Goal: Task Accomplishment & Management: Complete application form

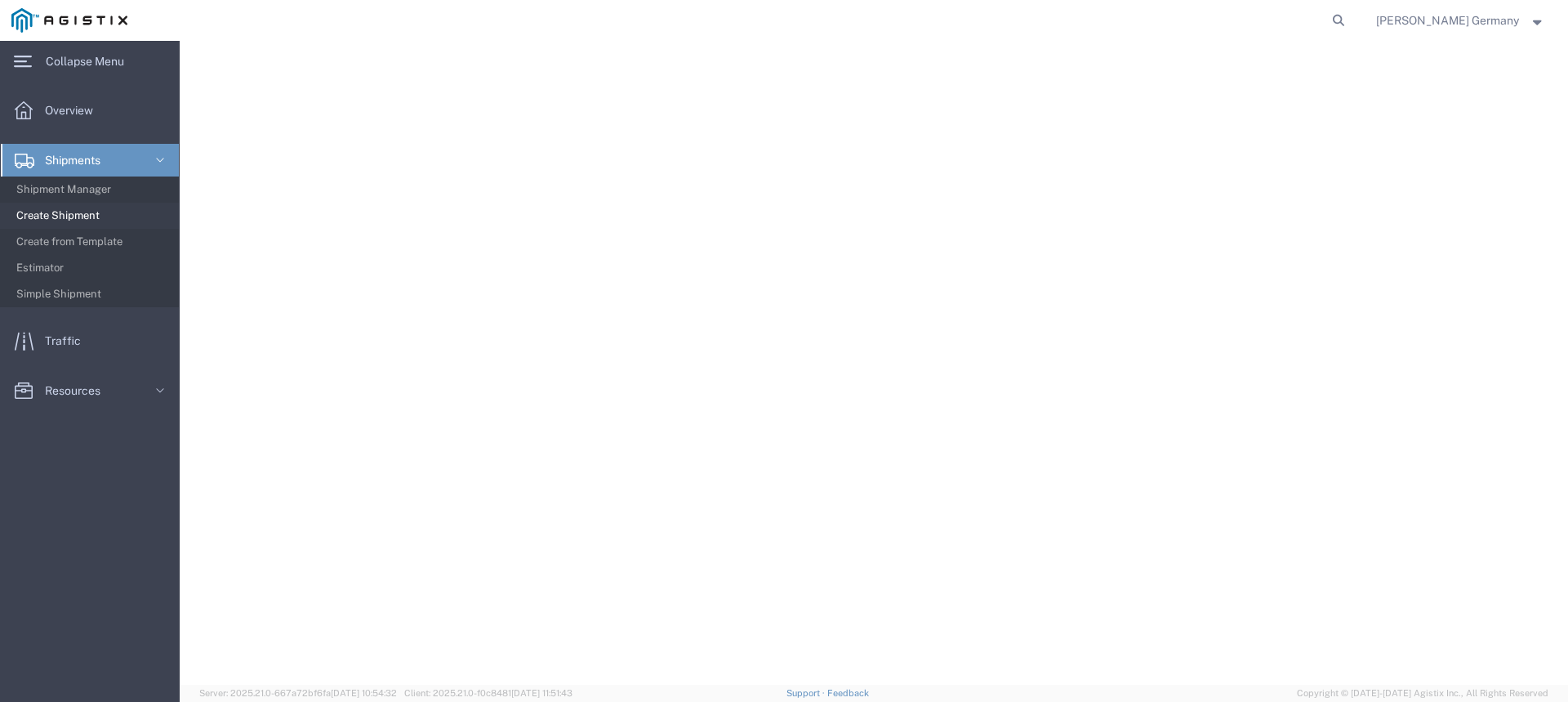
select select "9596"
select select "23082"
select select
select select "OK"
select select
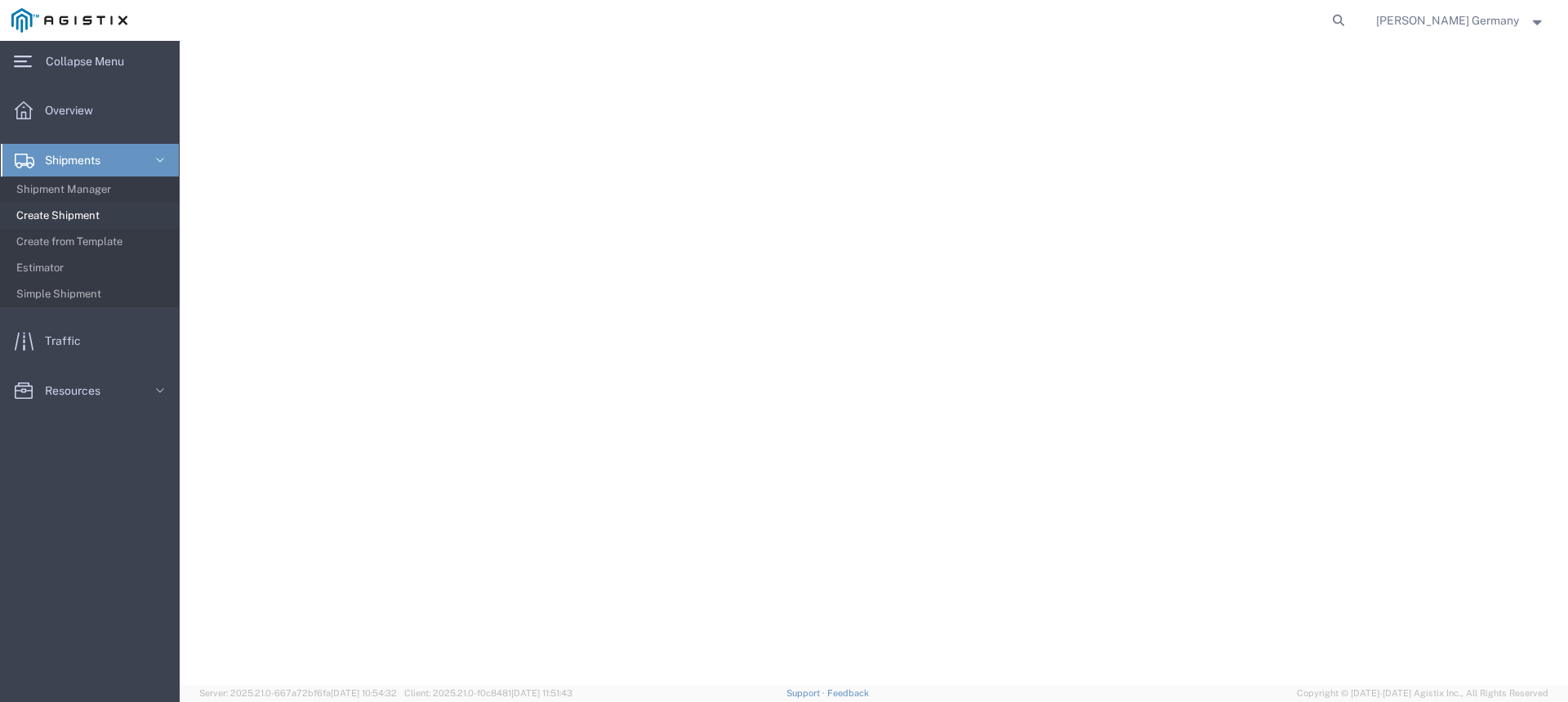
select select "PURCHORD"
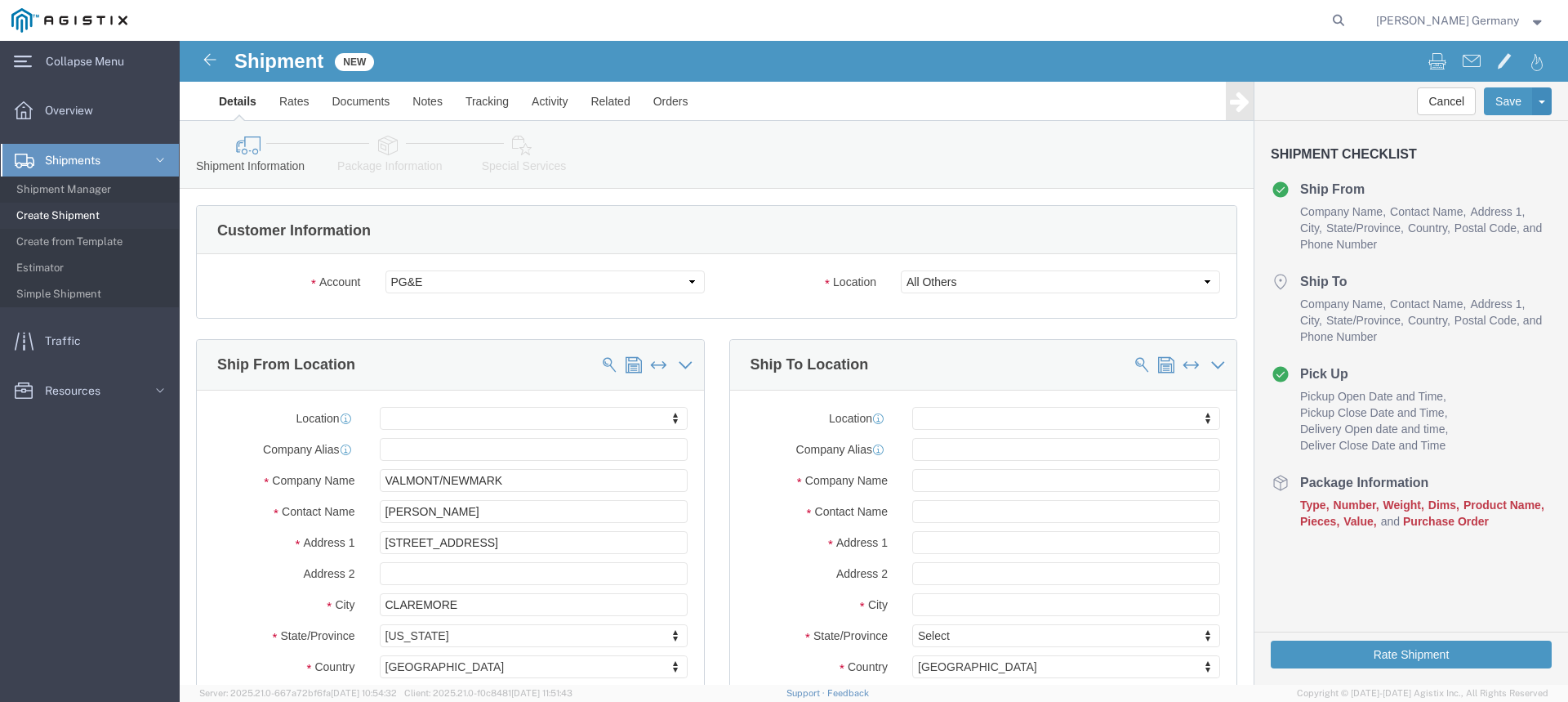
scroll to position [82, 0]
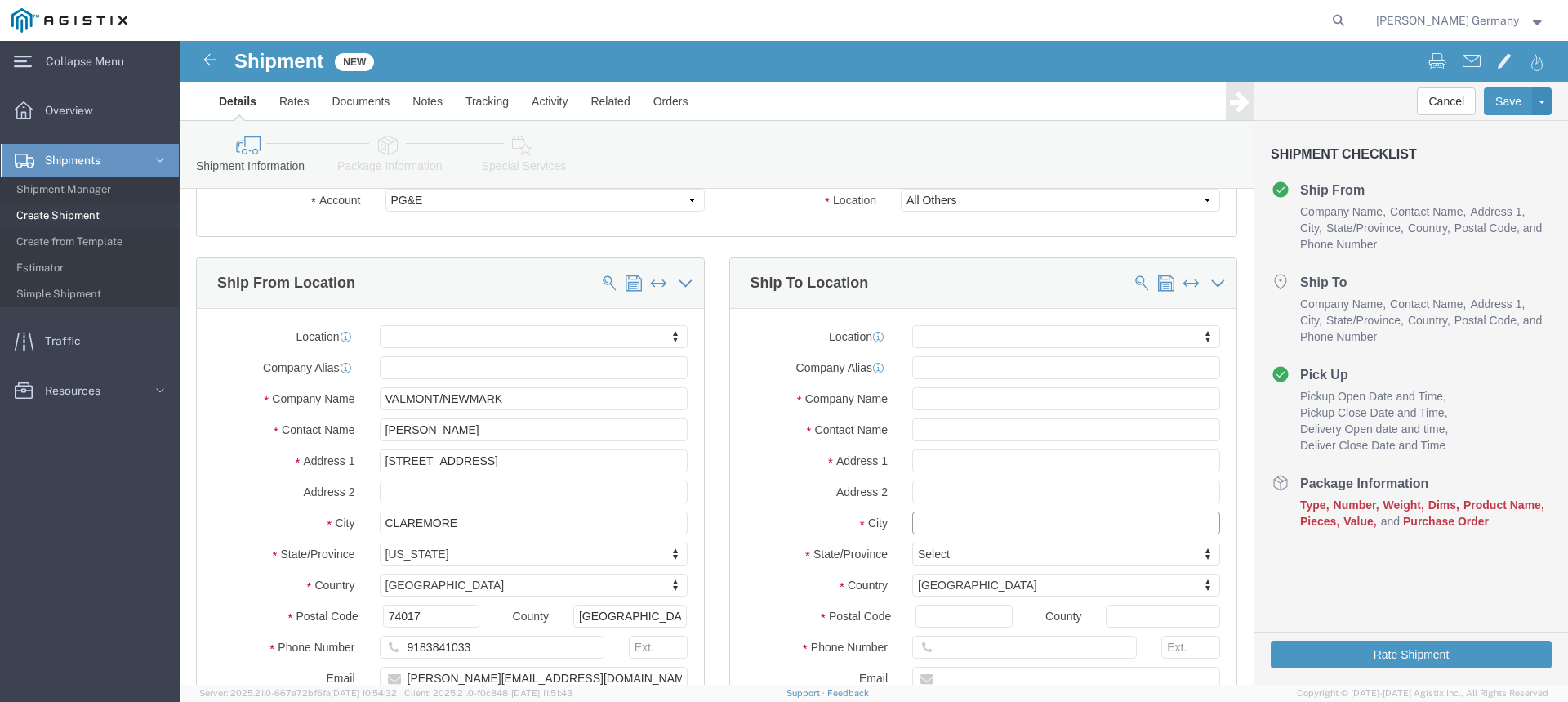
click input "text"
type input "b"
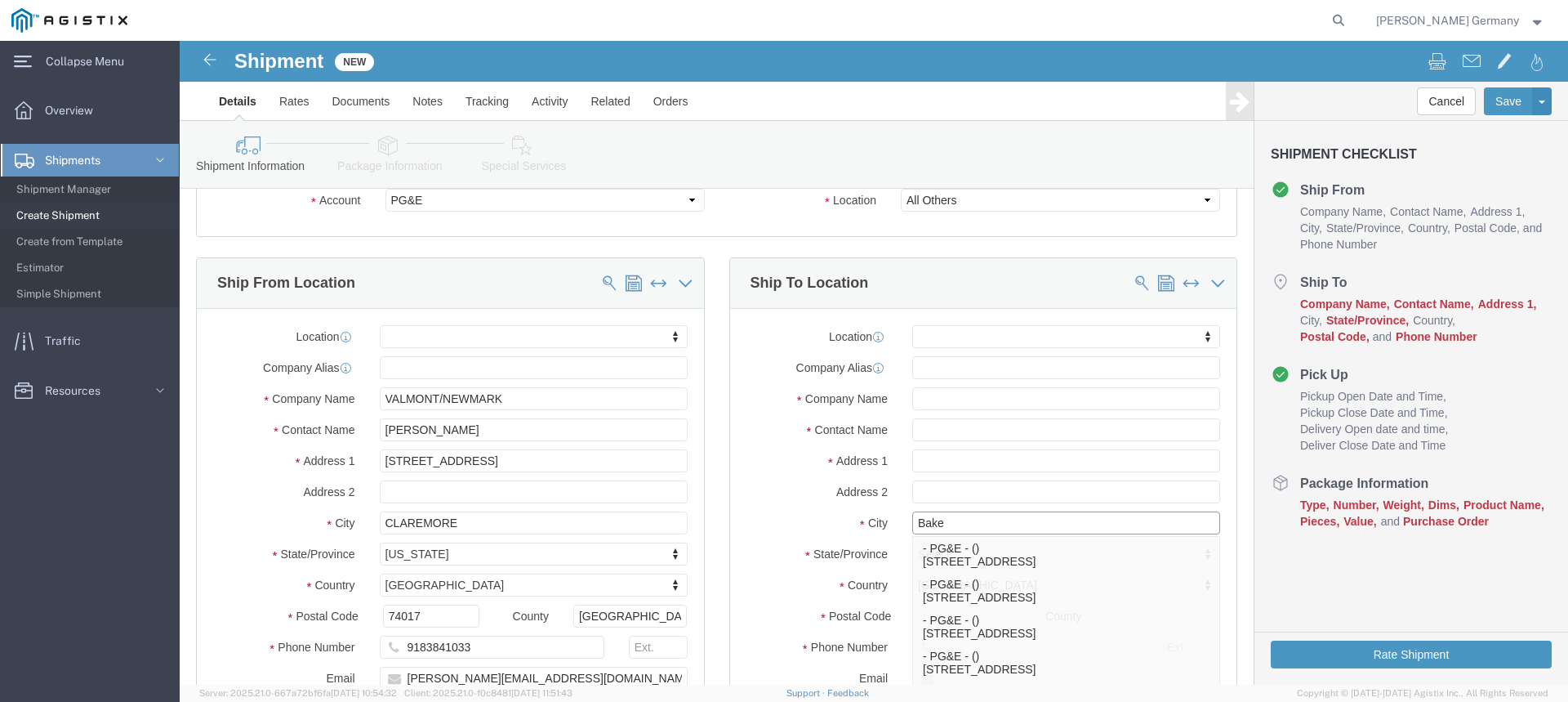
type input "[PERSON_NAME]"
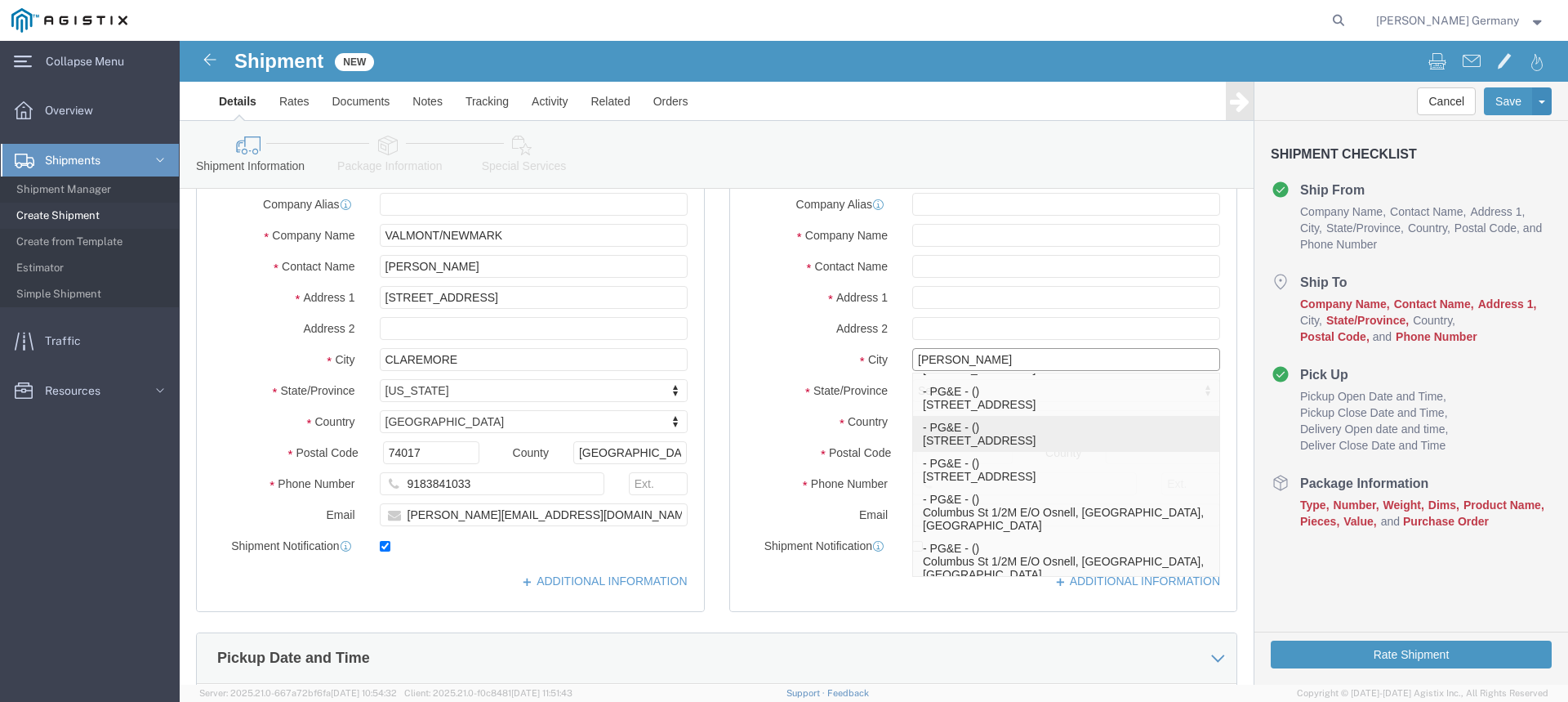
scroll to position [405, 0]
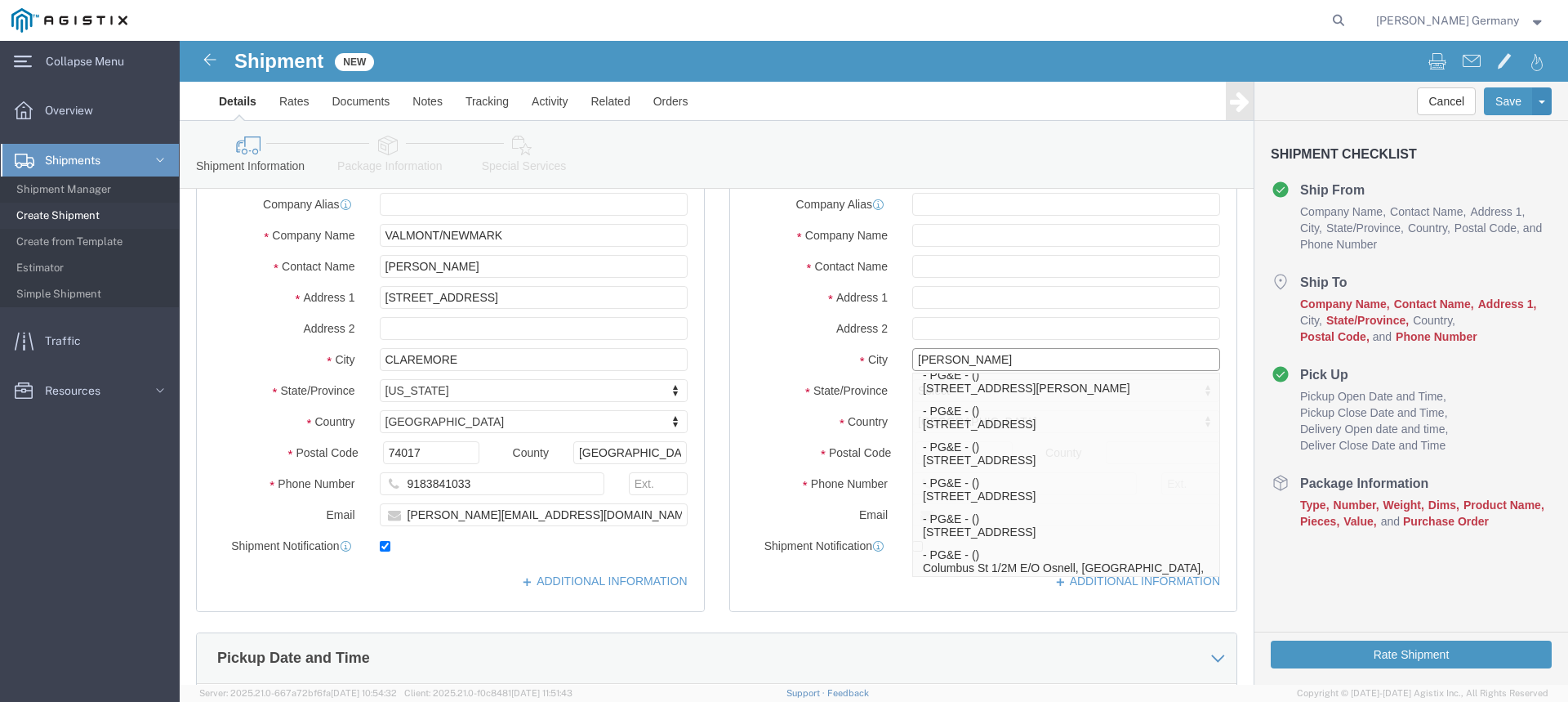
drag, startPoint x: 776, startPoint y: 312, endPoint x: 642, endPoint y: 324, distance: 134.5
click div "City [PERSON_NAME] [PERSON_NAME] - PG&E - () [STREET_ADDRESS]-4319, US - PG&E -…"
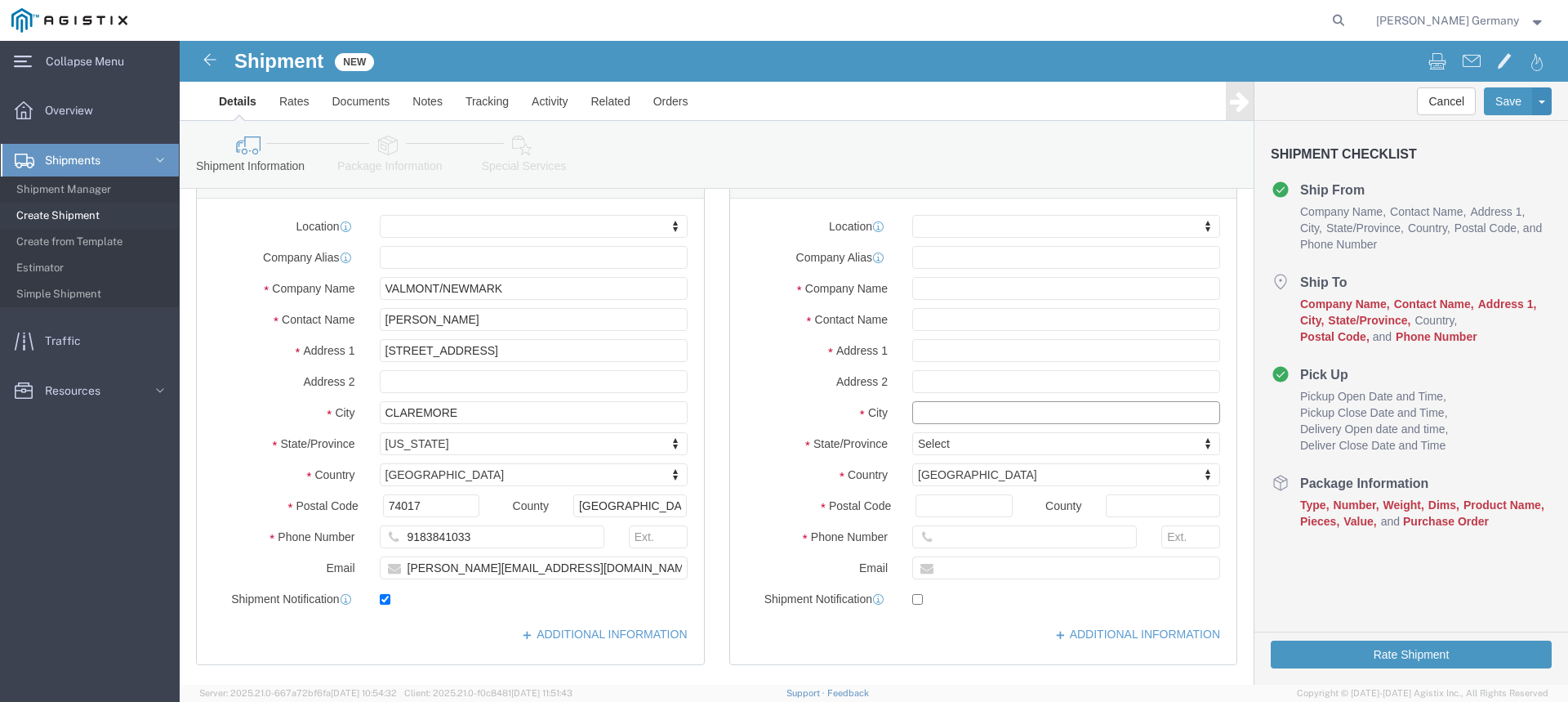
scroll to position [163, 0]
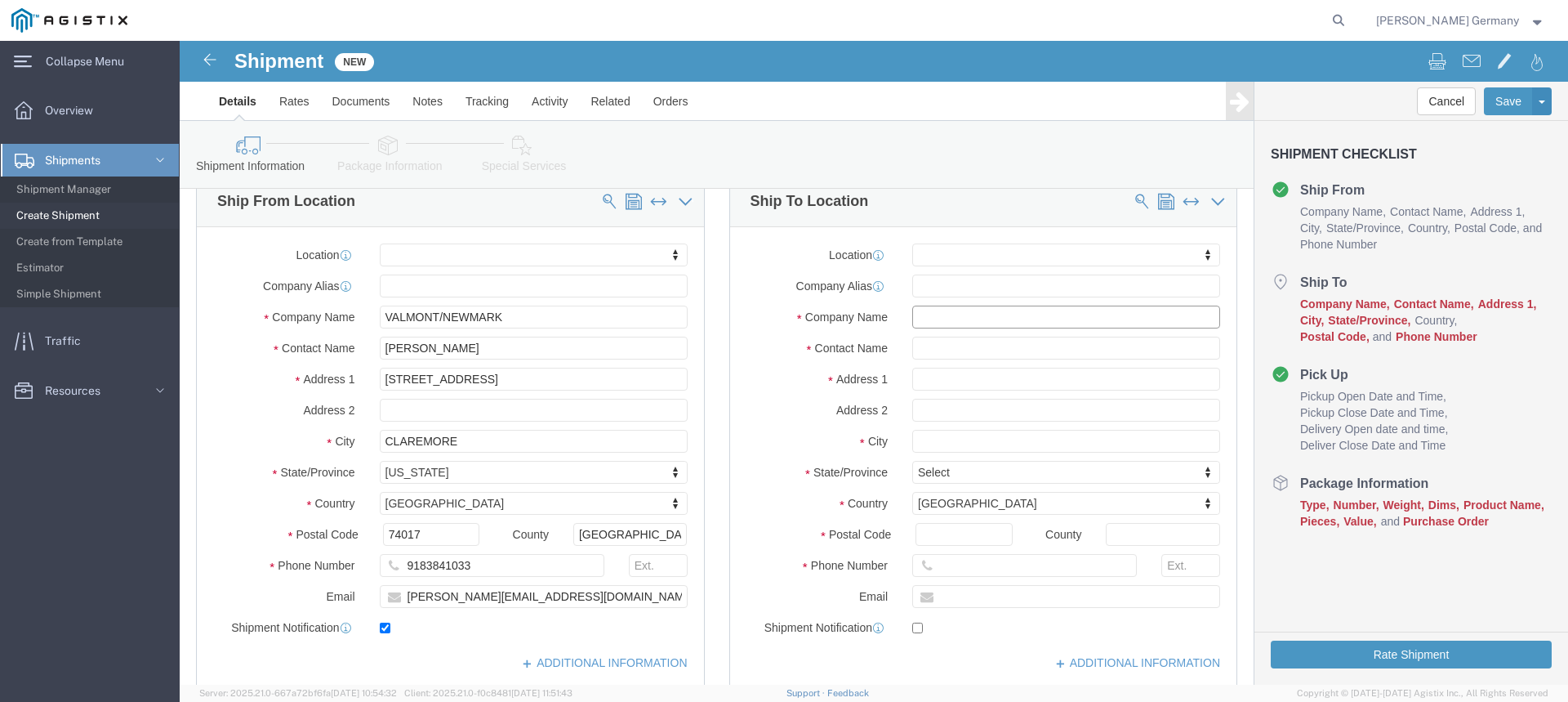
click input "text"
type input "PGE"
click input "text"
type input "b"
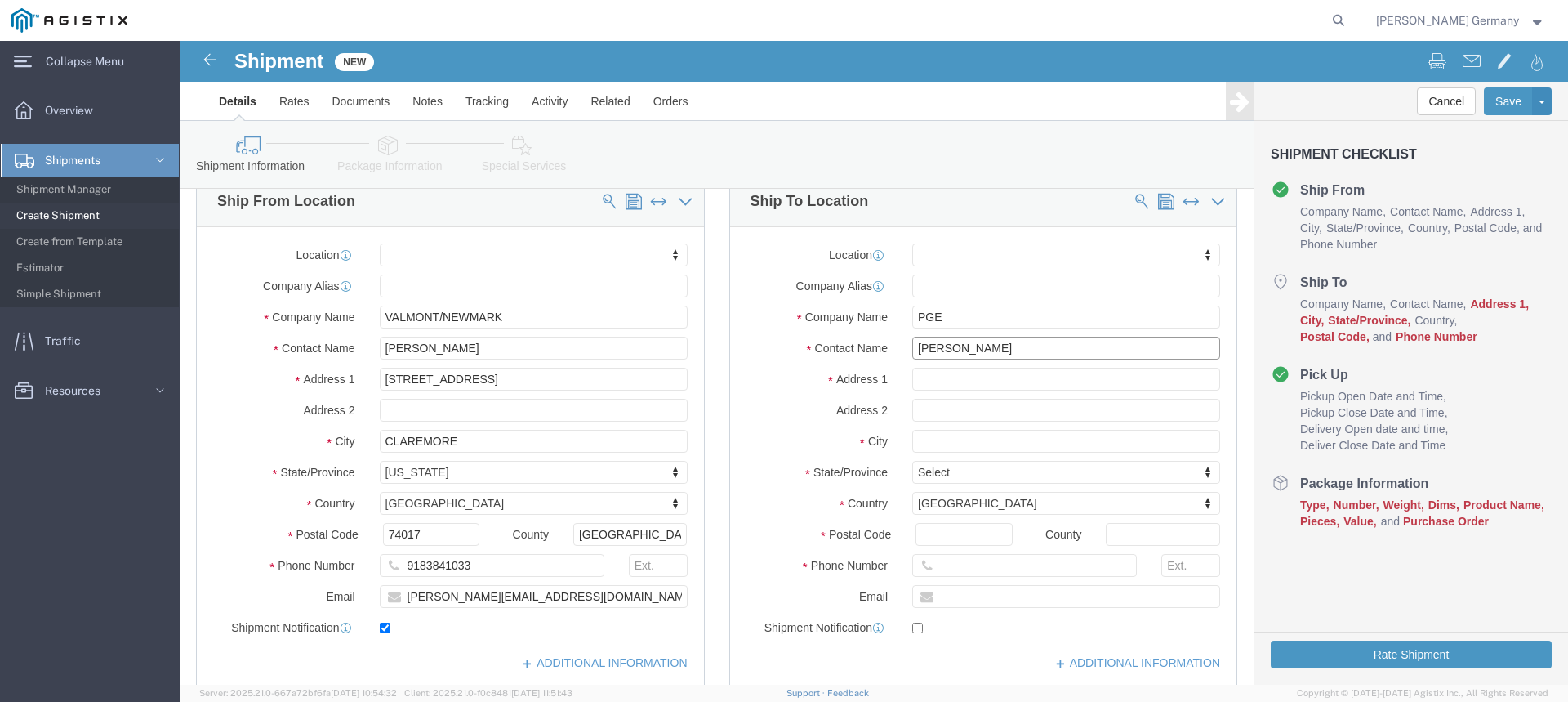
type input "[PERSON_NAME]"
click div "Location My Profile Location (OBSOLETE) [PERSON_NAME] SC - GC TRAILER (OBSOLETE…"
click input "text"
type input "Lakeview Sub"
select select
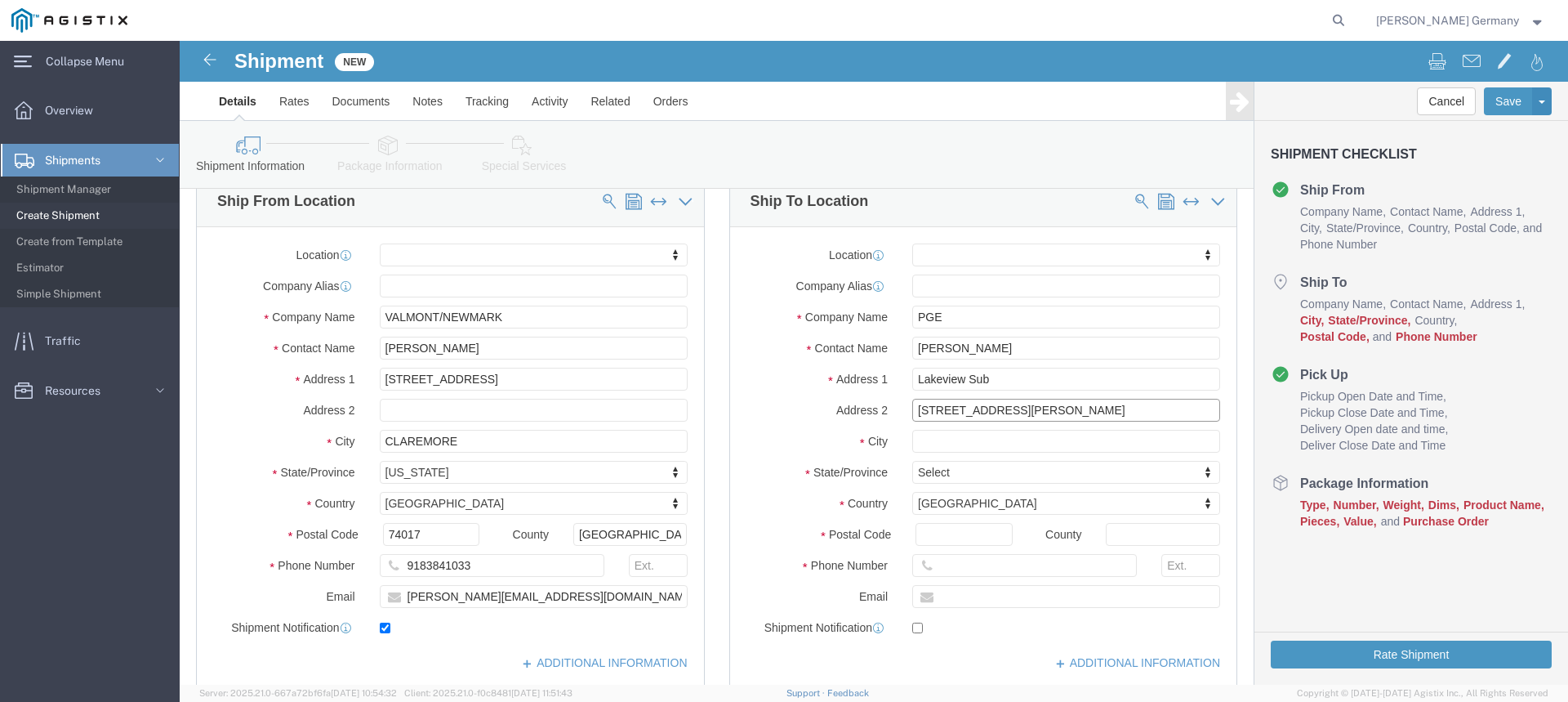
type input "[STREET_ADDRESS][PERSON_NAME]"
type input "b"
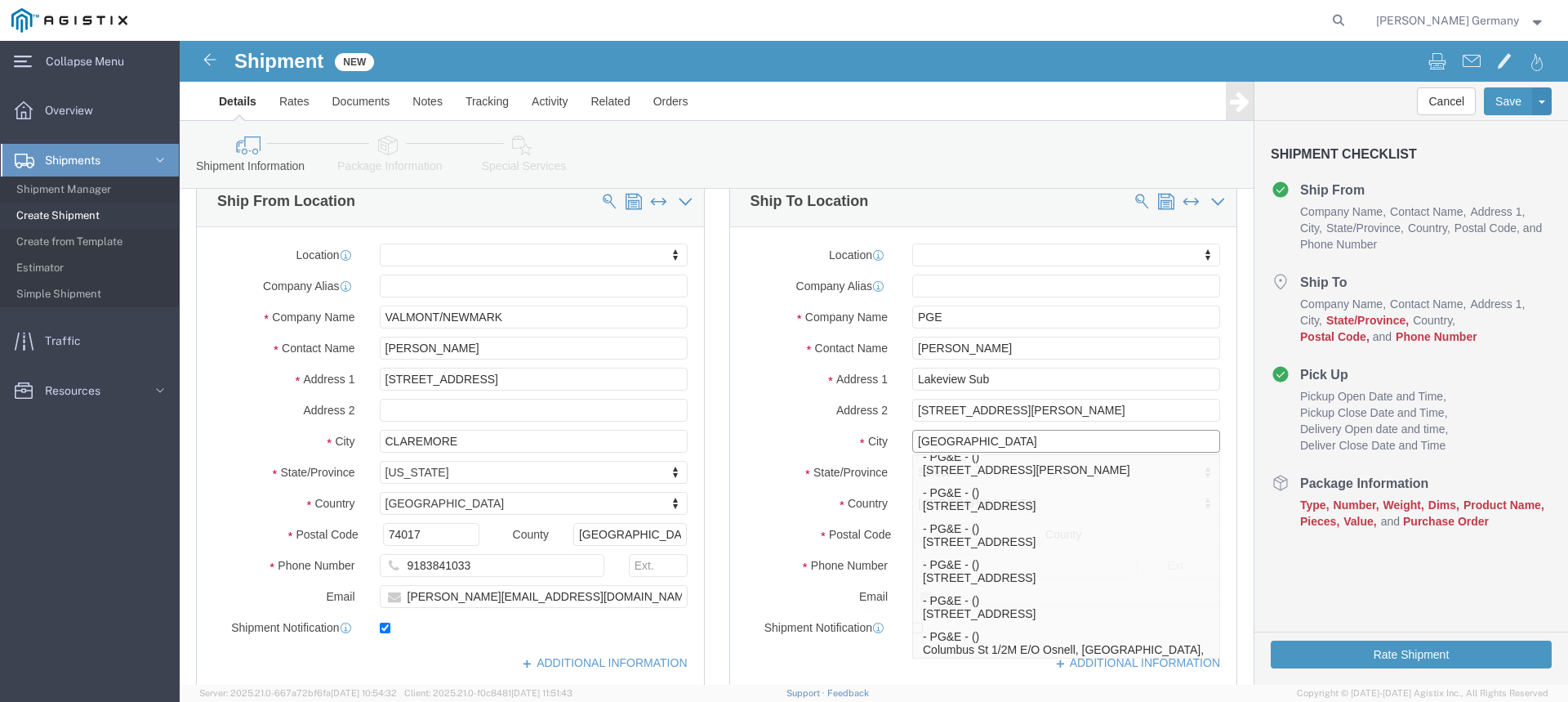
type input "[GEOGRAPHIC_DATA]"
select select
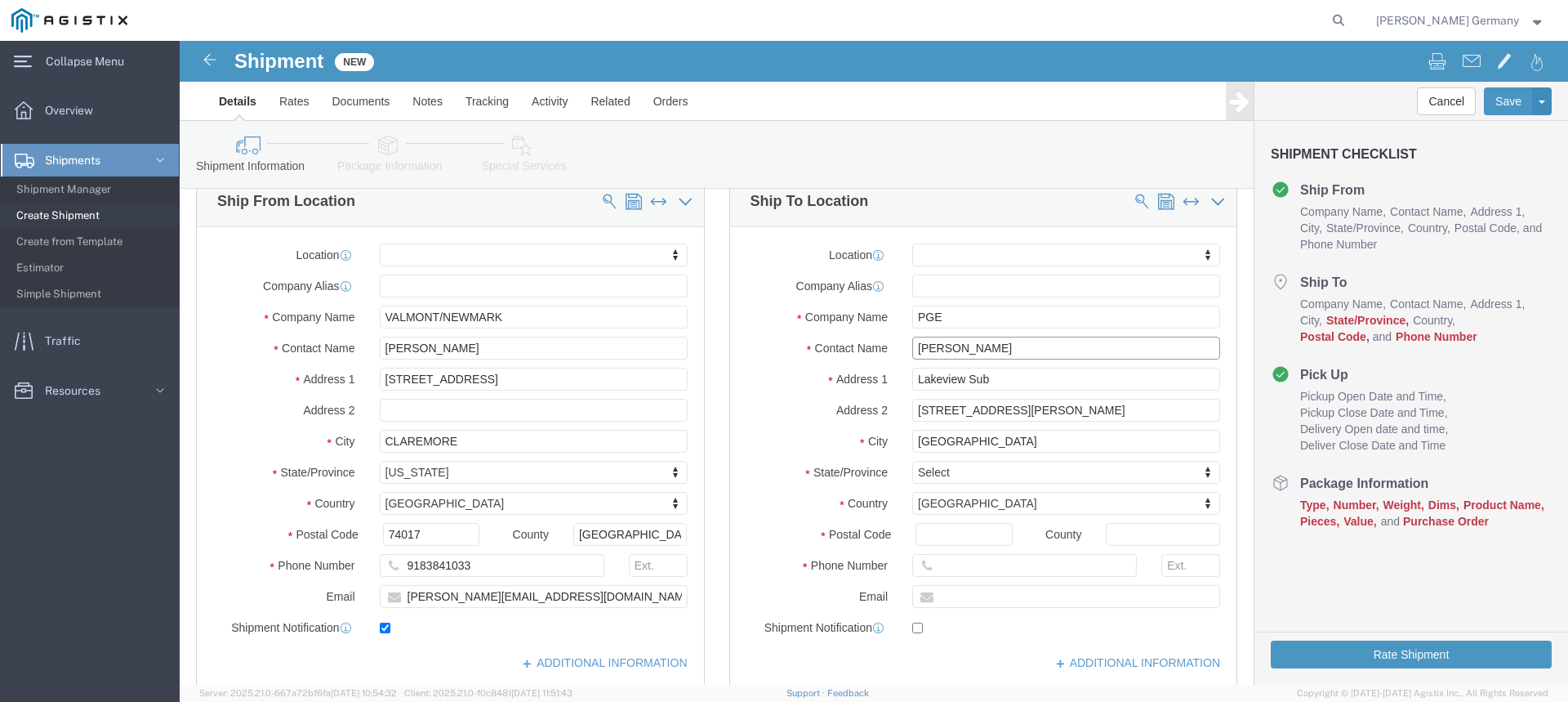
click input "[PERSON_NAME]"
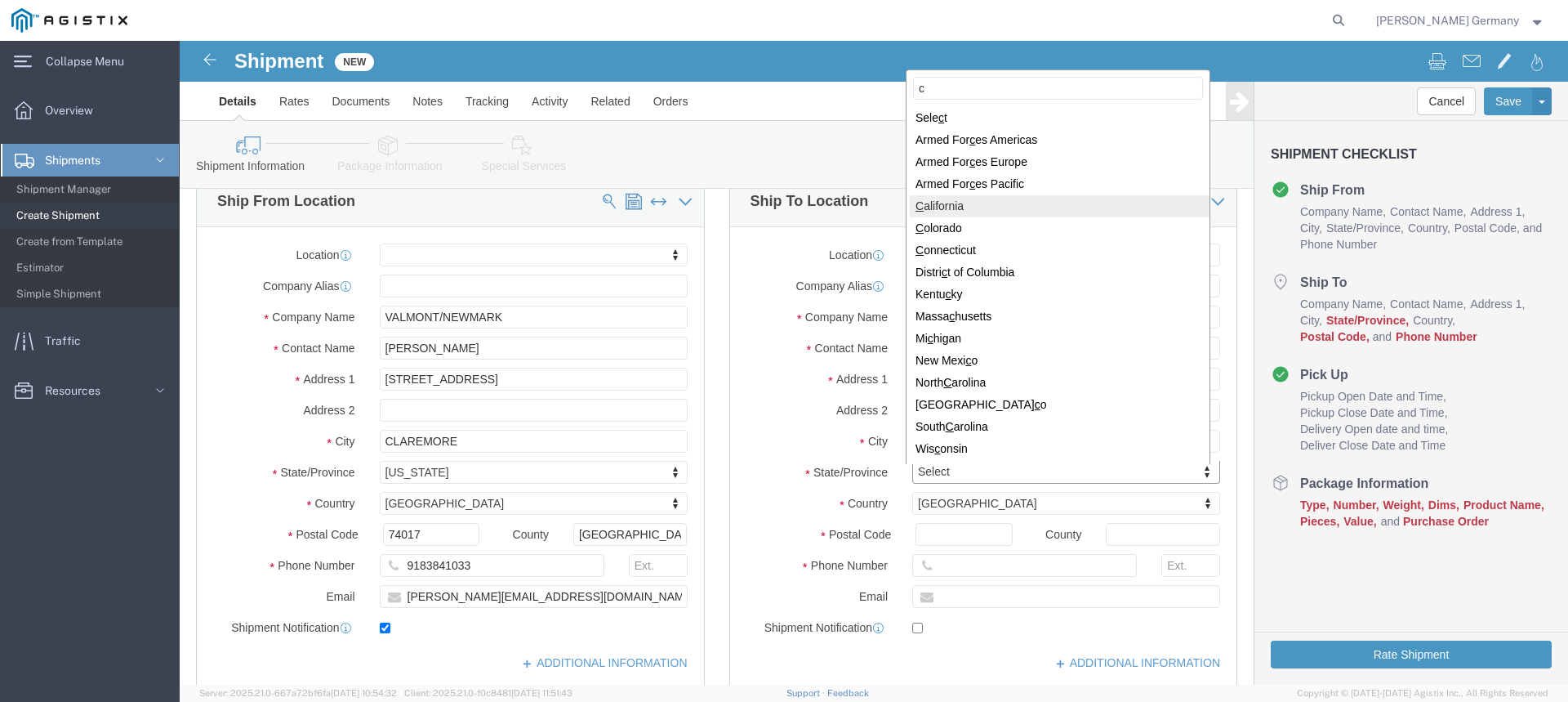
type input "c"
select select
select select "CA"
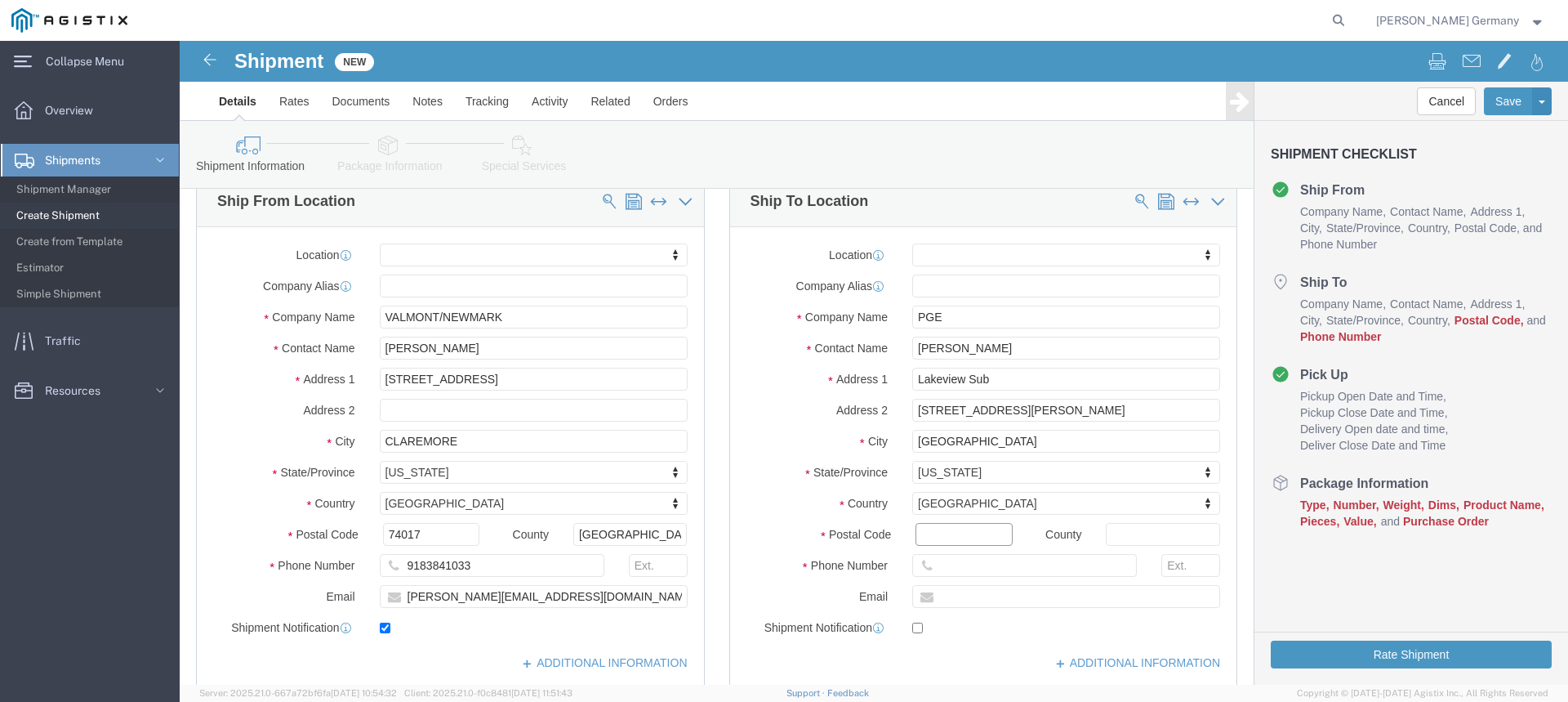
click input "Postal Code"
type input "93313"
select select
click input "text"
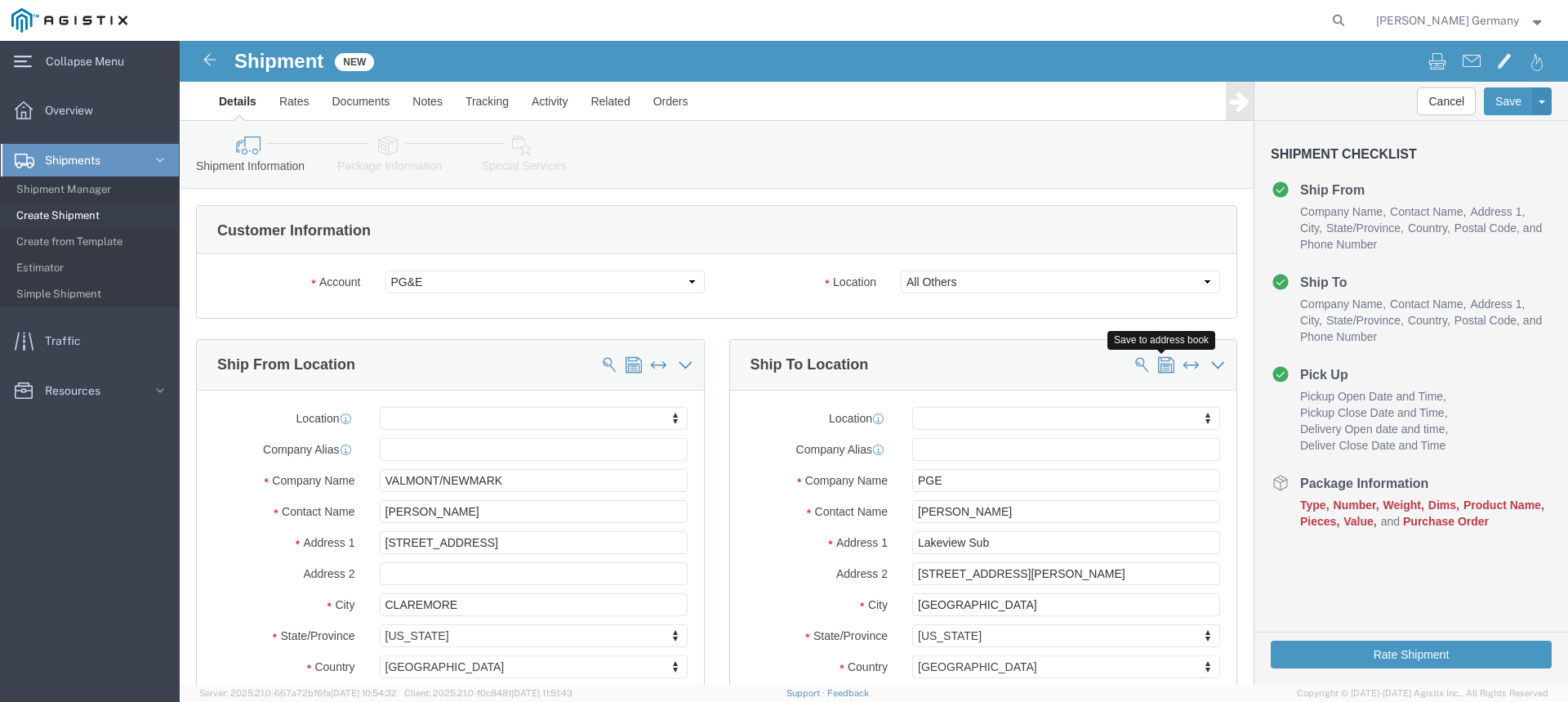
type input "5594741095"
click span
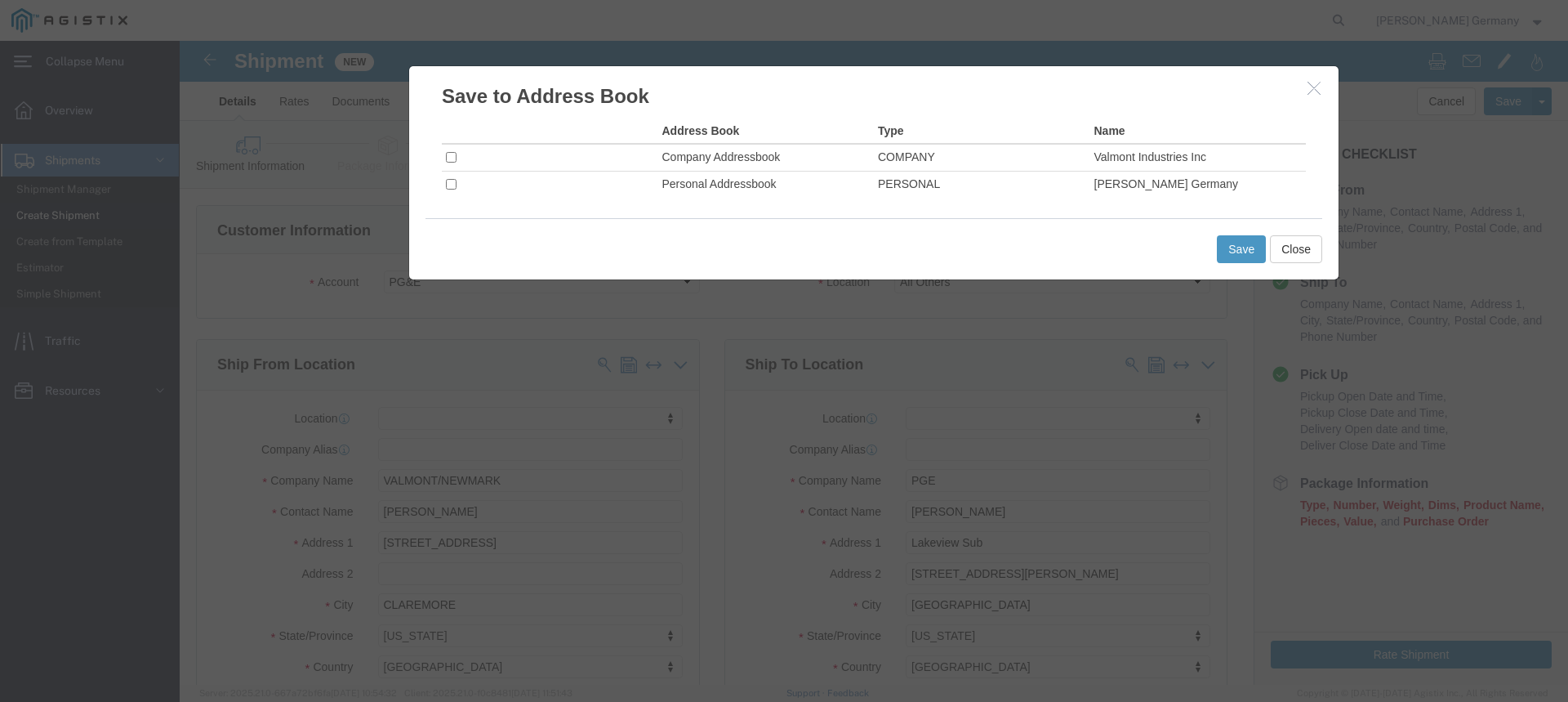
click td
click input "checkbox"
checkbox input "true"
click button "Save"
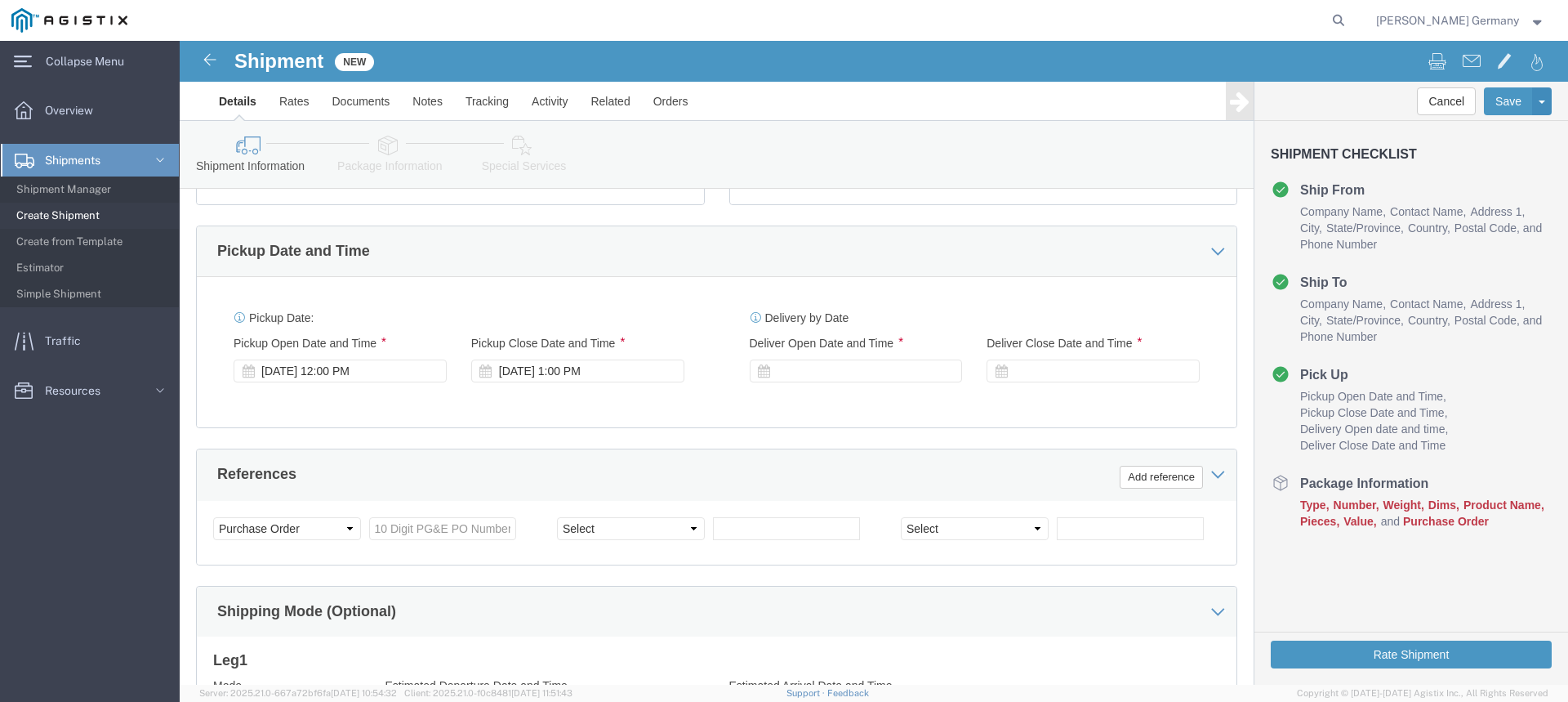
scroll to position [654, 0]
click div "[DATE] 1:00 PM"
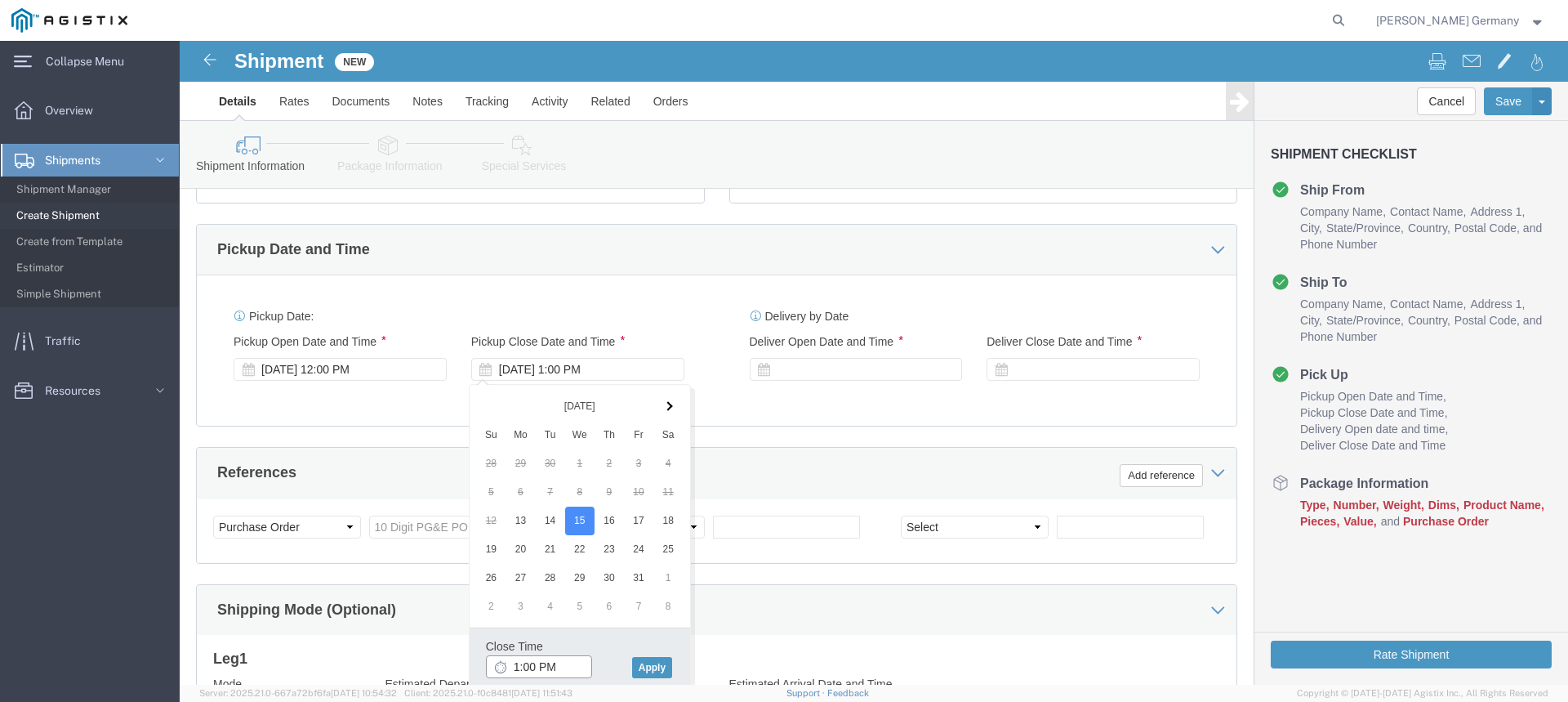
click input "1:00 PM"
click button "Apply"
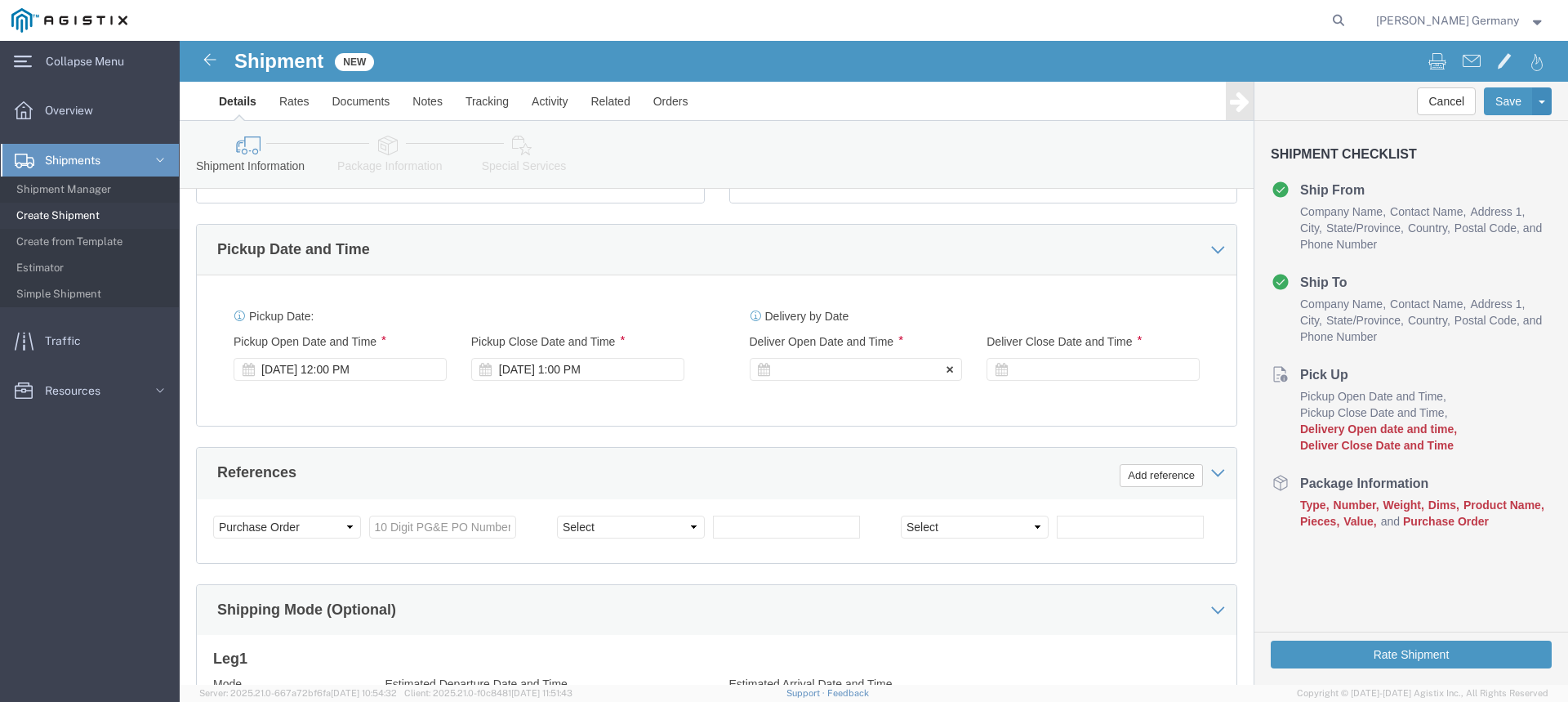
click div
click input "2:00 PM"
type input "8:00 AM"
click button "Apply"
click div
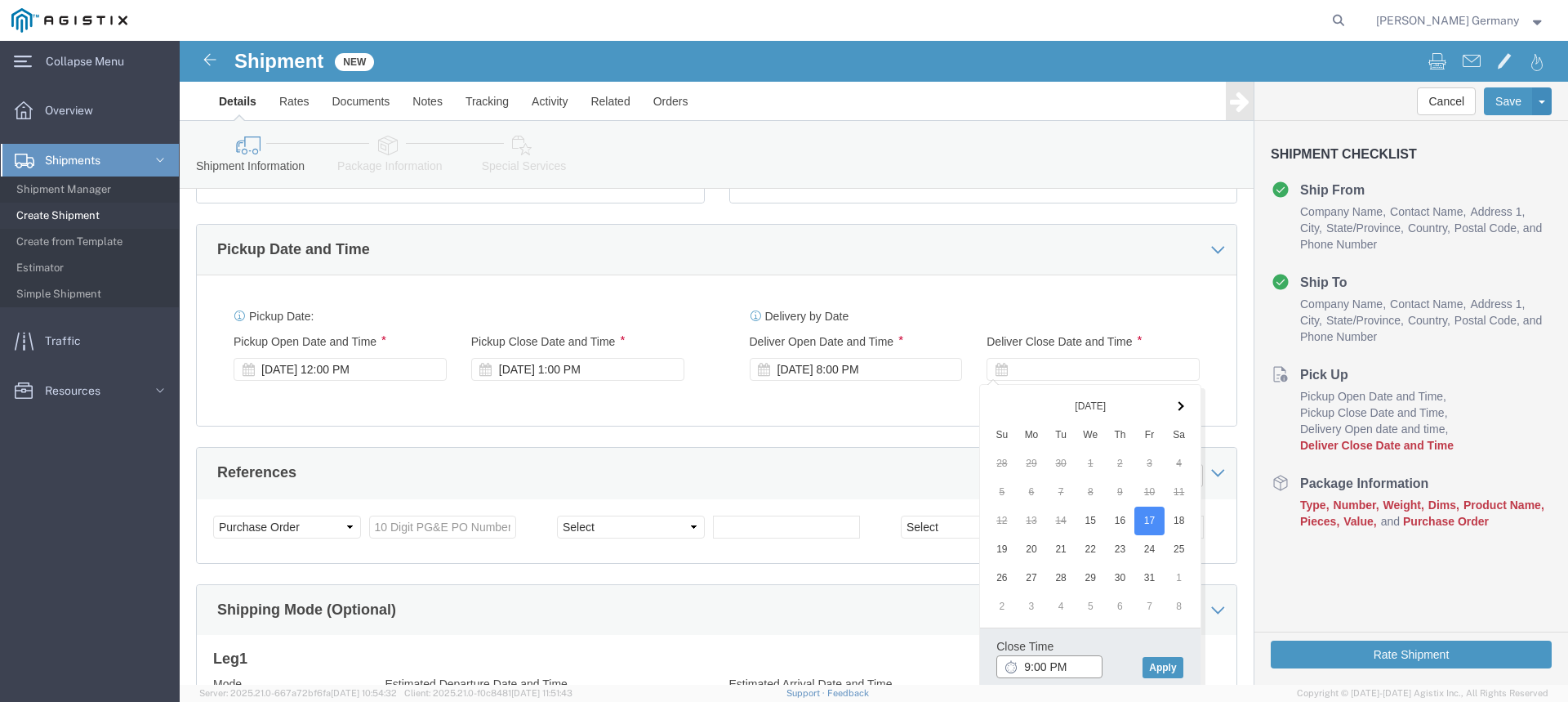
click input "9:00 PM"
type input "2:00 PM"
click button "Apply"
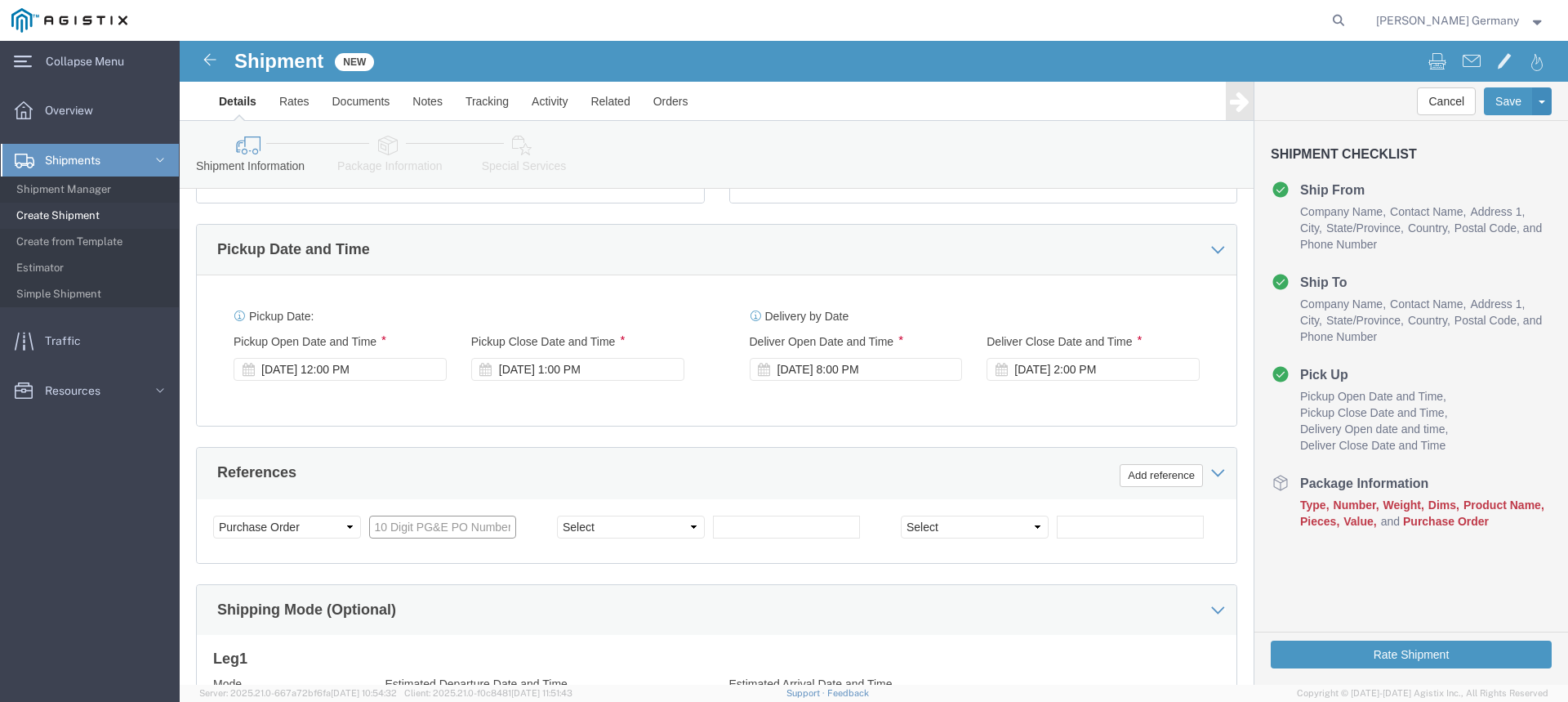
click input "text"
type input "2700764376"
click select "Select Account Type Activity ID Airline Appointment Number ASN Batch Request # …"
select select "BOL"
click select "Select Account Type Activity ID Airline Appointment Number ASN Batch Request # …"
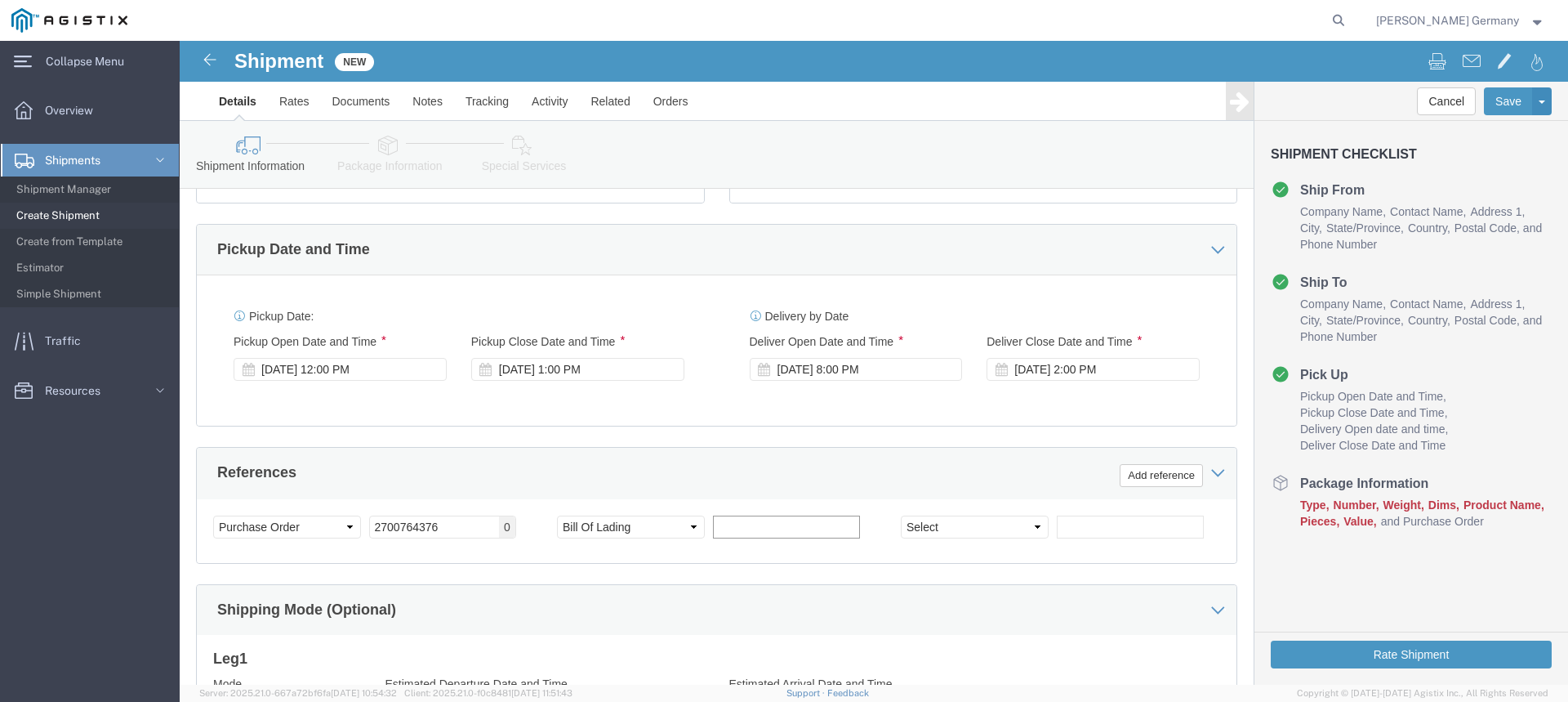
click input "text"
type input "900253608"
click select "Select Account Type Activity ID Airline Appointment Number ASN Batch Request # …"
select select "ORDERNUM"
click select "Select Account Type Activity ID Airline Appointment Number ASN Batch Request # …"
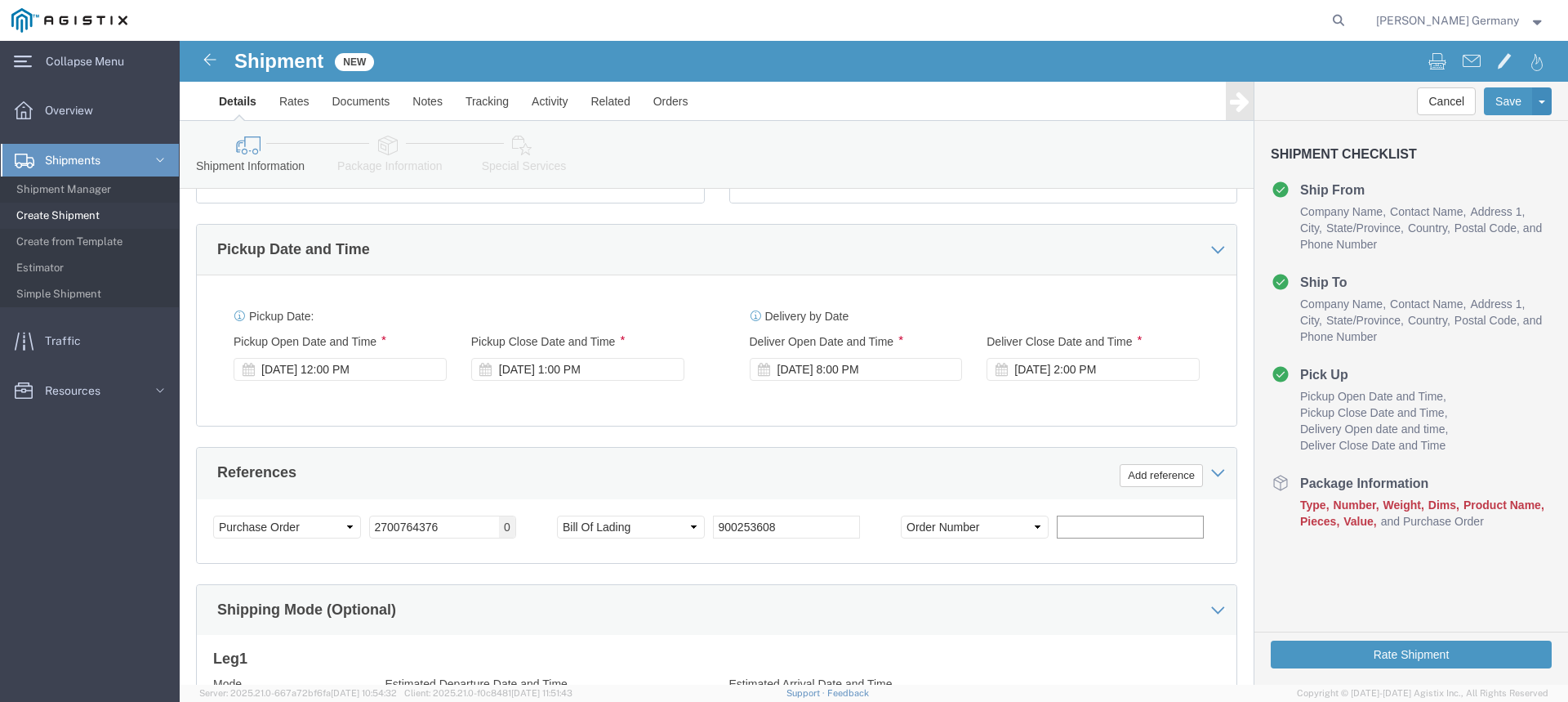
click input "text"
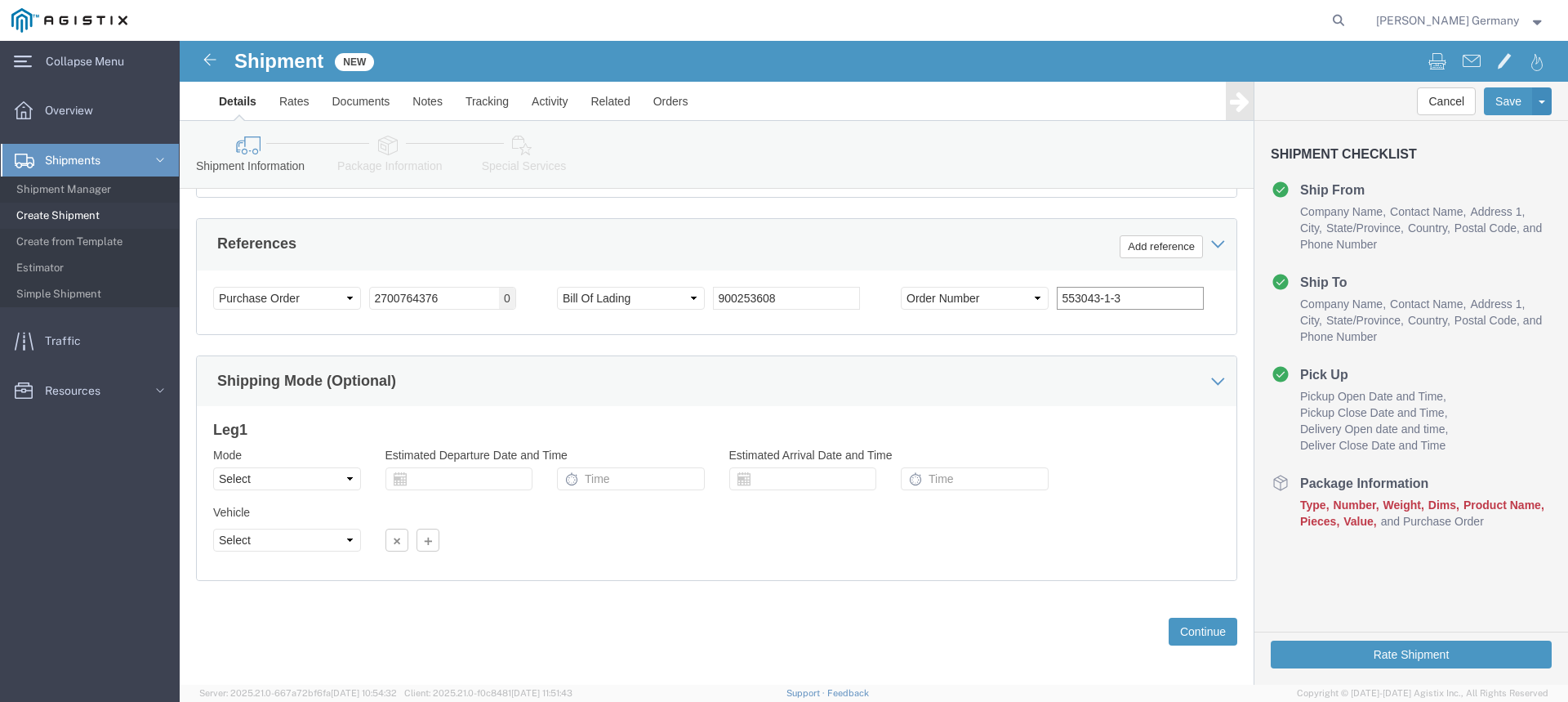
scroll to position [893, 0]
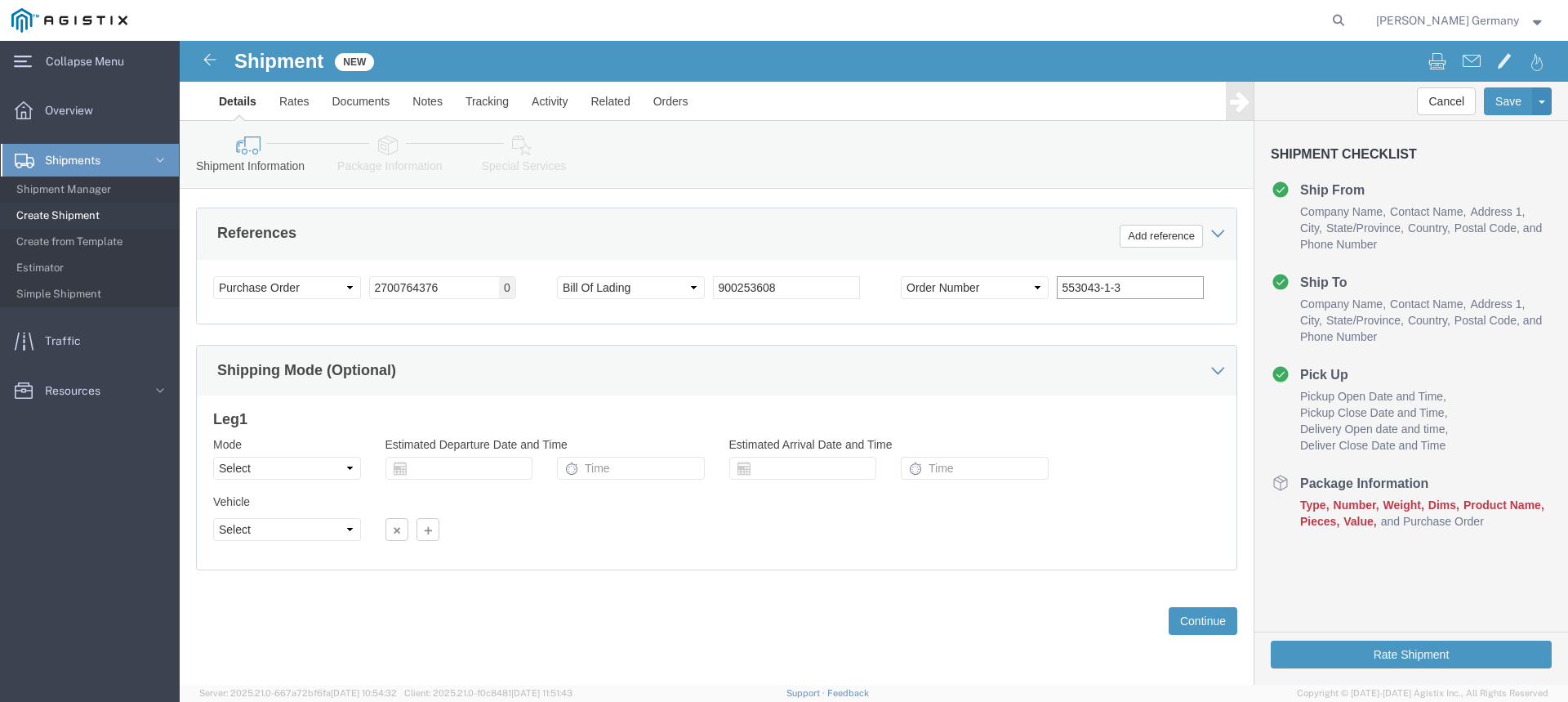
type input "553043-1-3"
click select "Select Air Less than Truckload Multi-Leg Ocean Freight Rail Small Parcel Truckl…"
select select "TL"
click select "Select Air Less than Truckload Multi-Leg Ocean Freight Rail Small Parcel Truckl…"
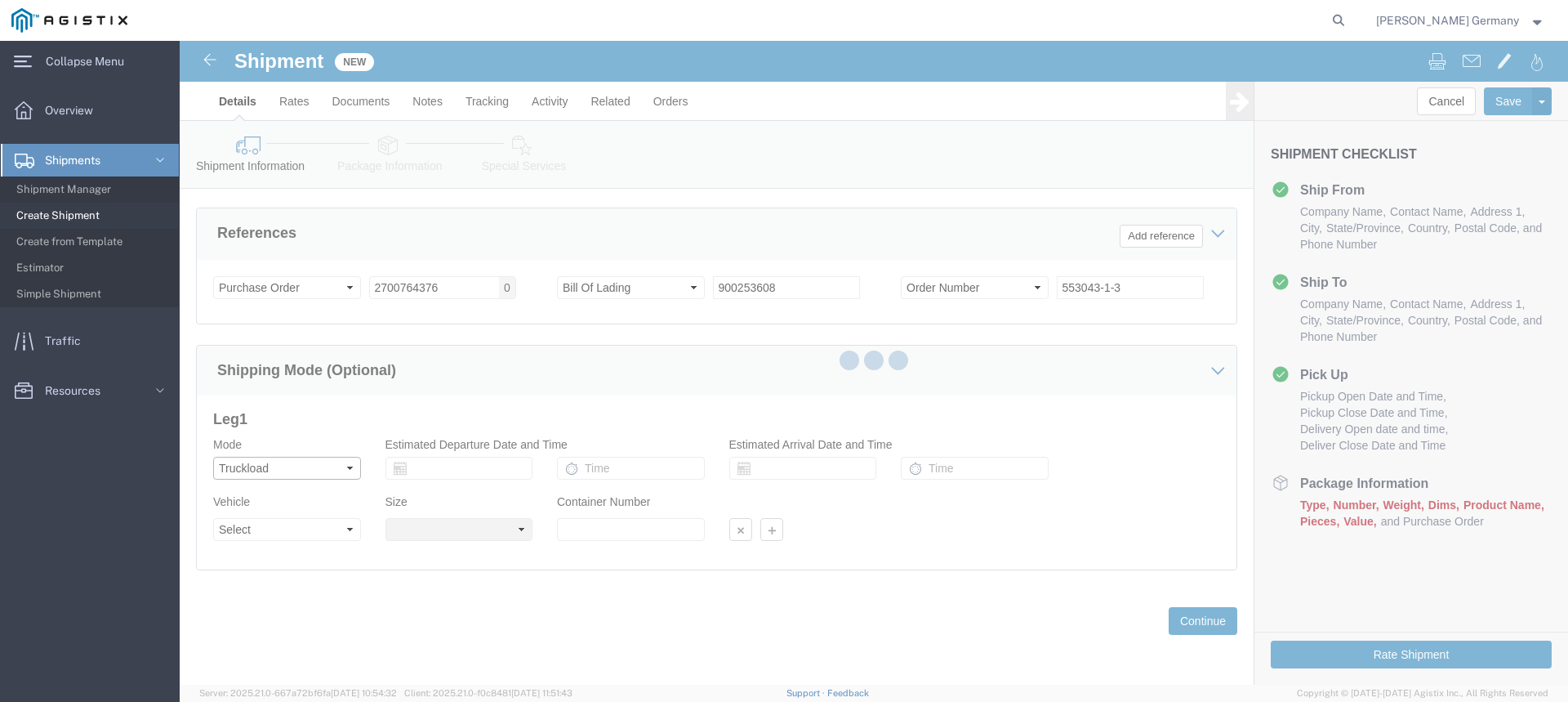
select select
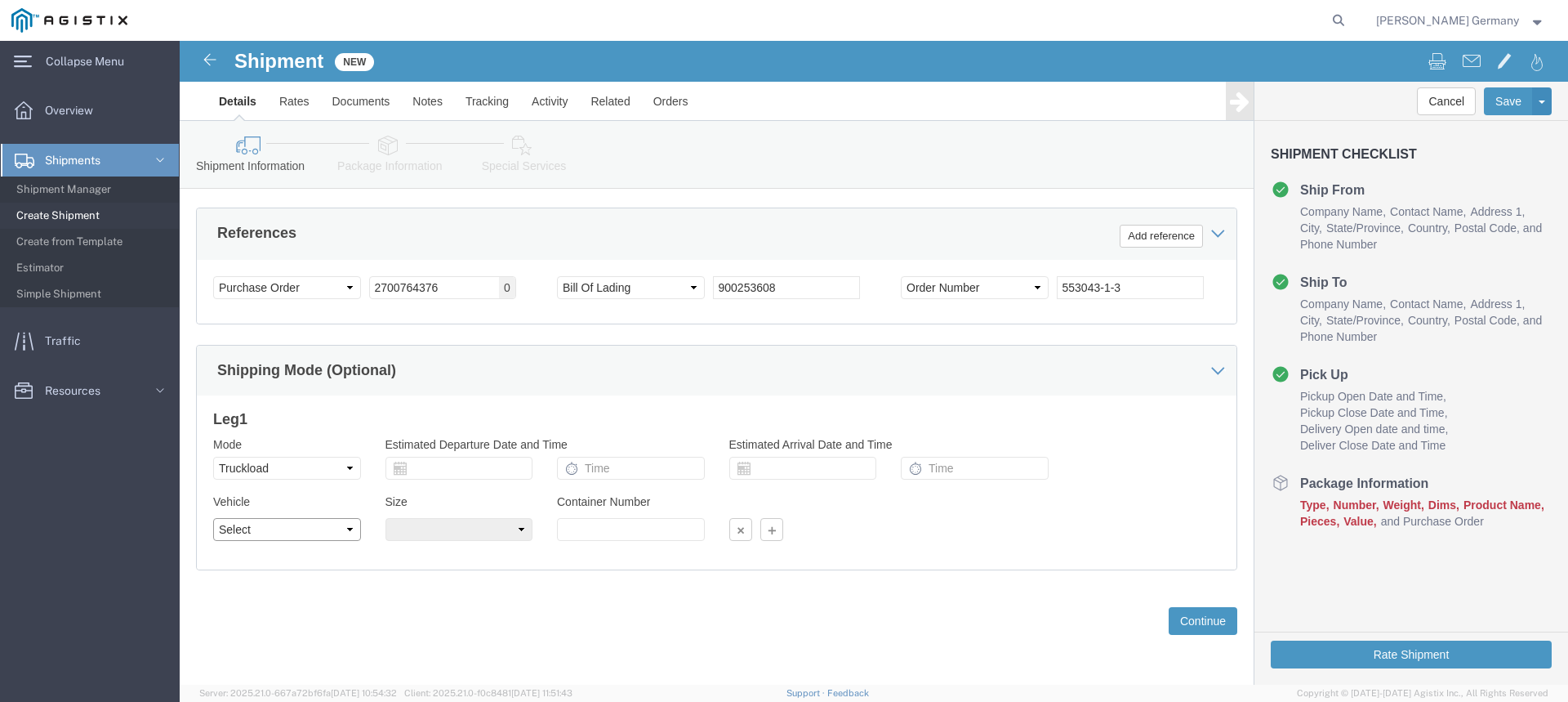
click select "Select 1-Ton (PSS) 10 Wheel 10 Yard Dump Truck 20 Yard Dump Truck Bobtail Botto…"
select select "FLBD"
click select "Select 1-Ton (PSS) 10 Wheel 10 Yard Dump Truck 20 Yard Dump Truck Bobtail Botto…"
click select "Select 35 Feet 20 Feet 28 Feet 53 Feet 40 Feet 48 Feet"
select select "53FT"
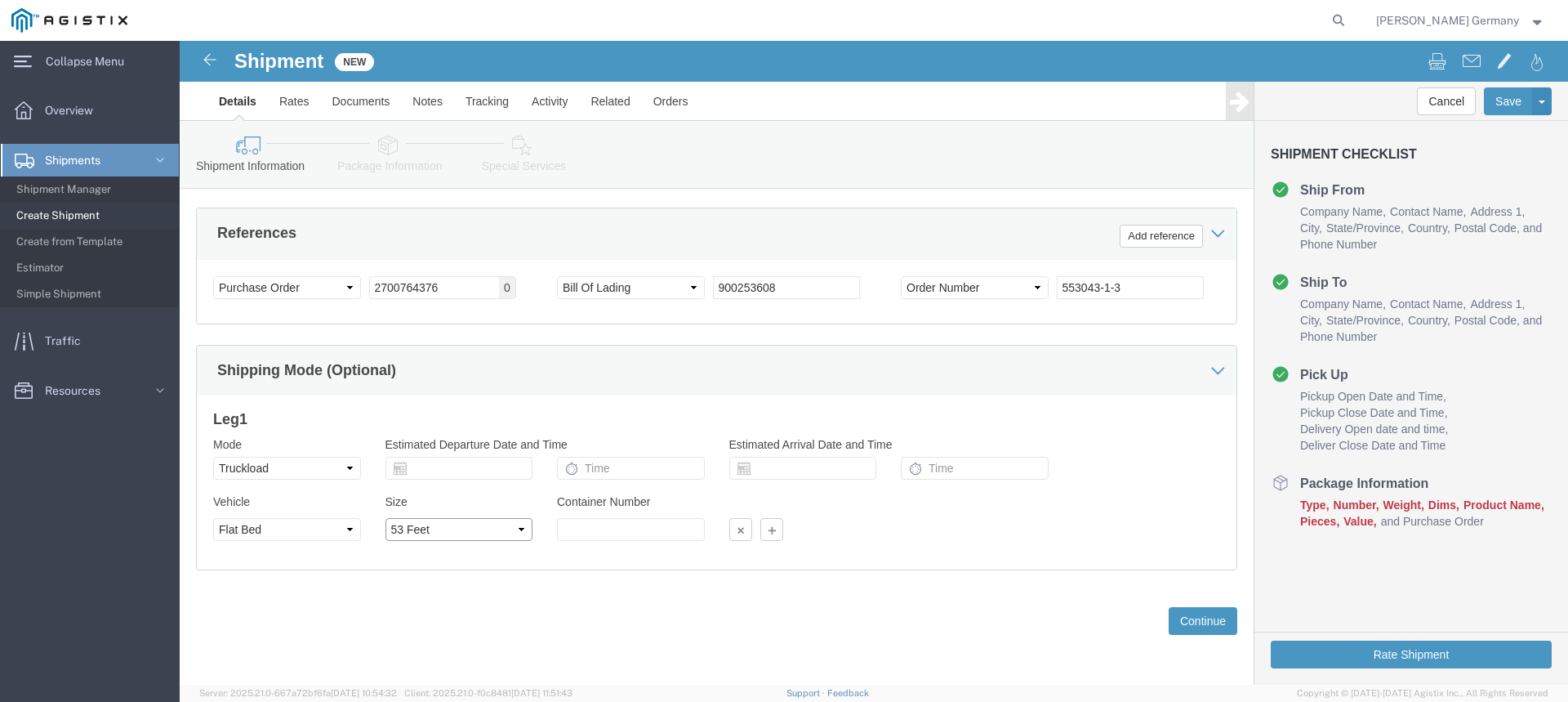
click select "Select 35 Feet 20 Feet 28 Feet 53 Feet 40 Feet 48 Feet"
click button "Continue"
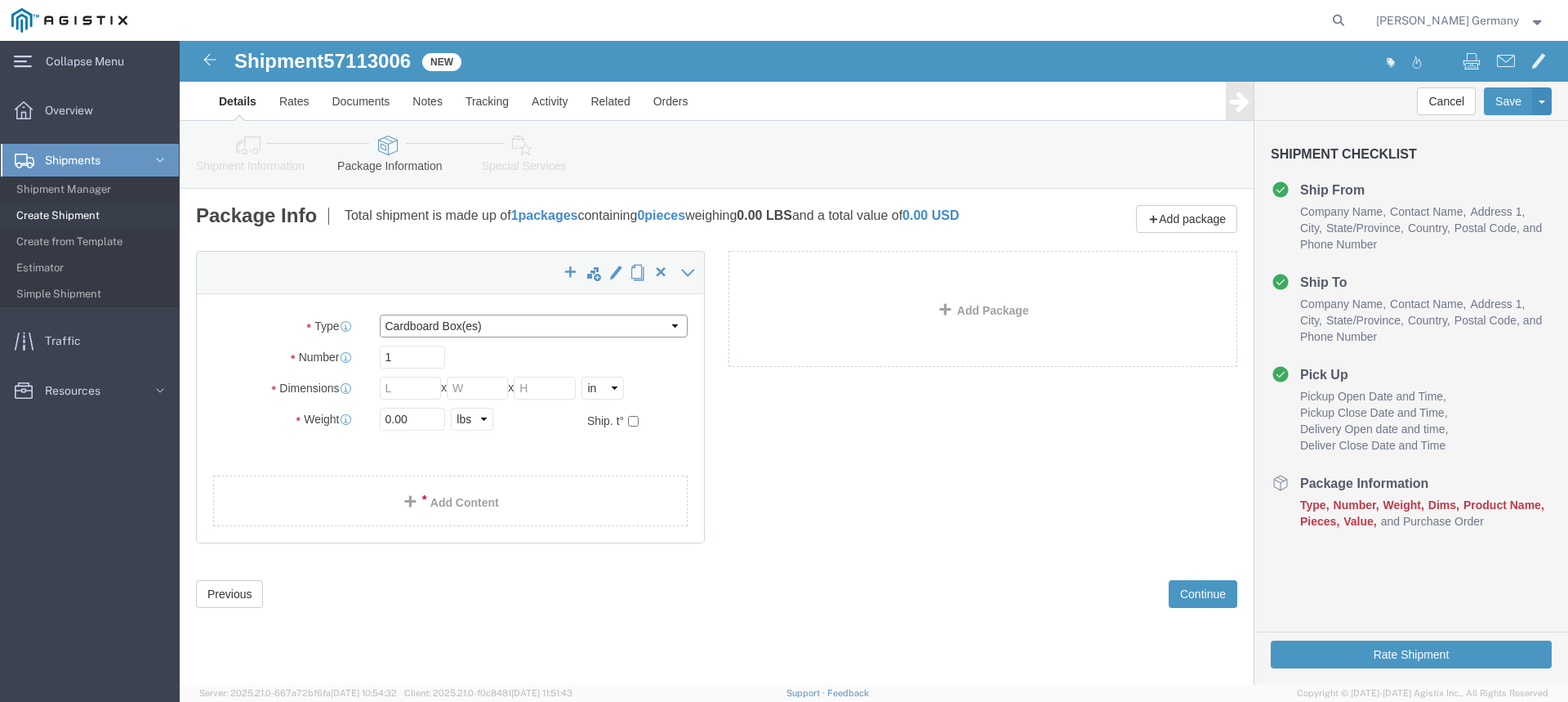
click select "Select Bulk Bundle(s) Cardboard Box(es) Carton(s) Crate(s) Drum(s) (Fiberboard)…"
select select "NKCR"
click select "Select Bulk Bundle(s) Cardboard Box(es) Carton(s) Crate(s) Drum(s) (Fiberboard)…"
click input "1"
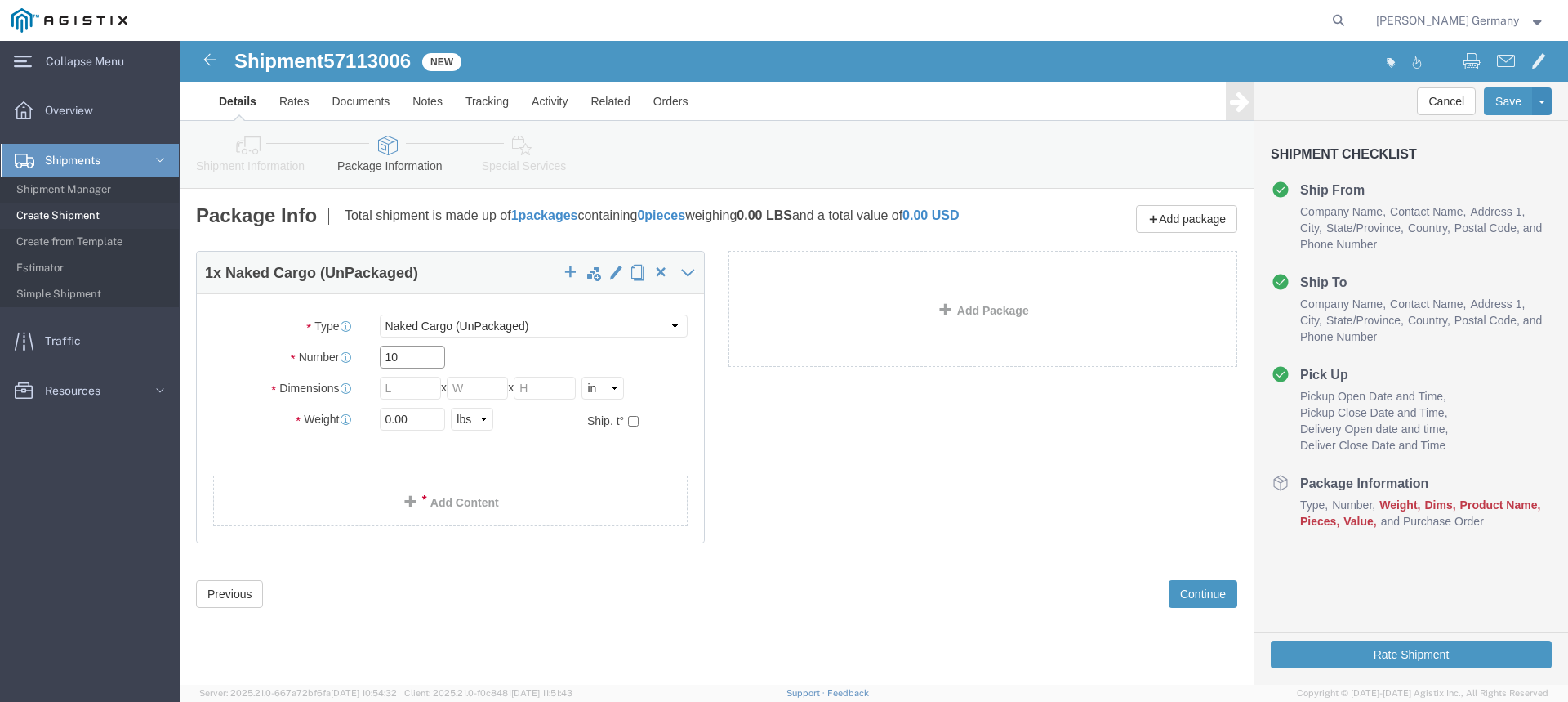
type input "10"
click input "text"
click select "Select cm ft in"
select select "FT"
click select "Select cm ft in"
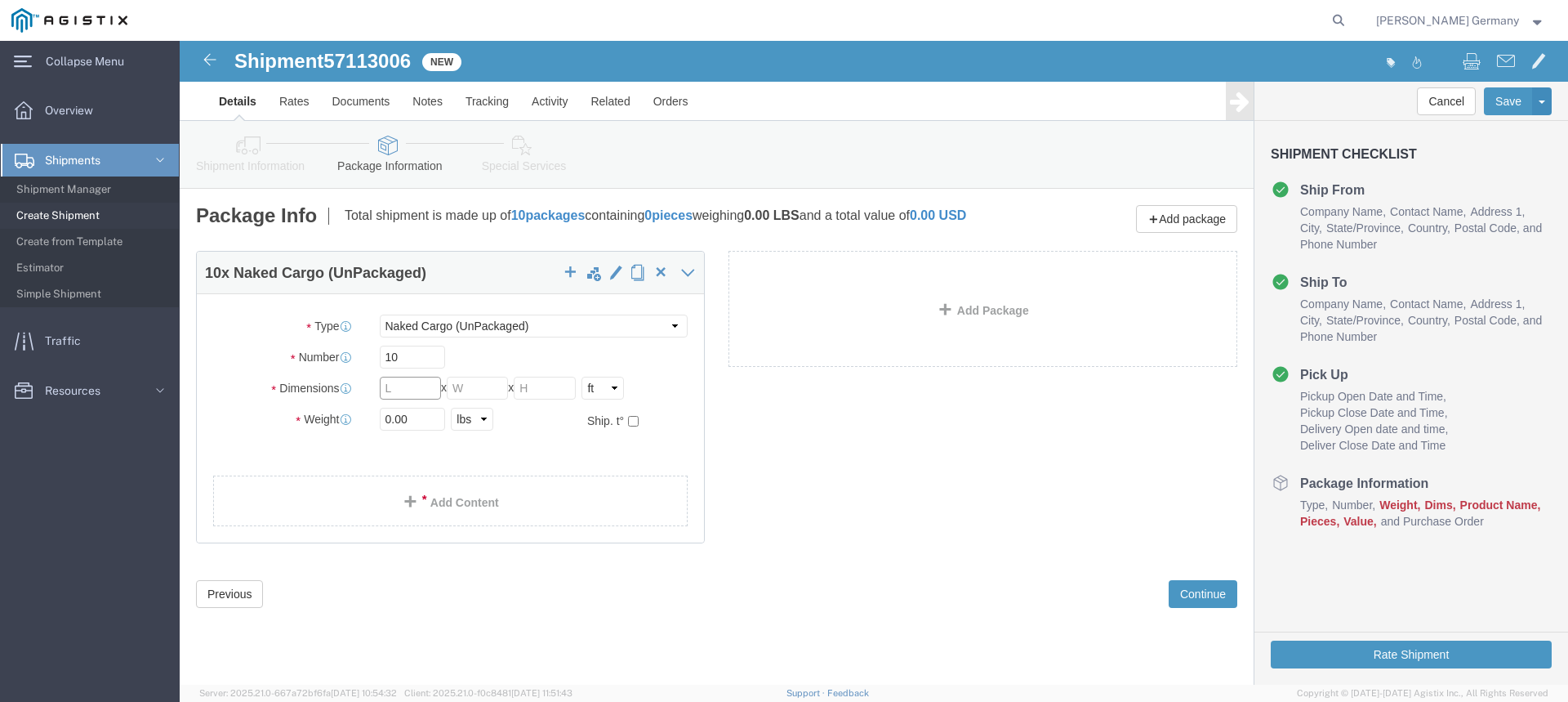
click input "text"
type input "19"
type input "4"
click link "Add Content"
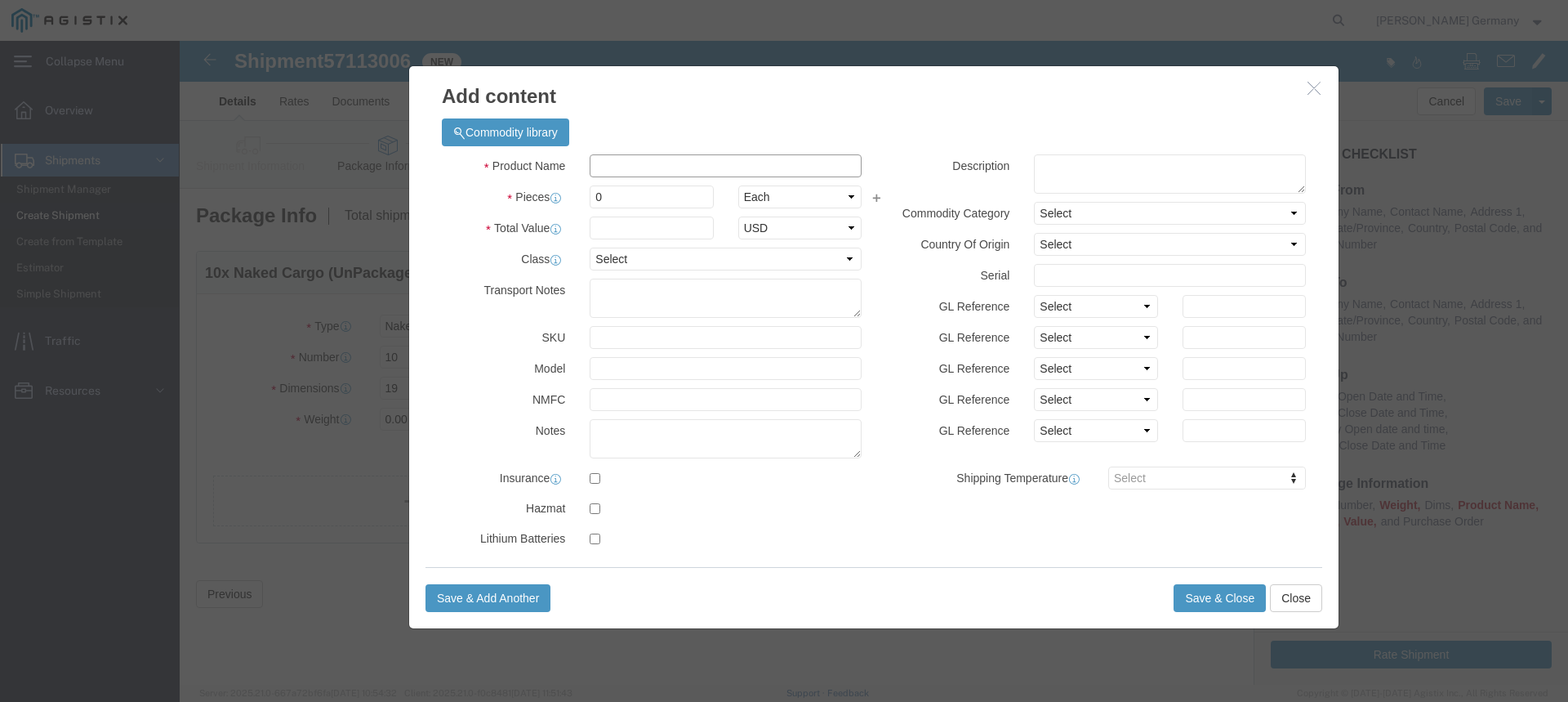
click input "text"
type input "p"
type input "ole"
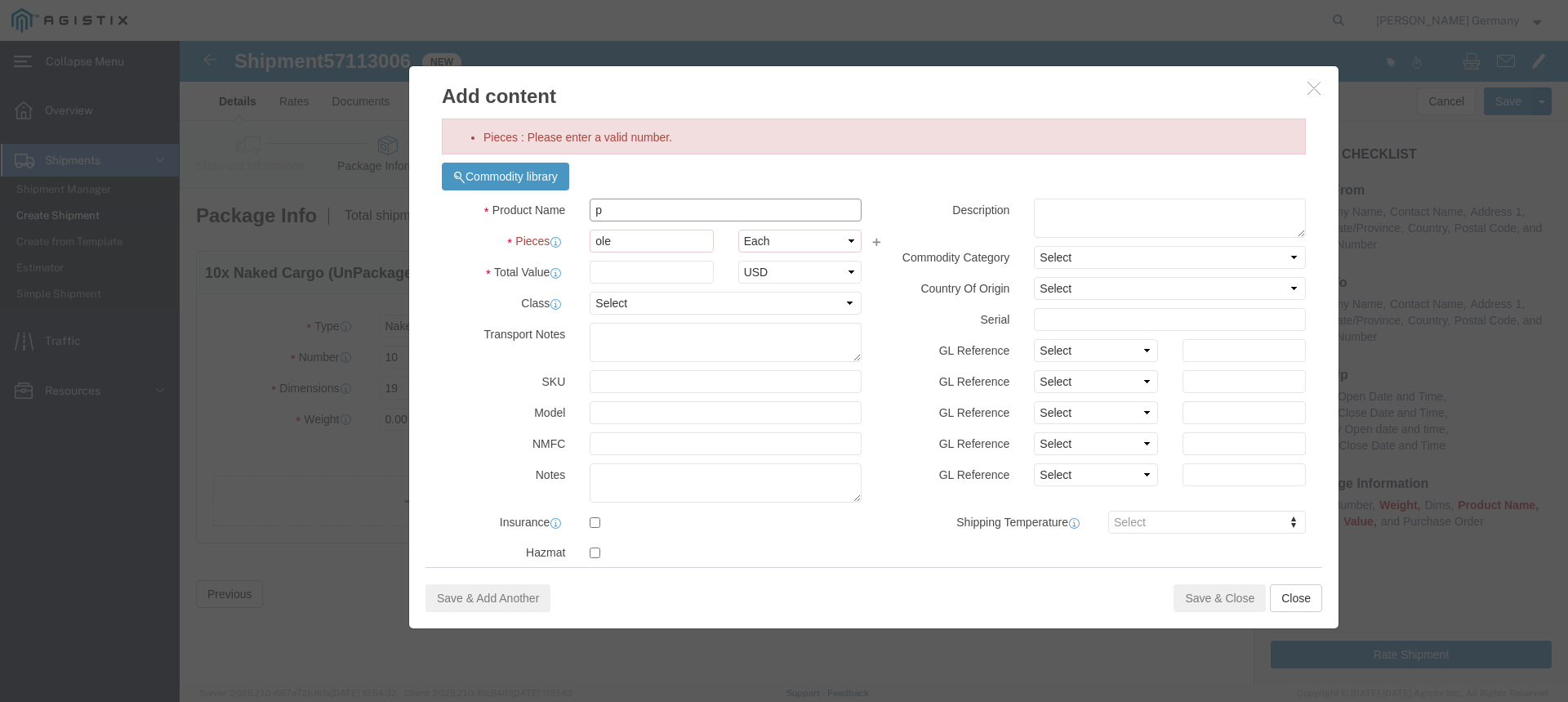
click div "Commodity library Product Name p Pieces ole Select Bag Barrels 100Board Feet Bo…"
type input "poles"
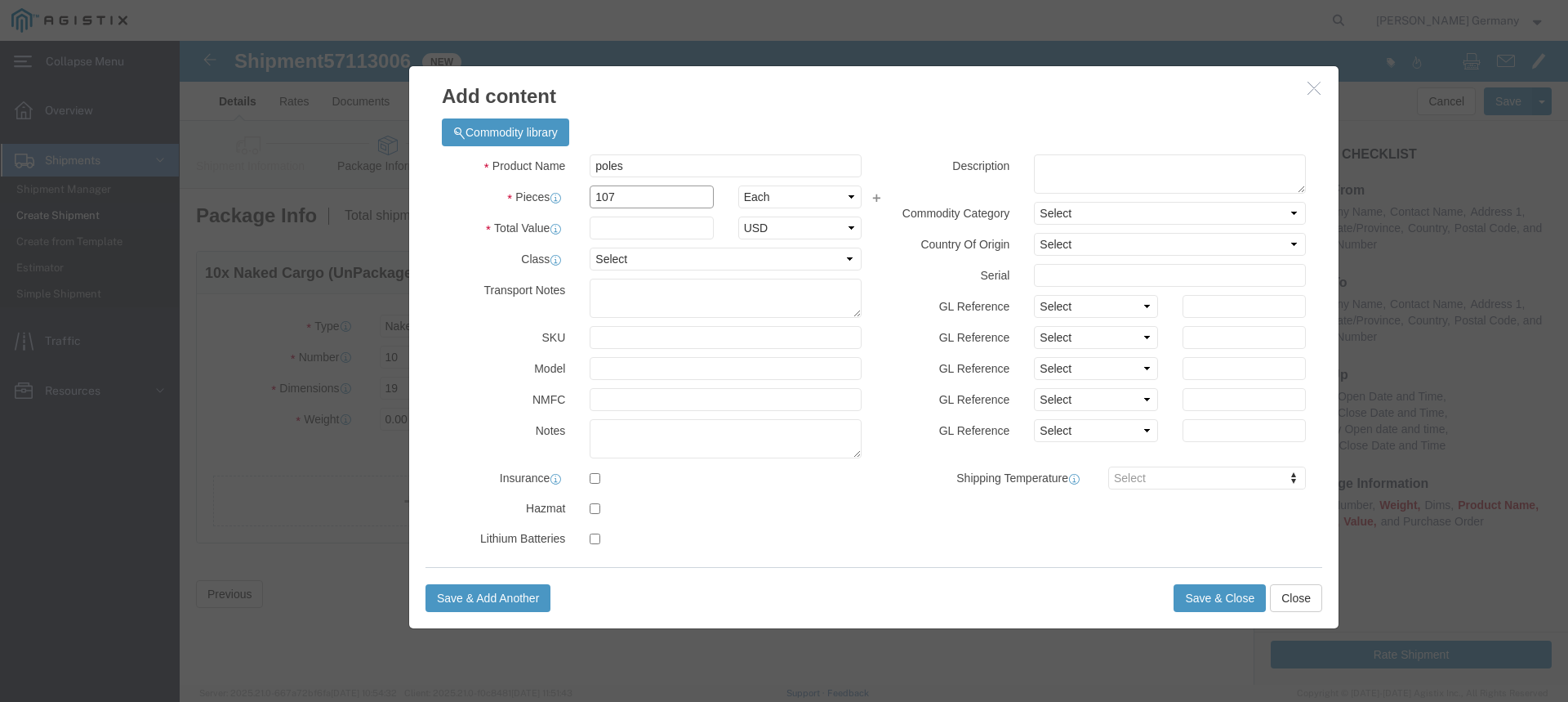
type input "107"
click input "text"
type input "1"
click button "Save & Close"
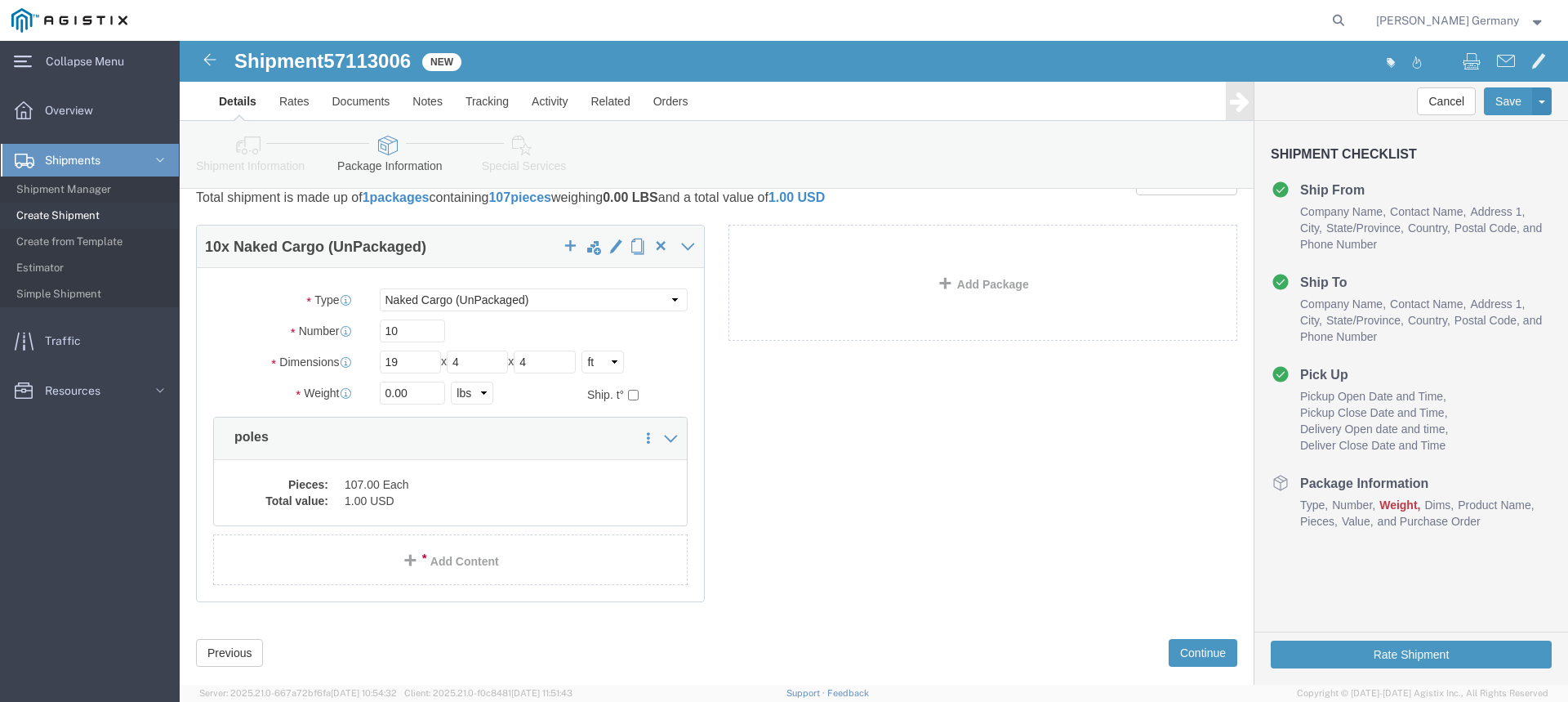
scroll to position [70, 0]
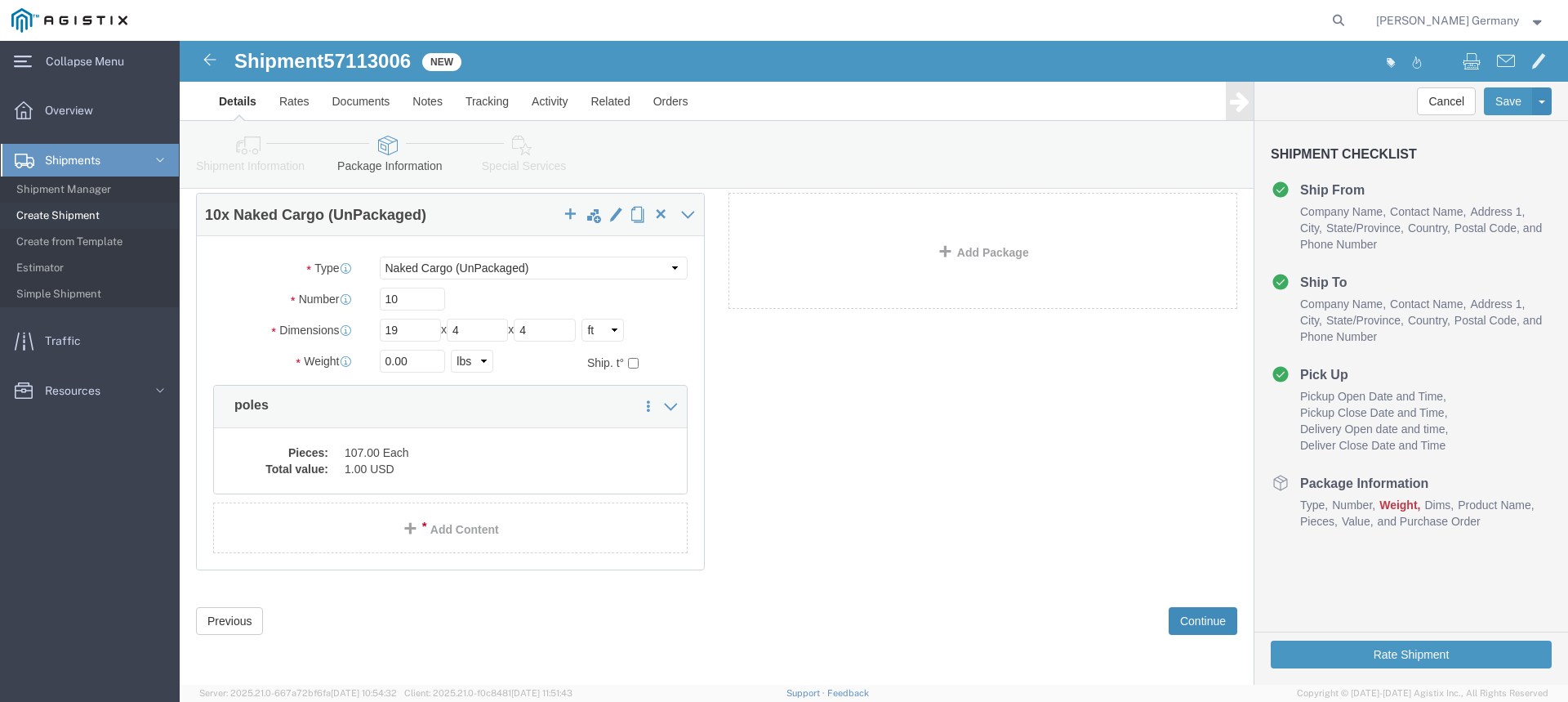
click button "Continue"
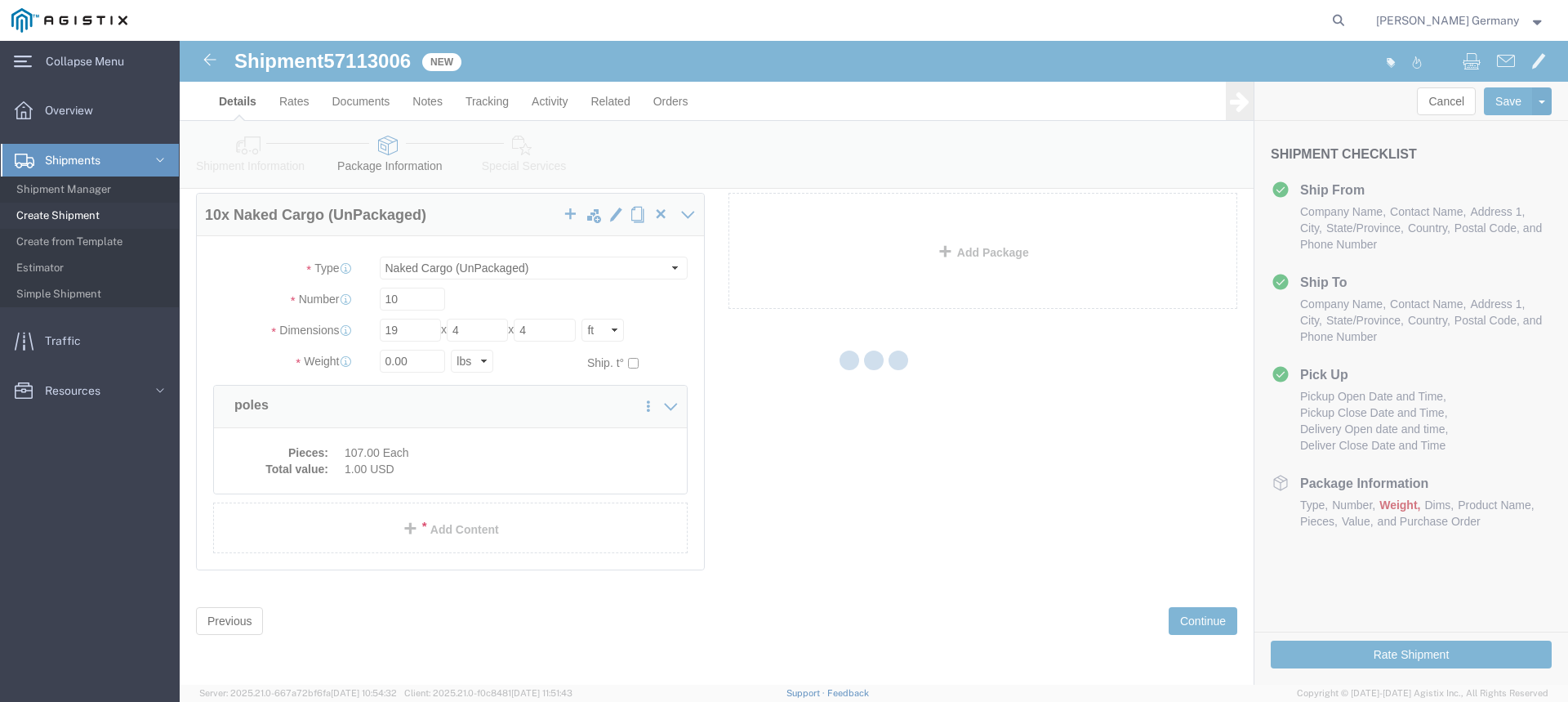
select select
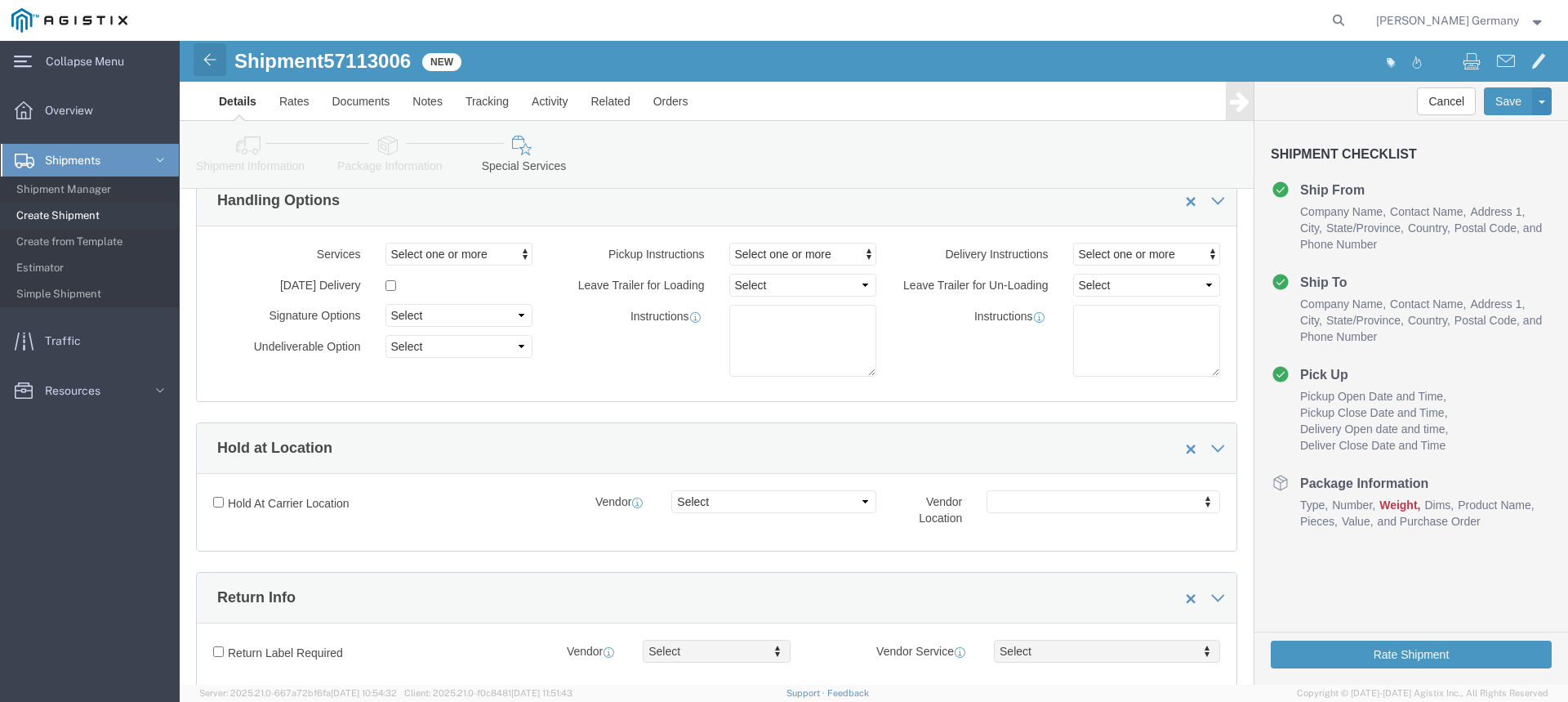
click img
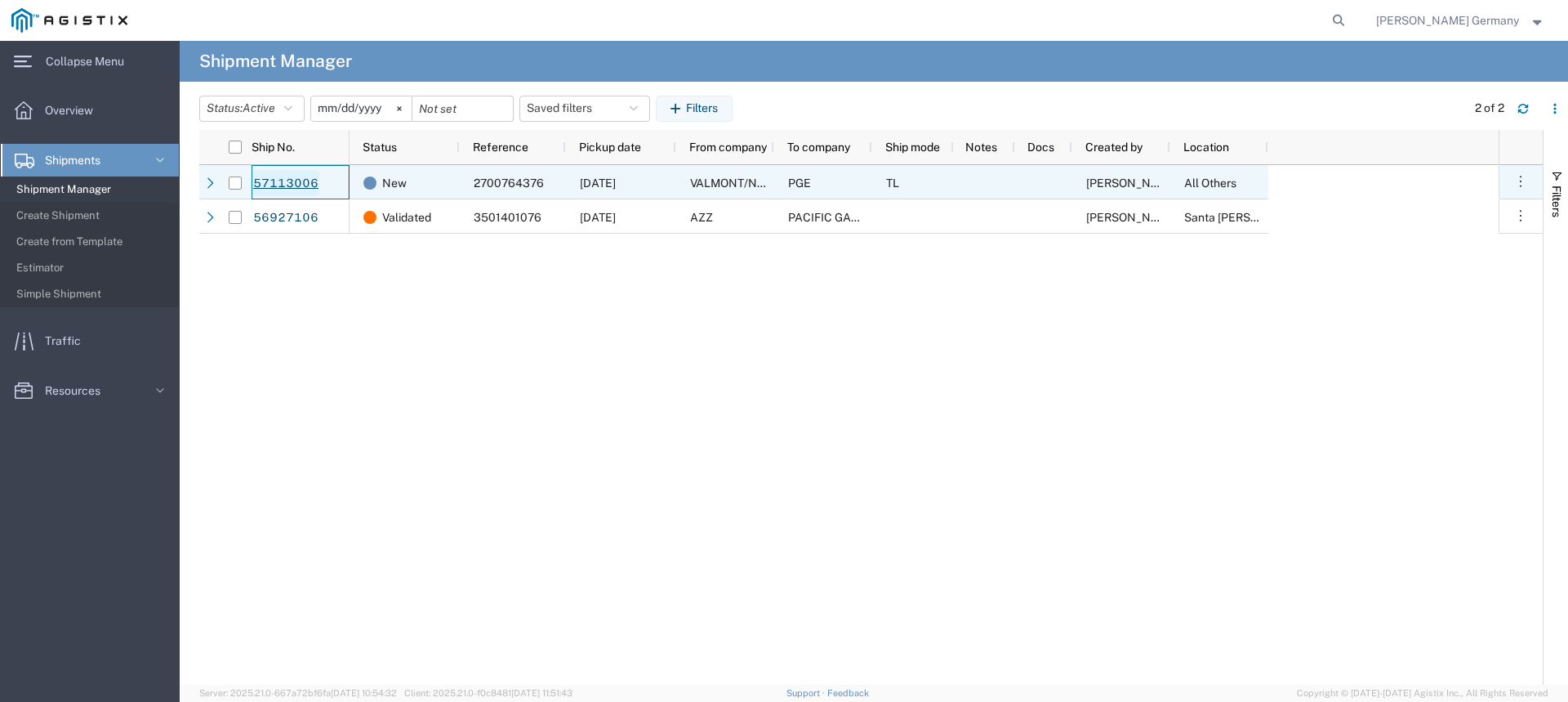
click at [263, 179] on link "57113006" at bounding box center [285, 183] width 67 height 26
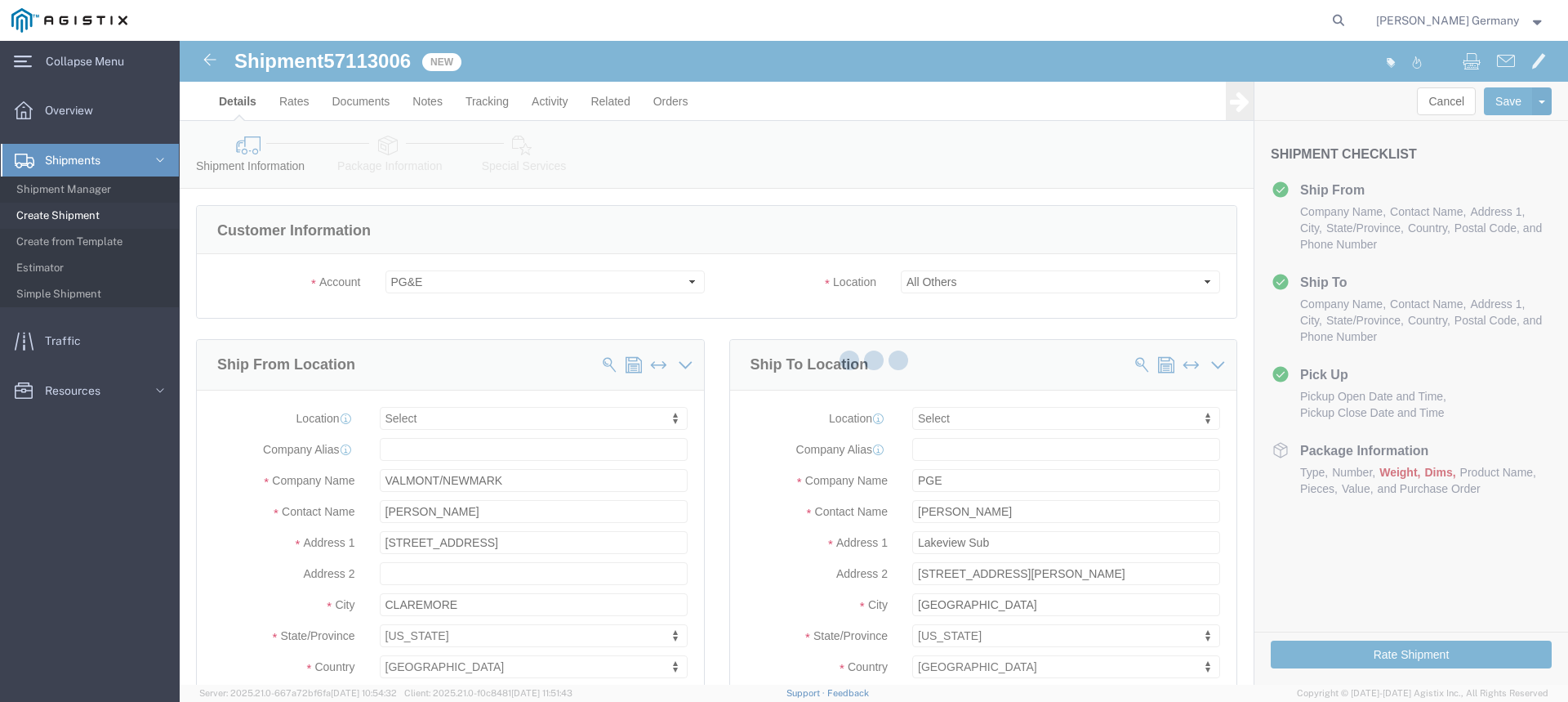
select select
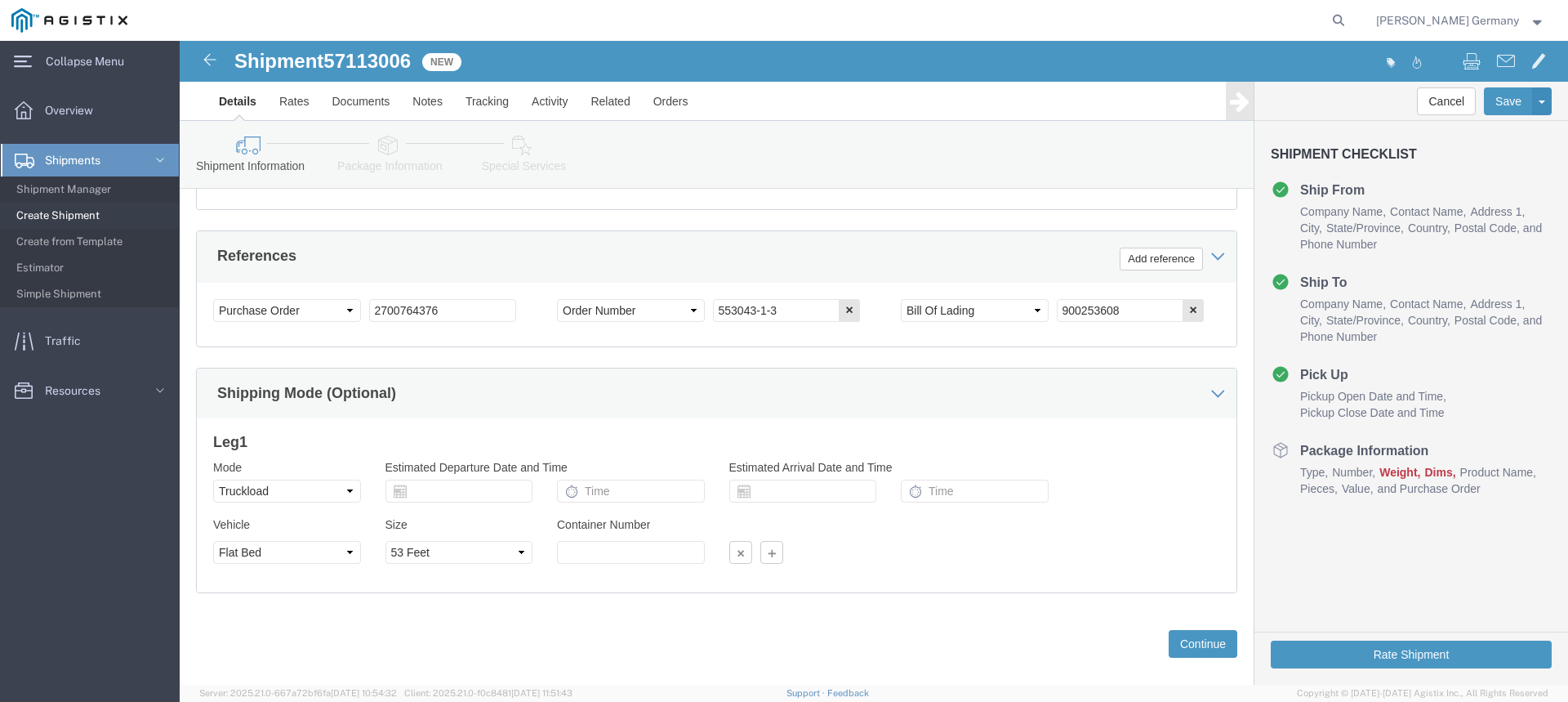
scroll to position [893, 0]
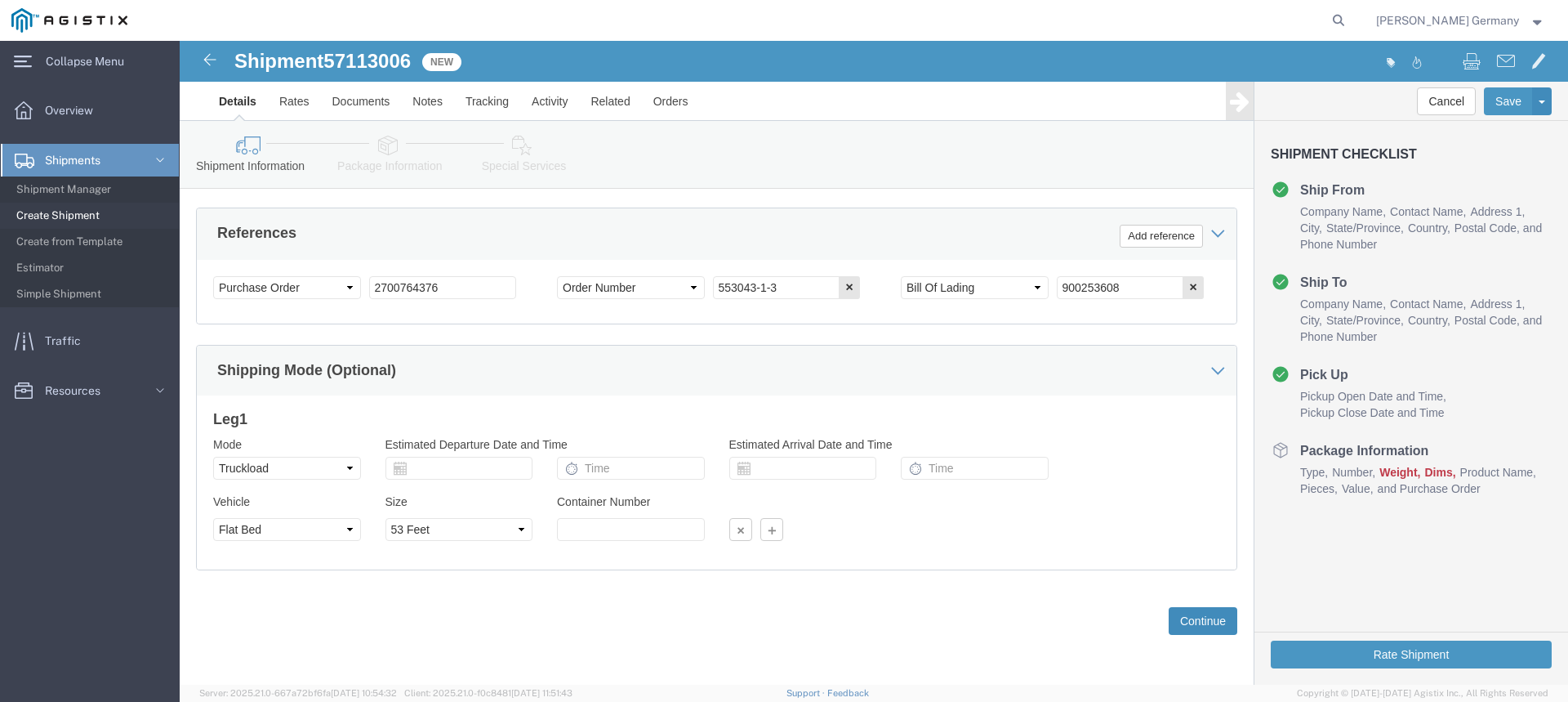
click button "Continue"
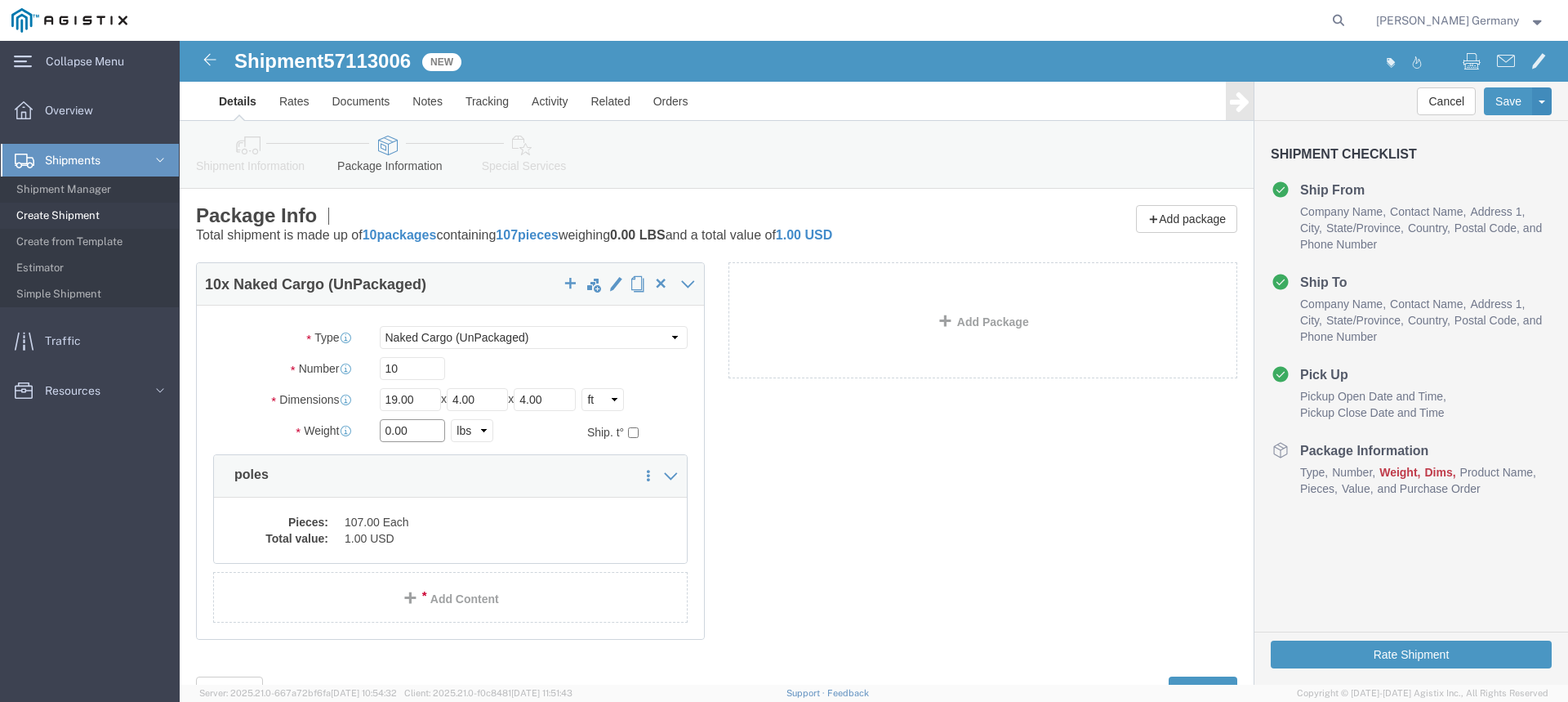
drag, startPoint x: 247, startPoint y: 393, endPoint x: 131, endPoint y: 388, distance: 116.1
click div "Weight 0.00 Select kgs lbs Ship. t°"
type input "23313"
click button "Rate Shipment"
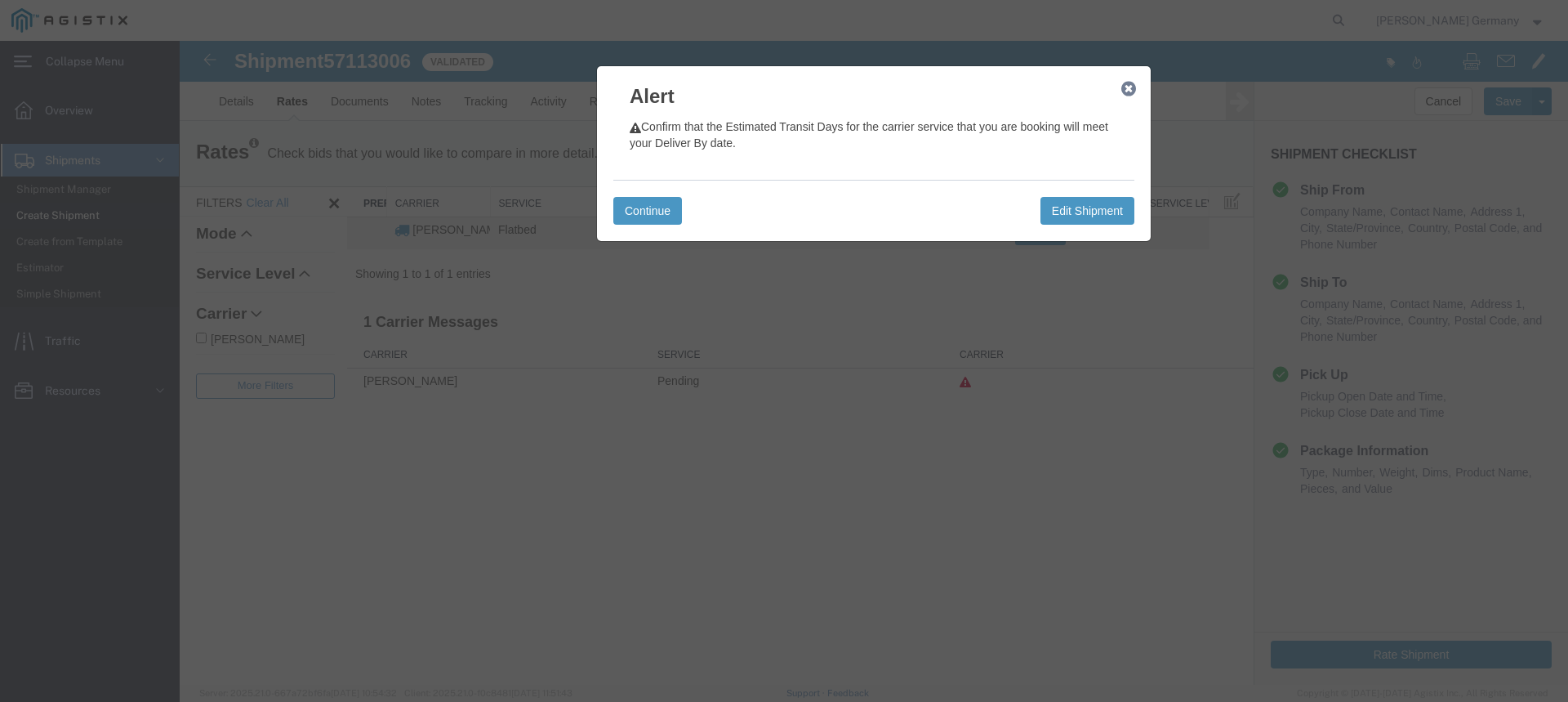
click at [1132, 84] on icon "button" at bounding box center [1129, 90] width 15 height 13
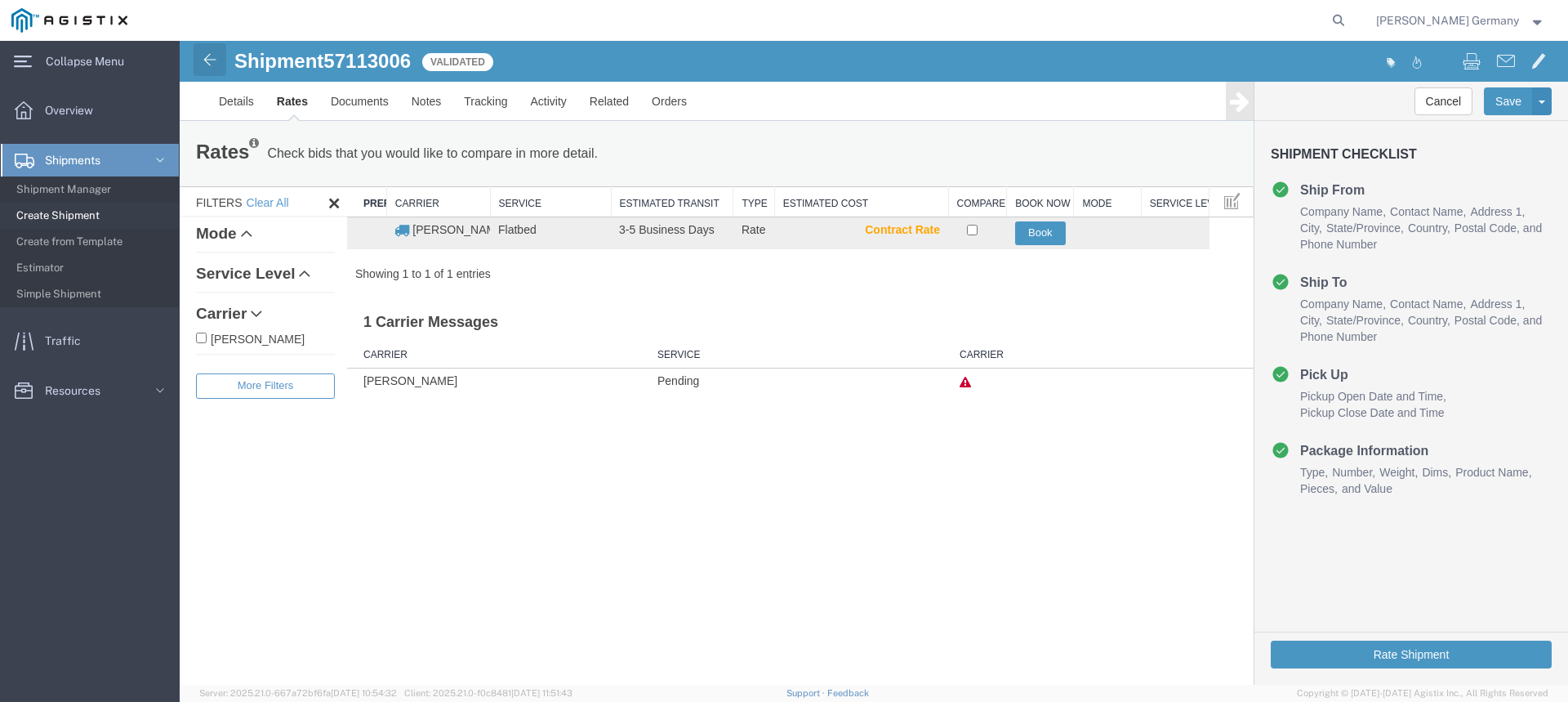
click at [206, 62] on img at bounding box center [209, 59] width 20 height 20
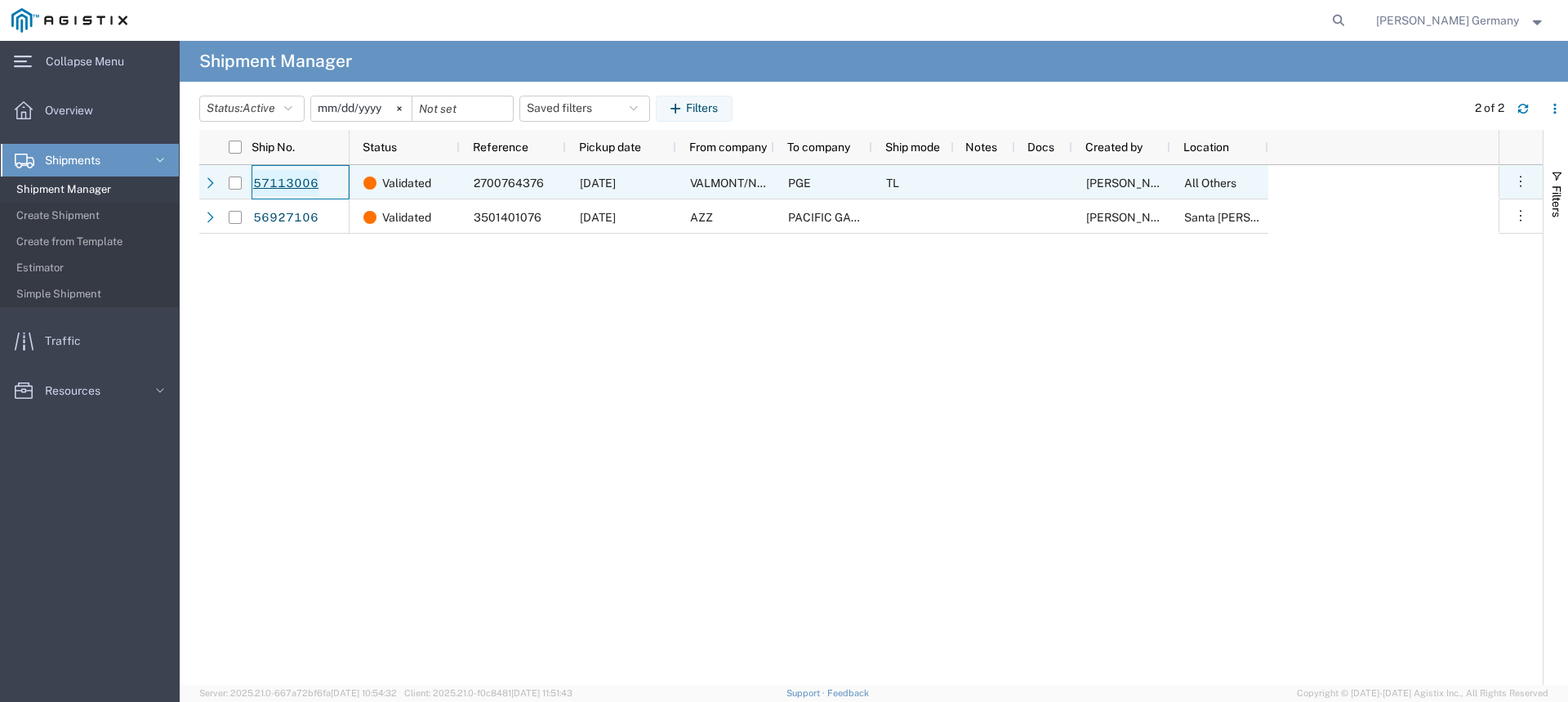
click at [287, 176] on link "57113006" at bounding box center [285, 183] width 67 height 26
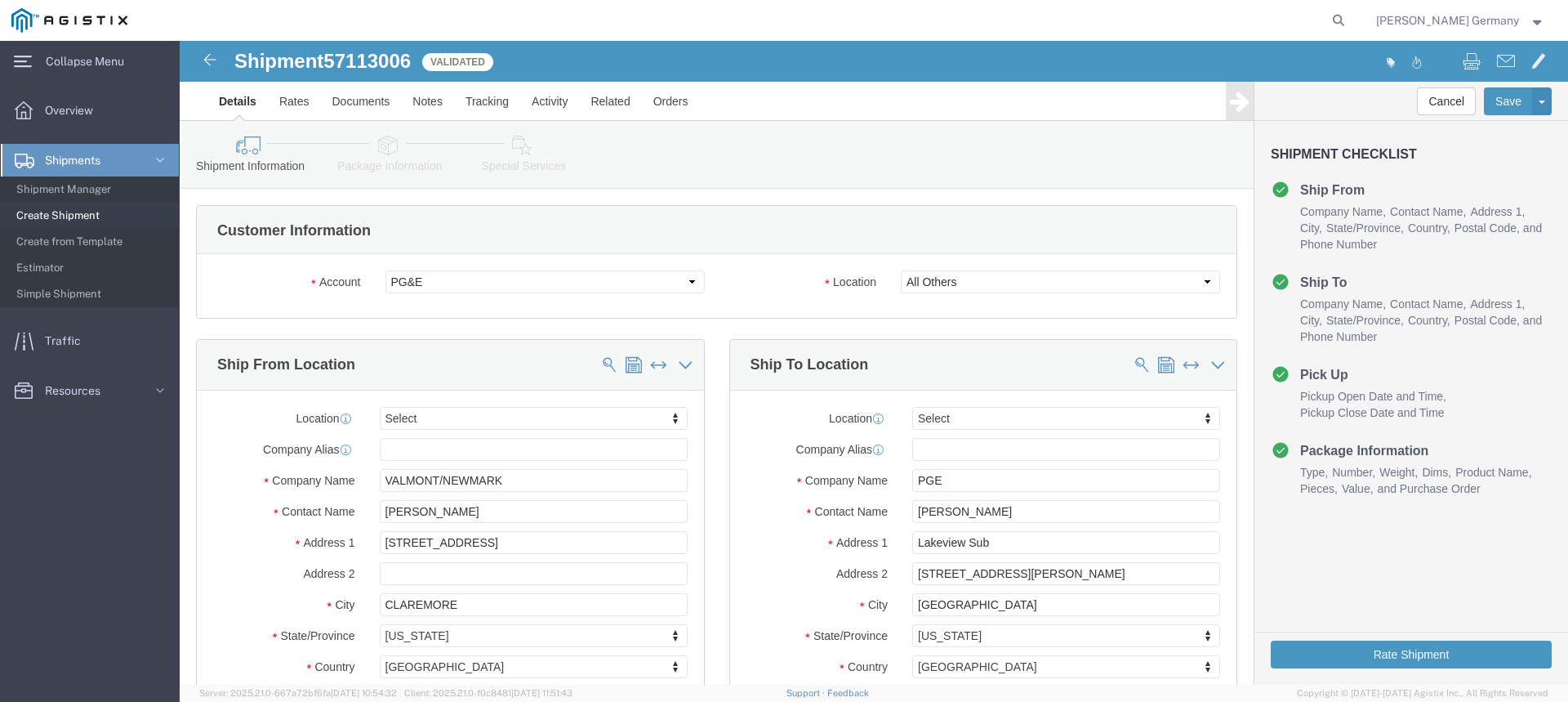
select select
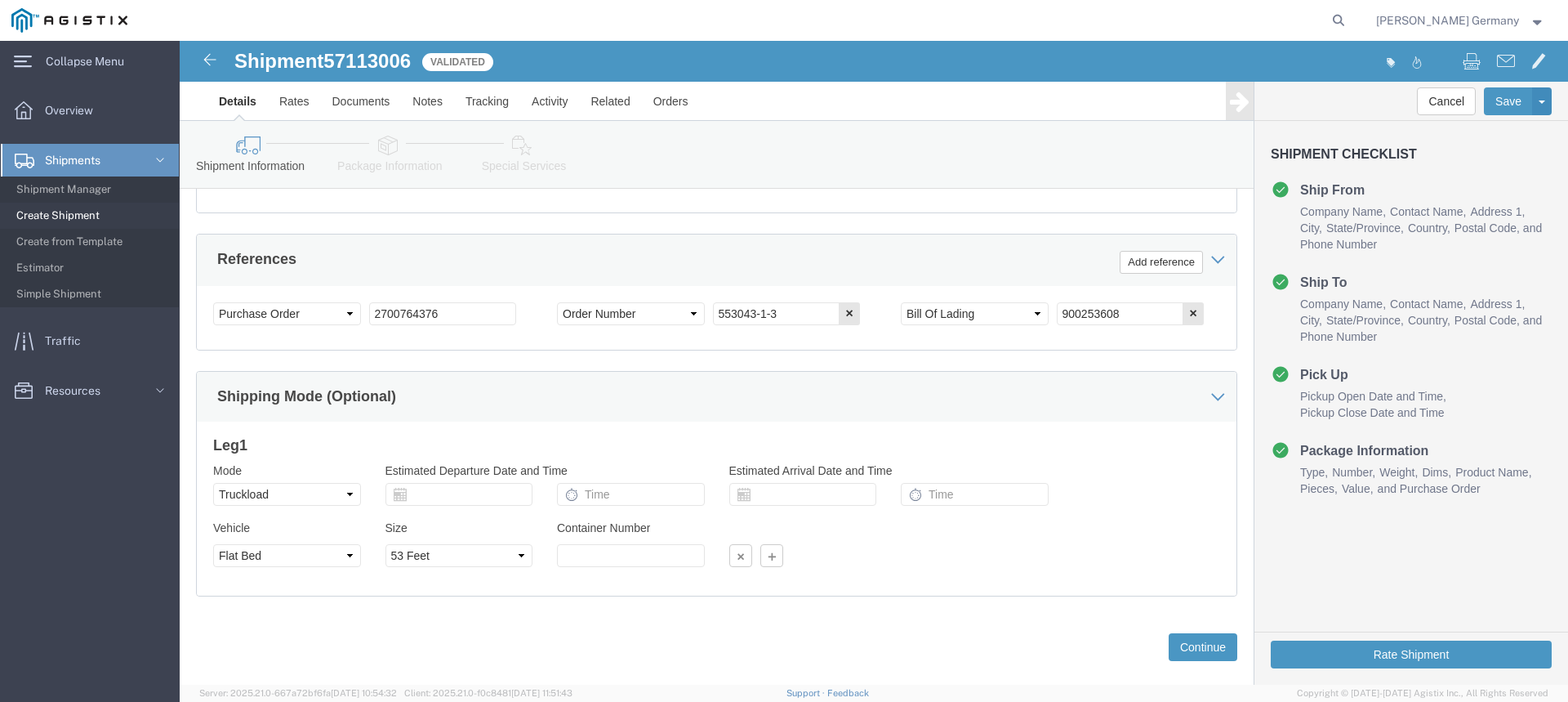
scroll to position [893, 0]
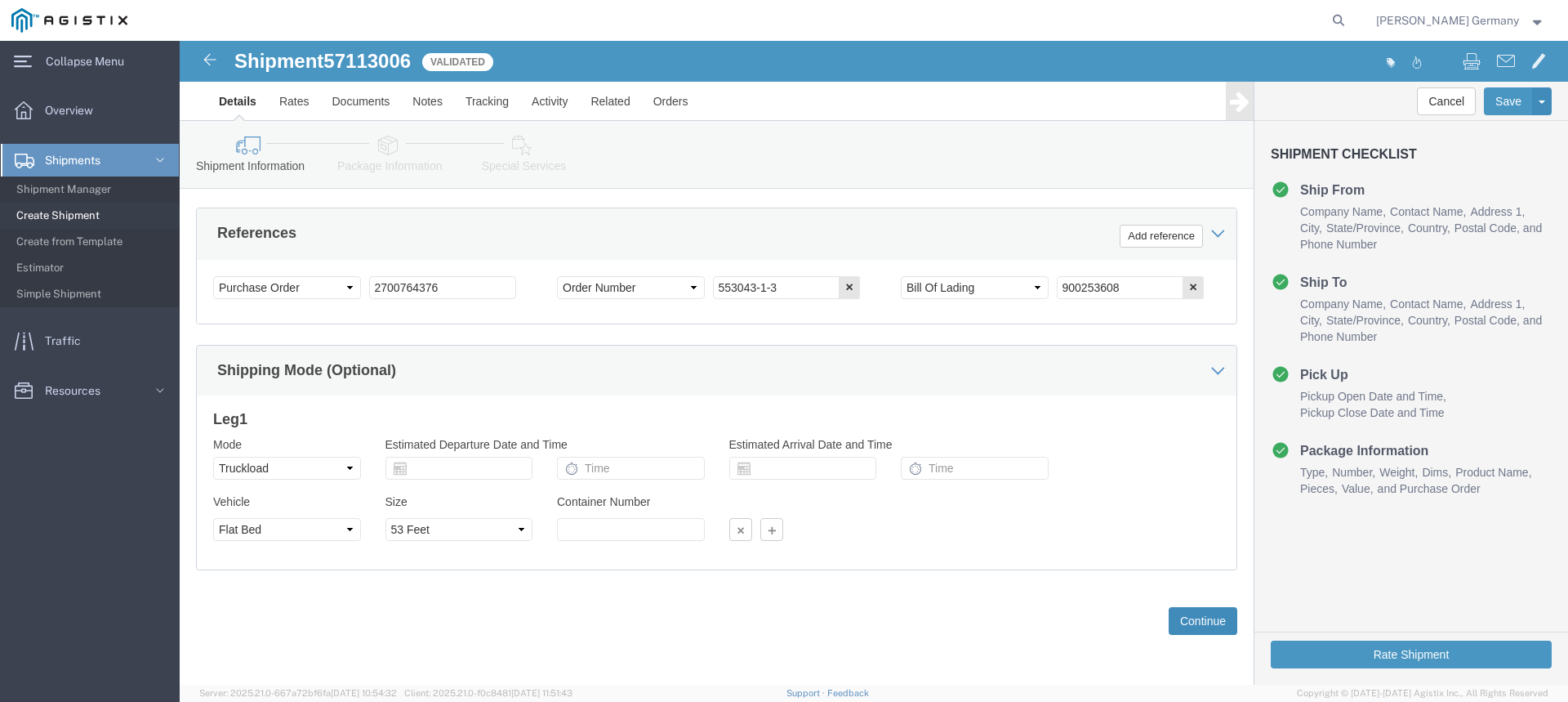
click button "Continue"
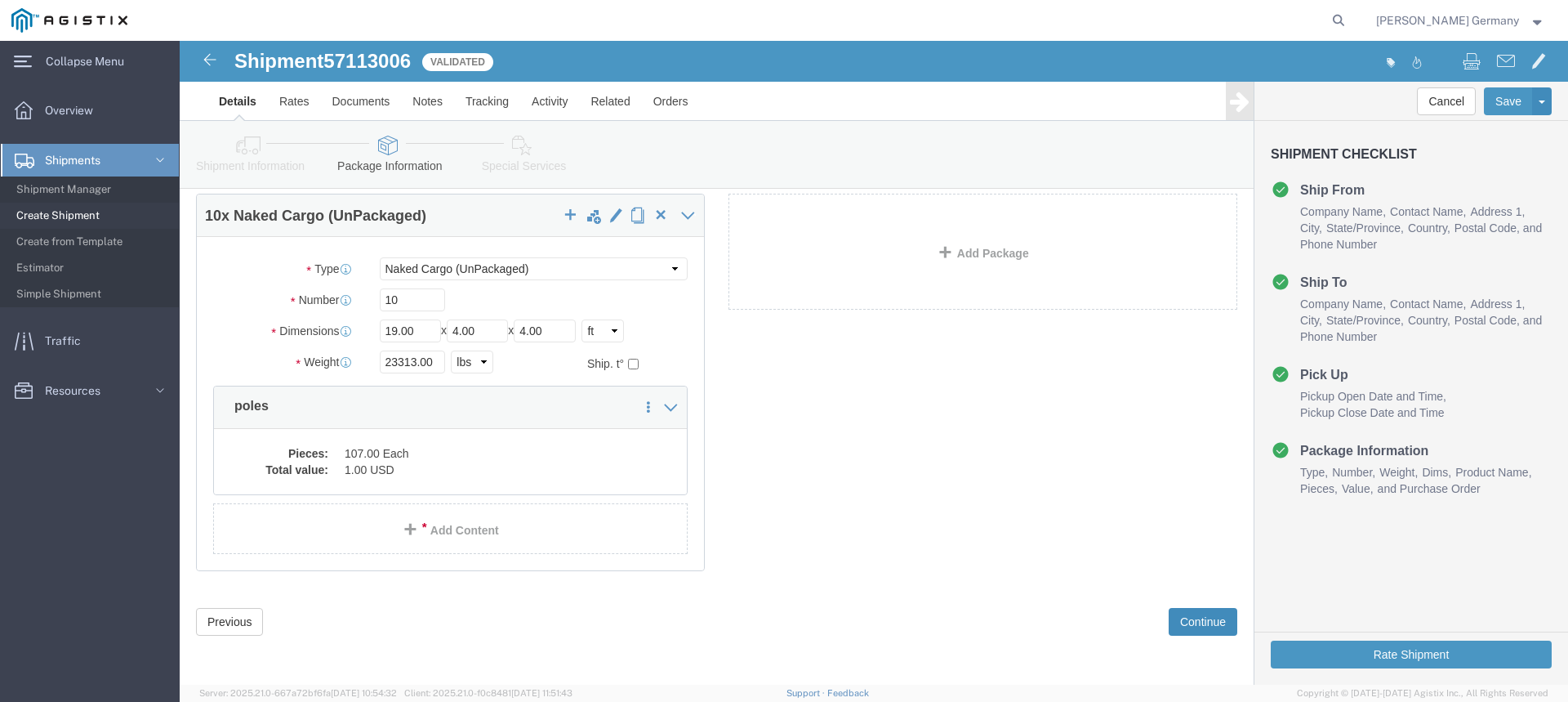
scroll to position [70, 0]
click button "Continue"
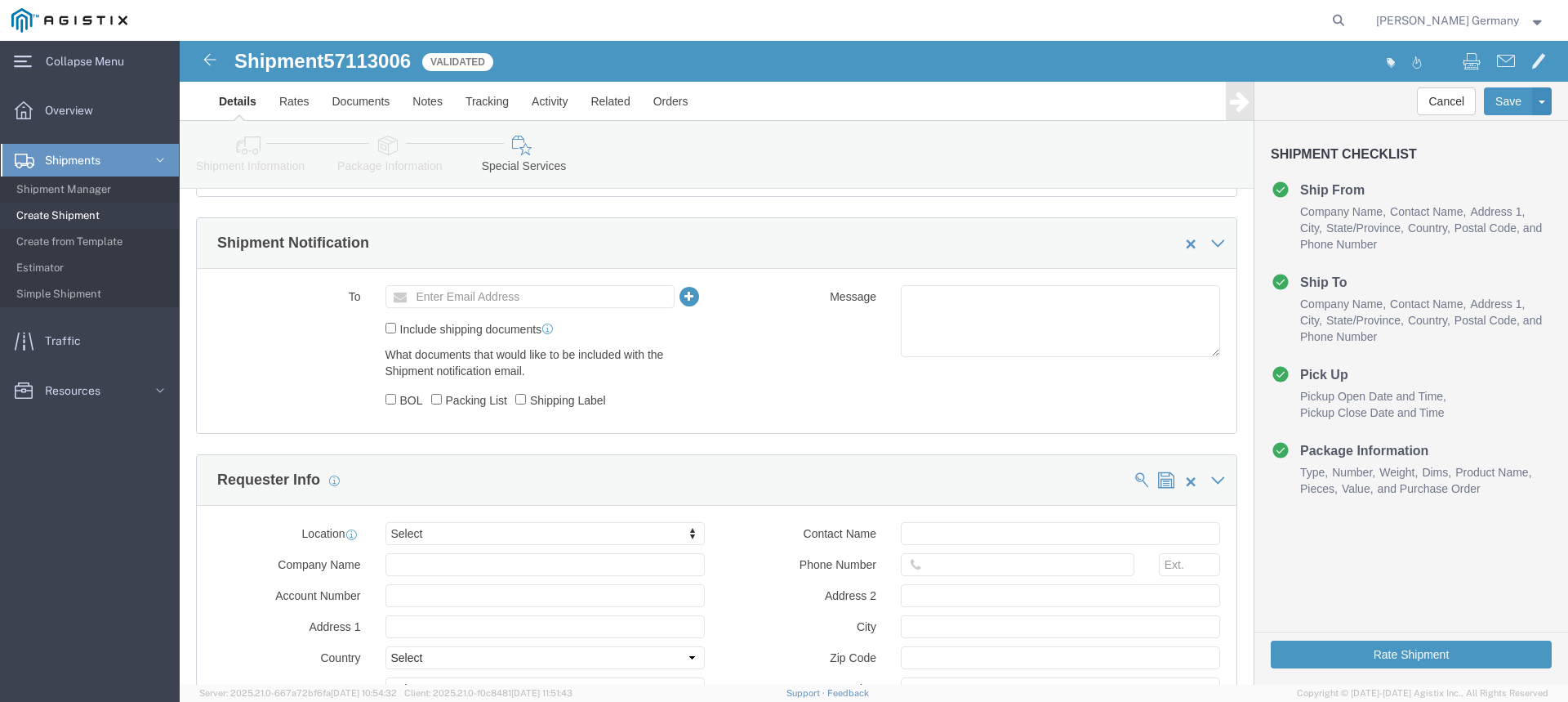
scroll to position [969, 0]
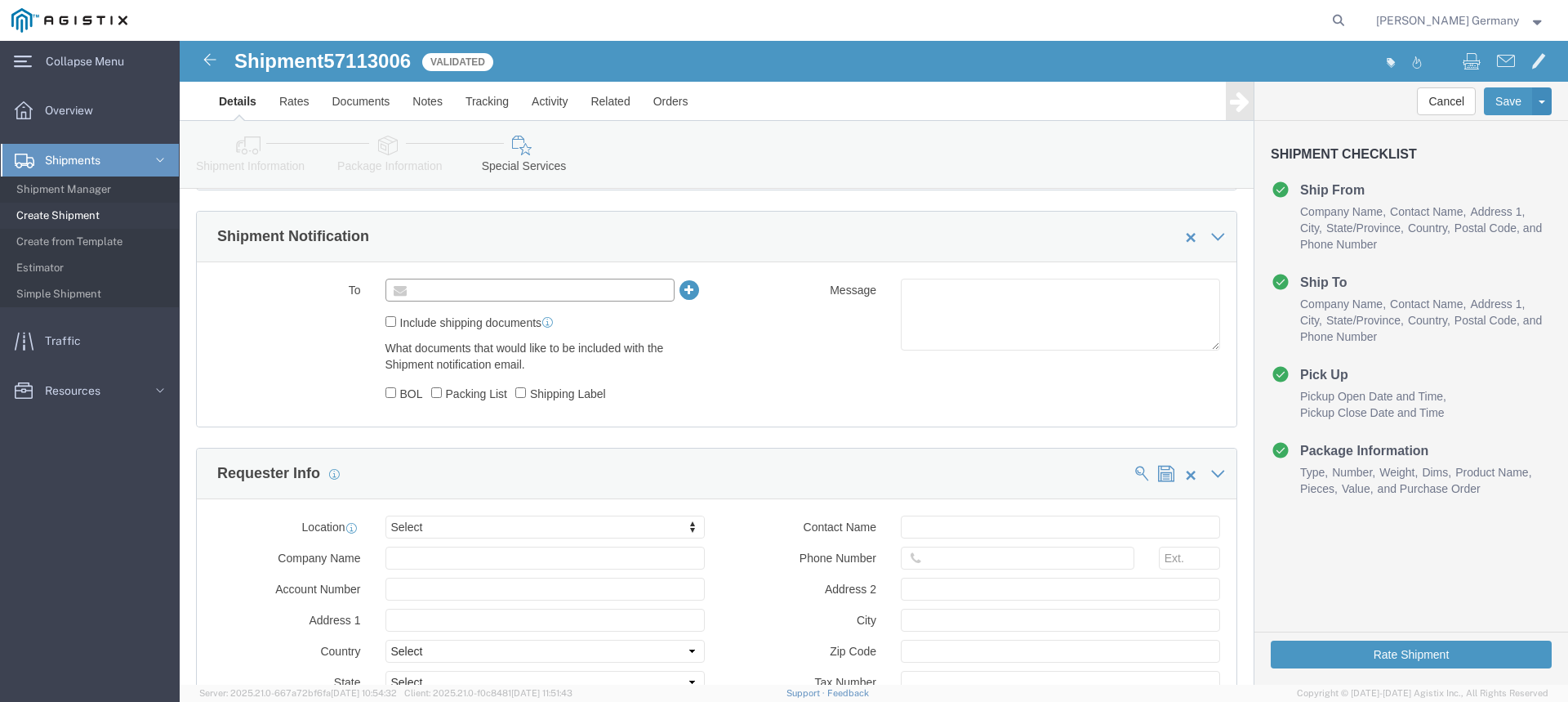
click input "text"
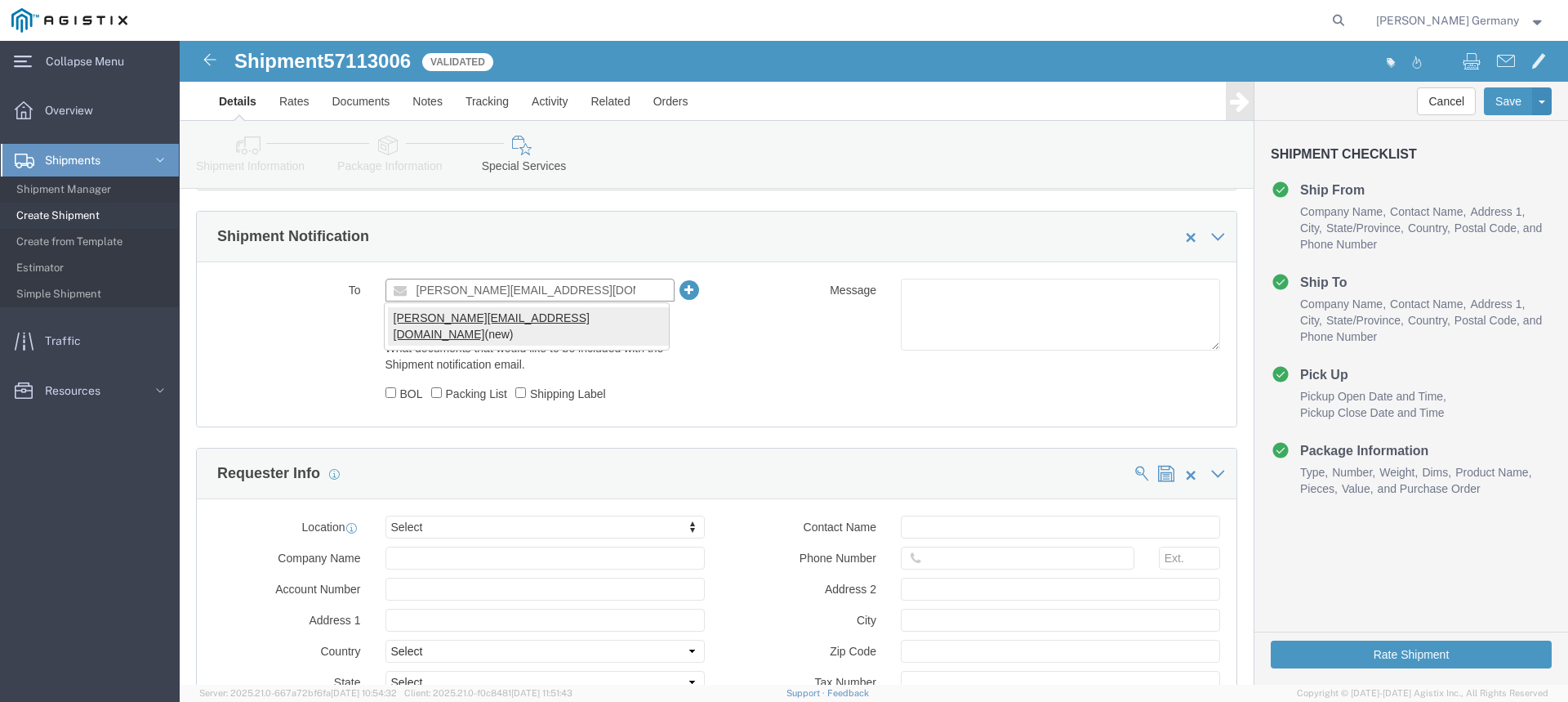
type input "[PERSON_NAME][EMAIL_ADDRESS][DOMAIN_NAME]"
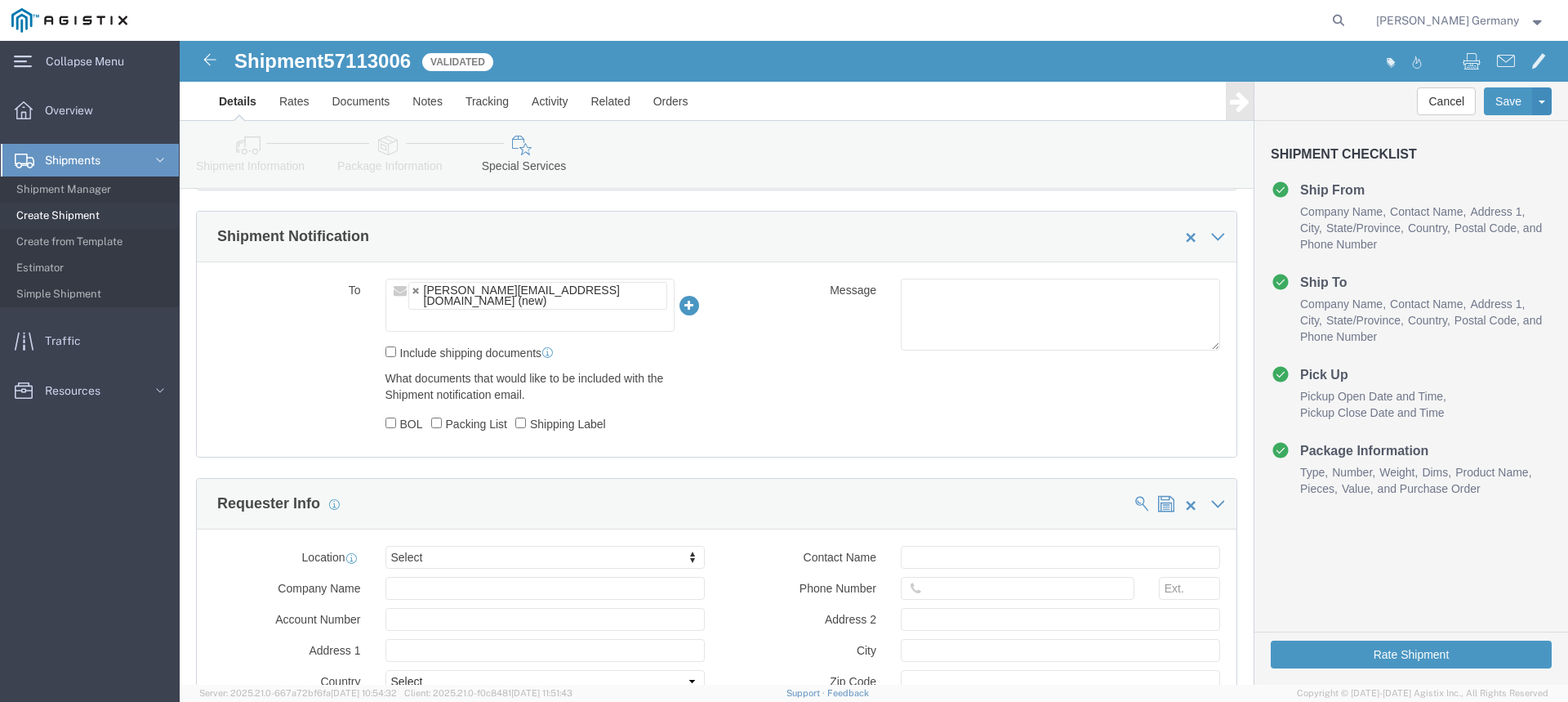
click label "Include shipping documents"
click input "Include shipping documents"
checkbox input "true"
click input "BOL"
checkbox input "true"
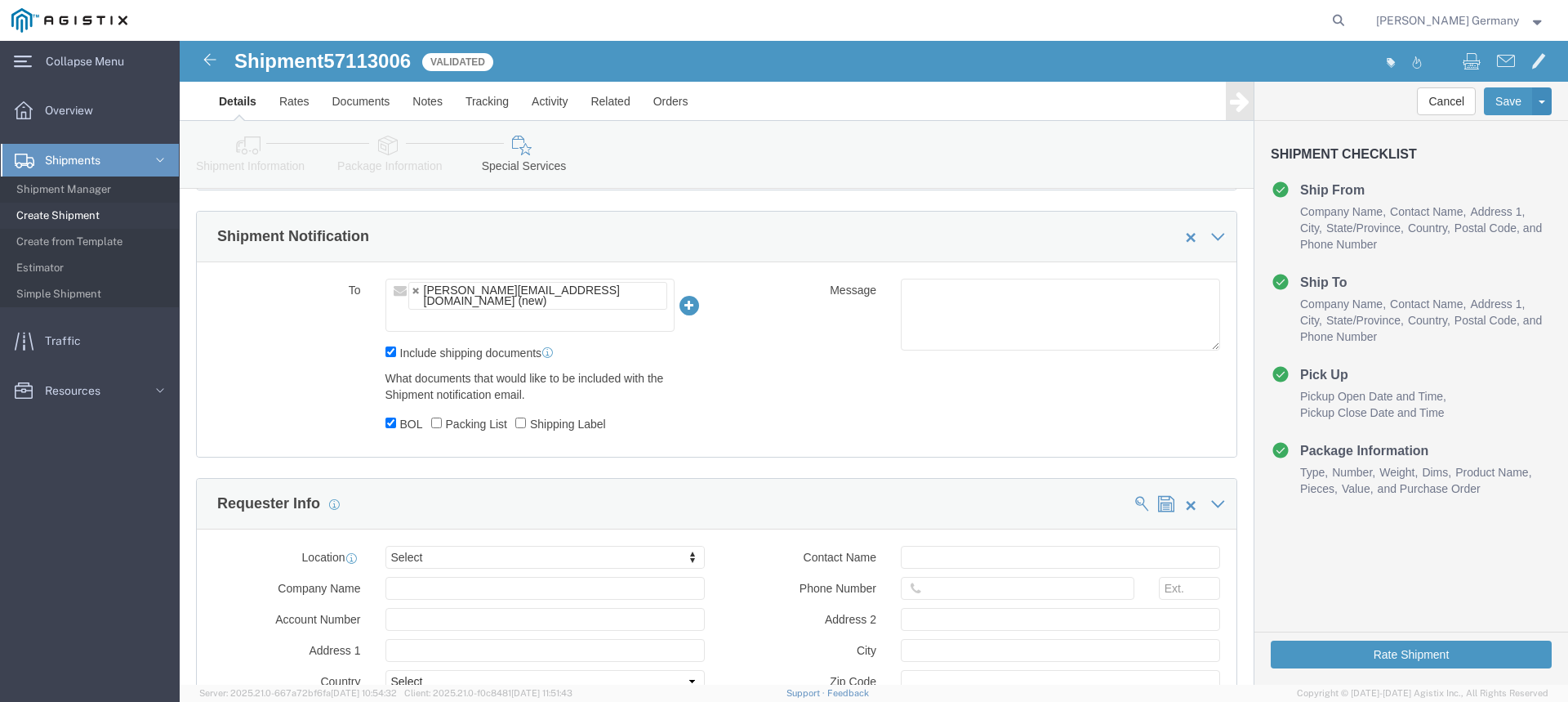
click div "What documents that would like to be included with the Shipment notification em…"
click input "Packing List"
checkbox input "true"
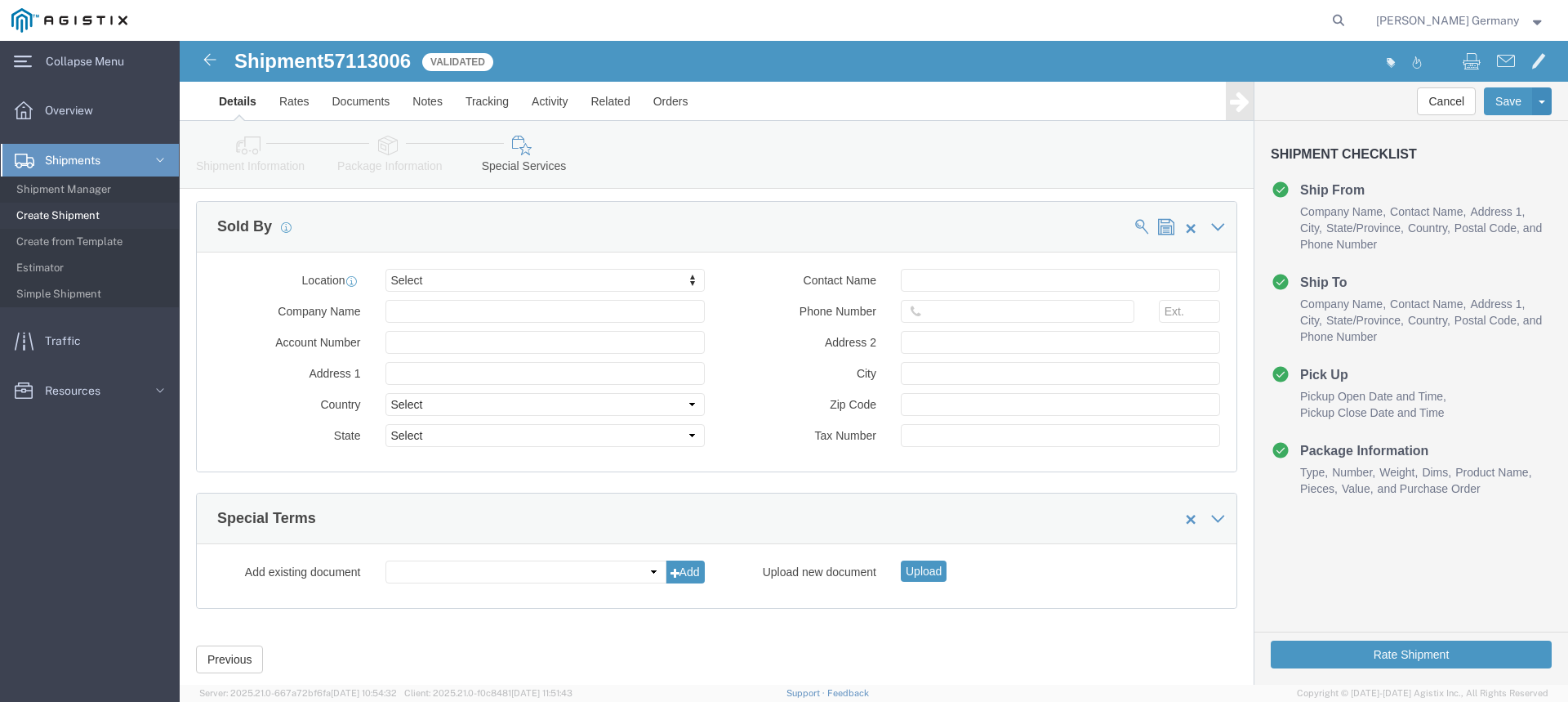
scroll to position [1576, 0]
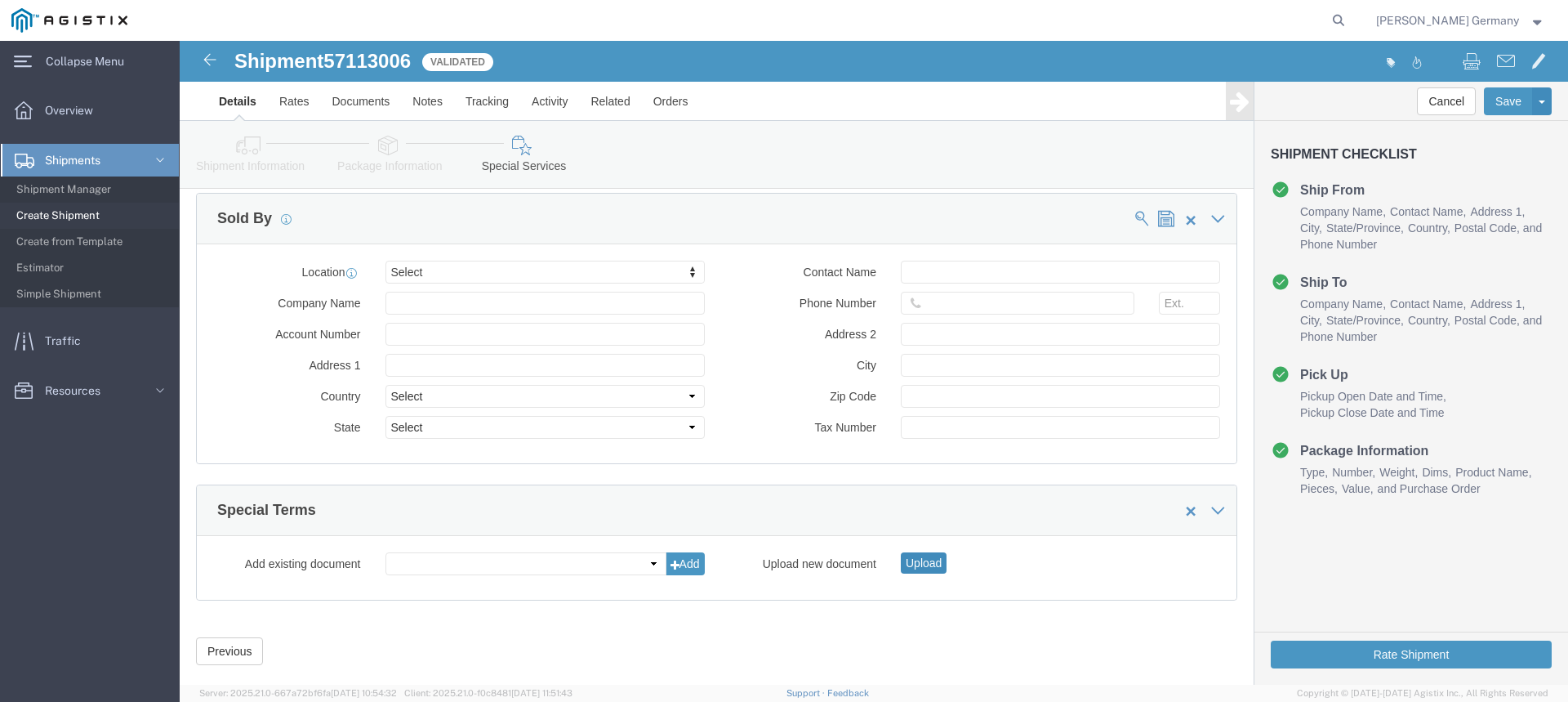
click button "Upload"
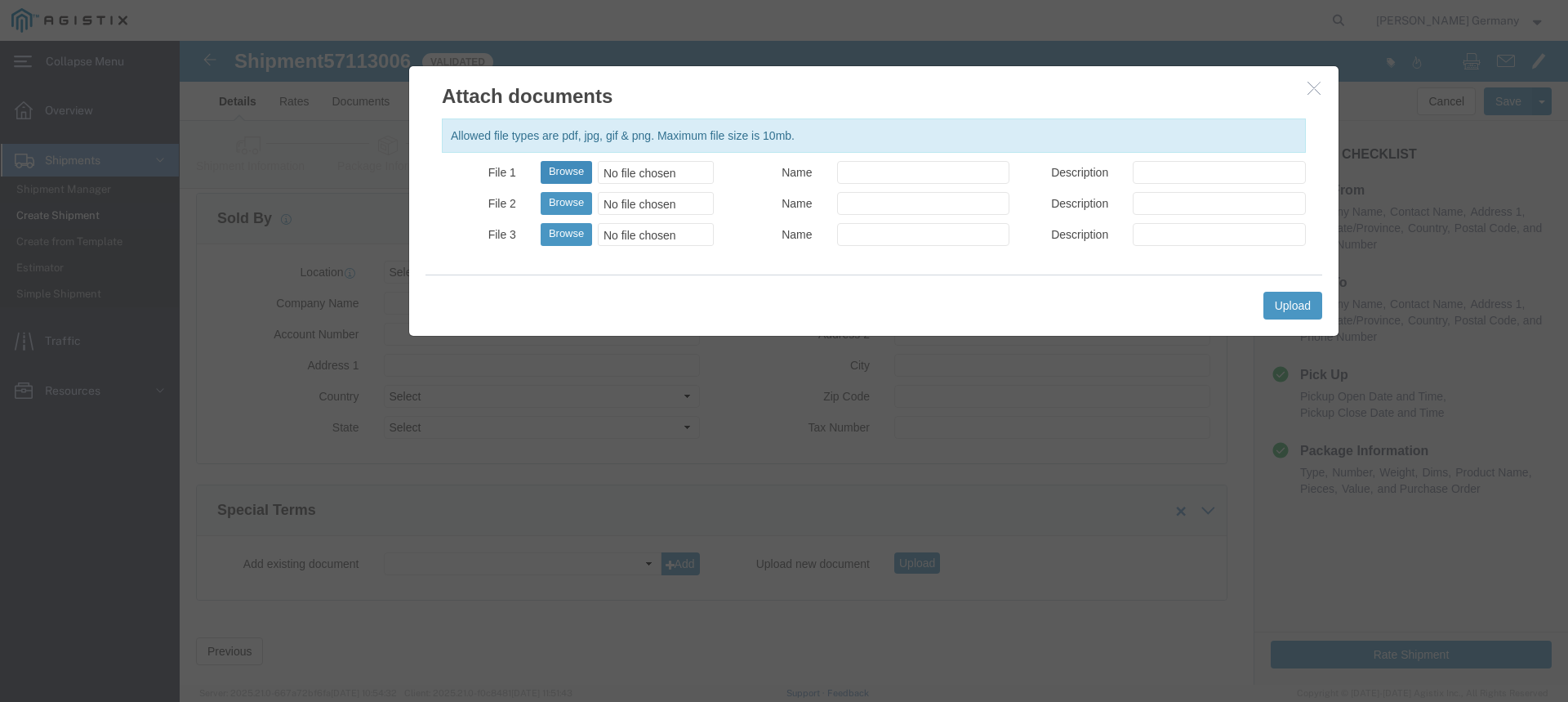
click button "Browse"
type input "C:\fakepath\900253608.pdf"
click button "Browse"
type input "C:\fakepath\BOL-900253608.pdf"
click button "Upload"
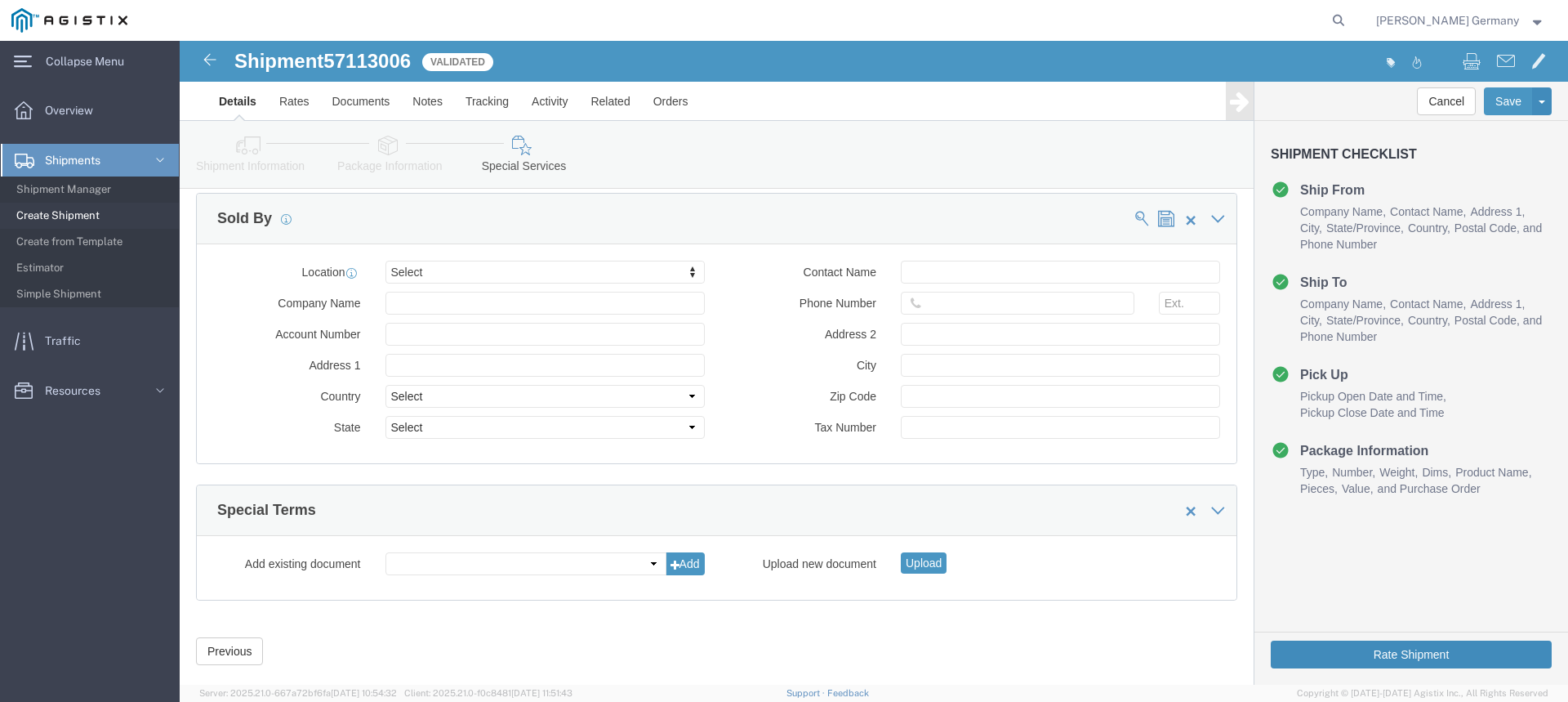
click button "Rate Shipment"
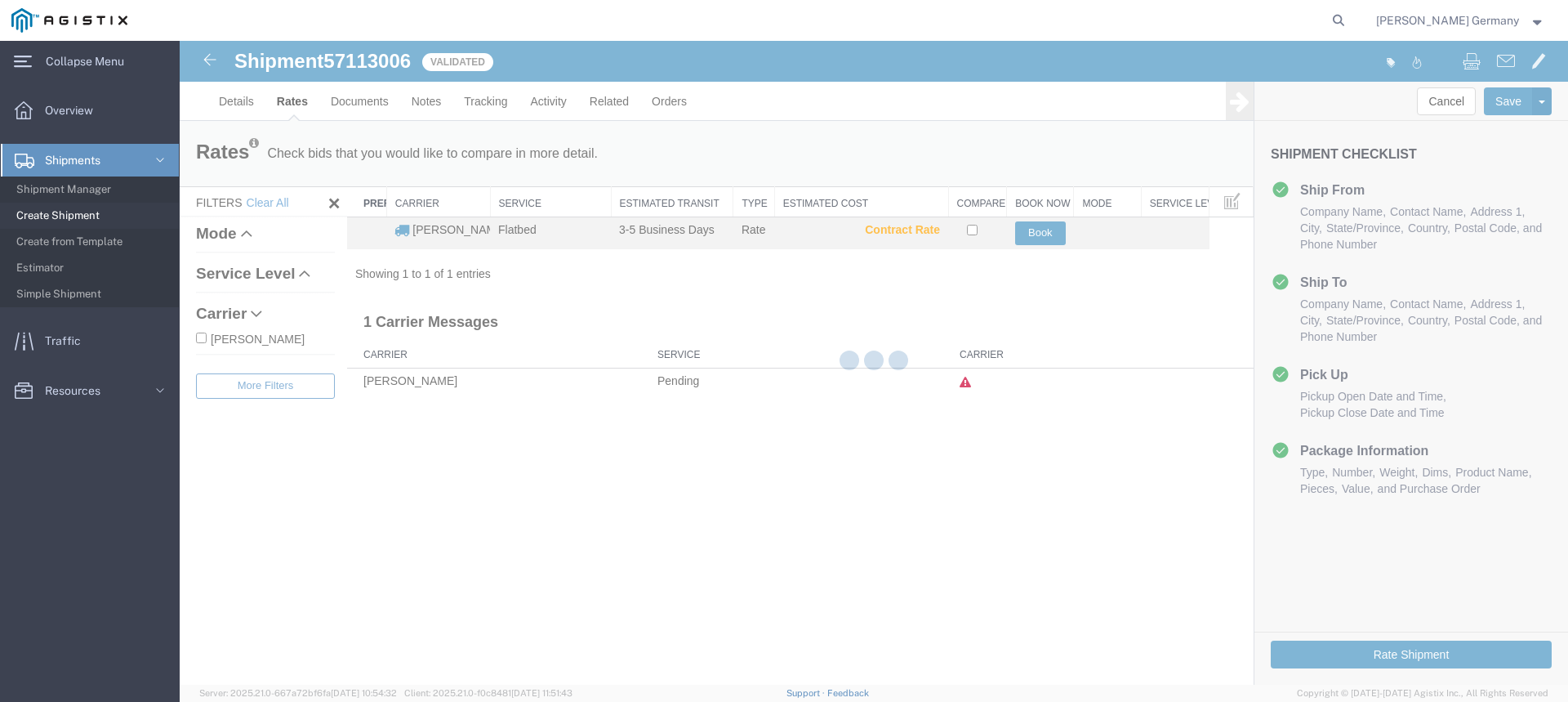
scroll to position [0, 0]
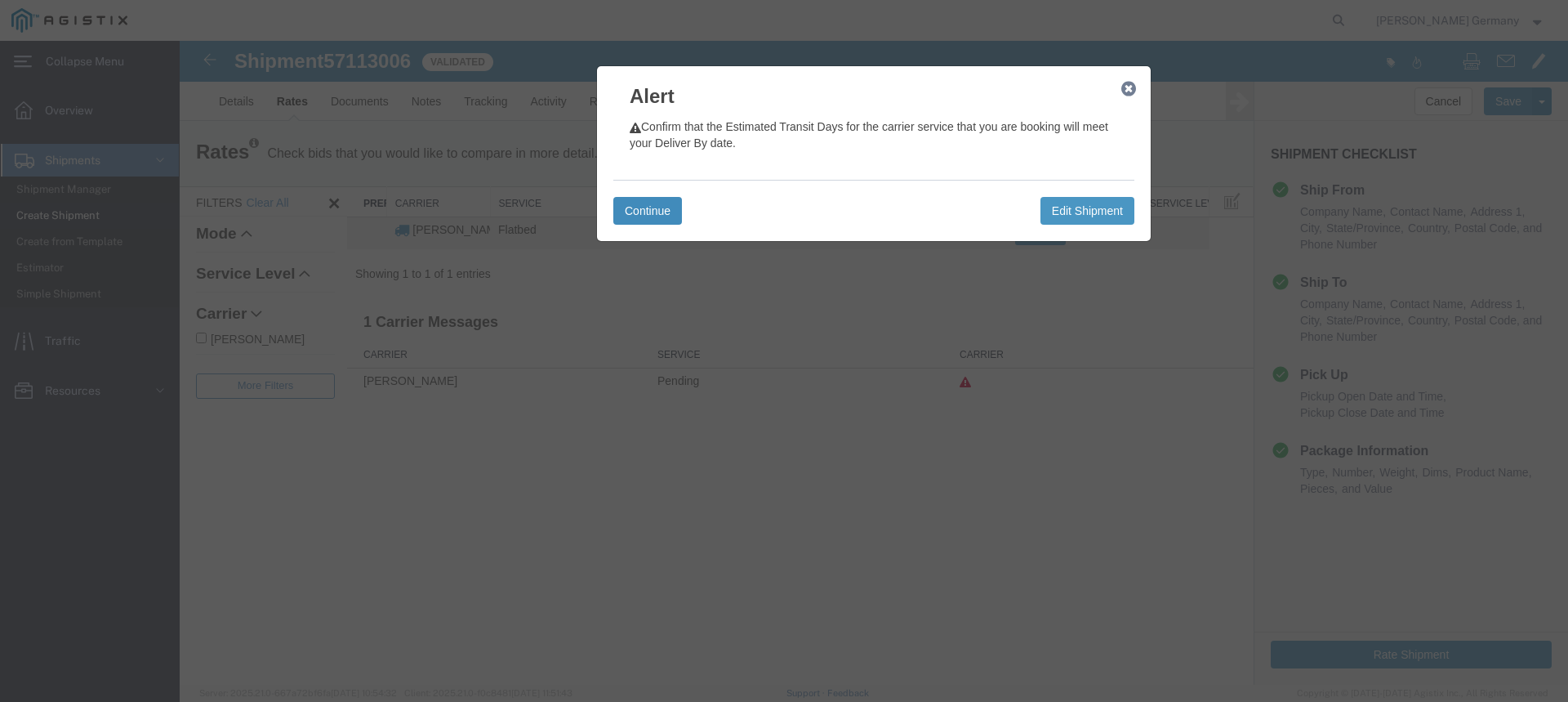
click at [638, 208] on button "Continue" at bounding box center [647, 210] width 69 height 27
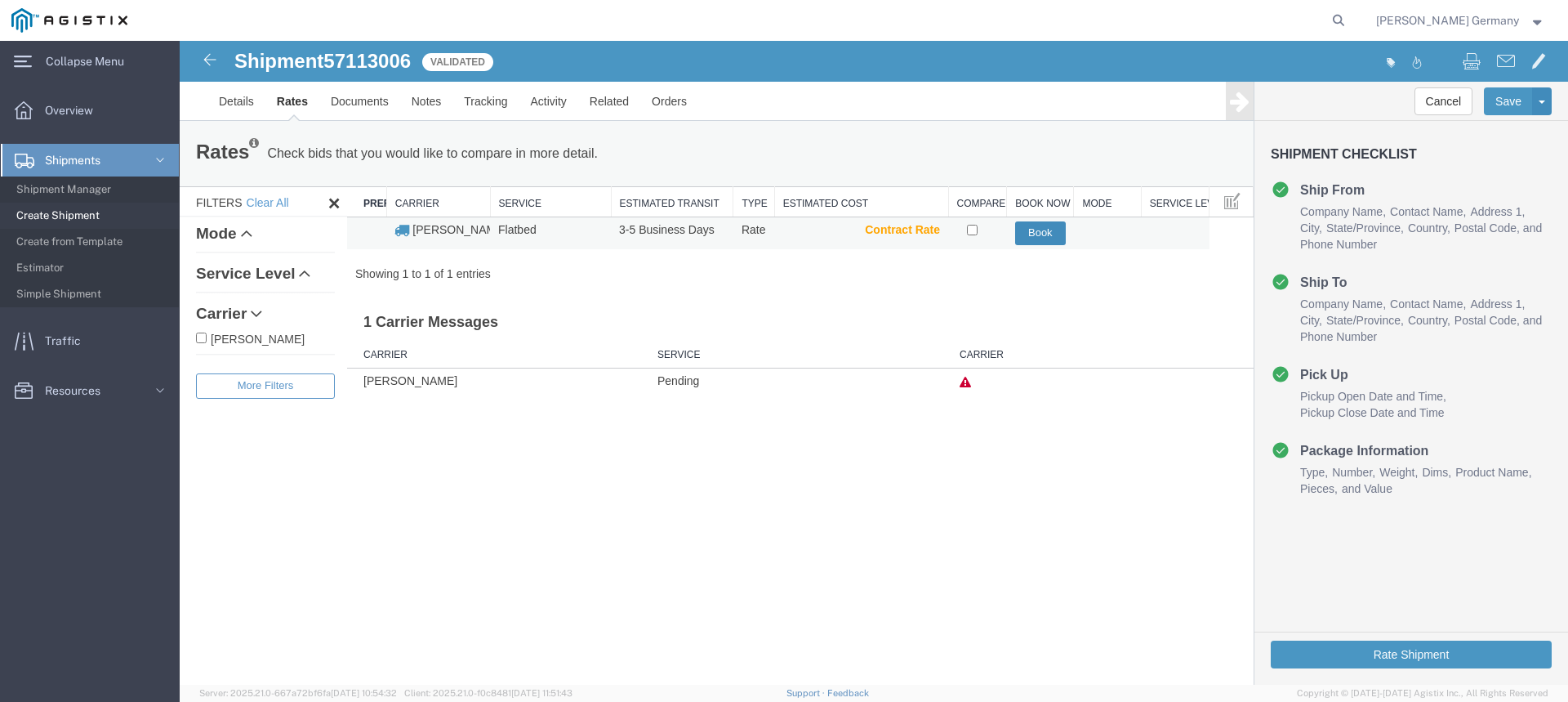
click at [1040, 232] on button "Book" at bounding box center [1041, 233] width 51 height 24
